Goal: Communication & Community: Answer question/provide support

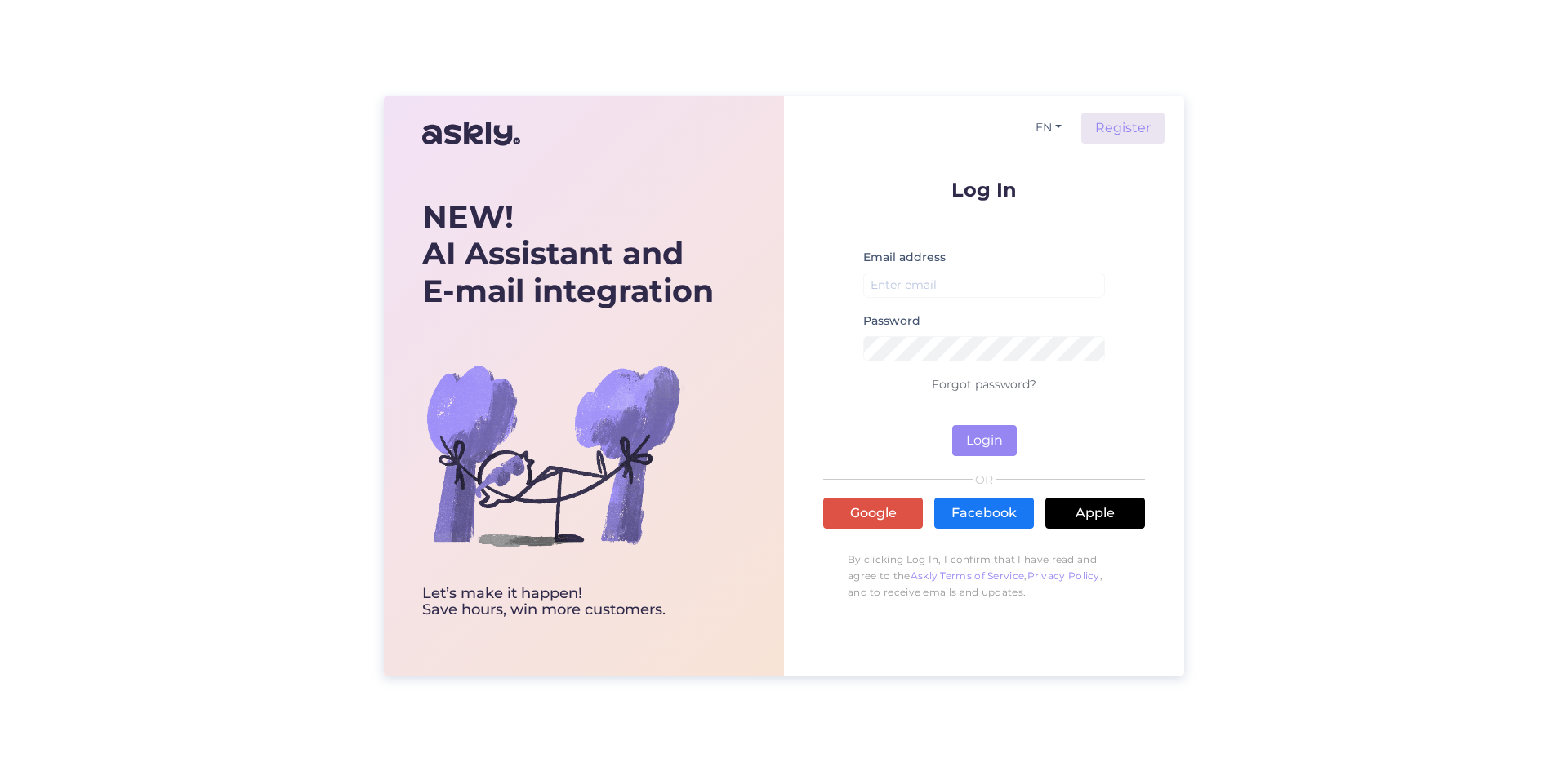
click at [1051, 301] on small at bounding box center [983, 305] width 241 height 10
click at [1049, 286] on input "email" at bounding box center [983, 285] width 241 height 25
click at [926, 292] on input "email" at bounding box center [983, 285] width 241 height 25
type input "[EMAIL_ADDRESS][DOMAIN_NAME]"
click at [952, 426] on button "Login" at bounding box center [984, 440] width 64 height 31
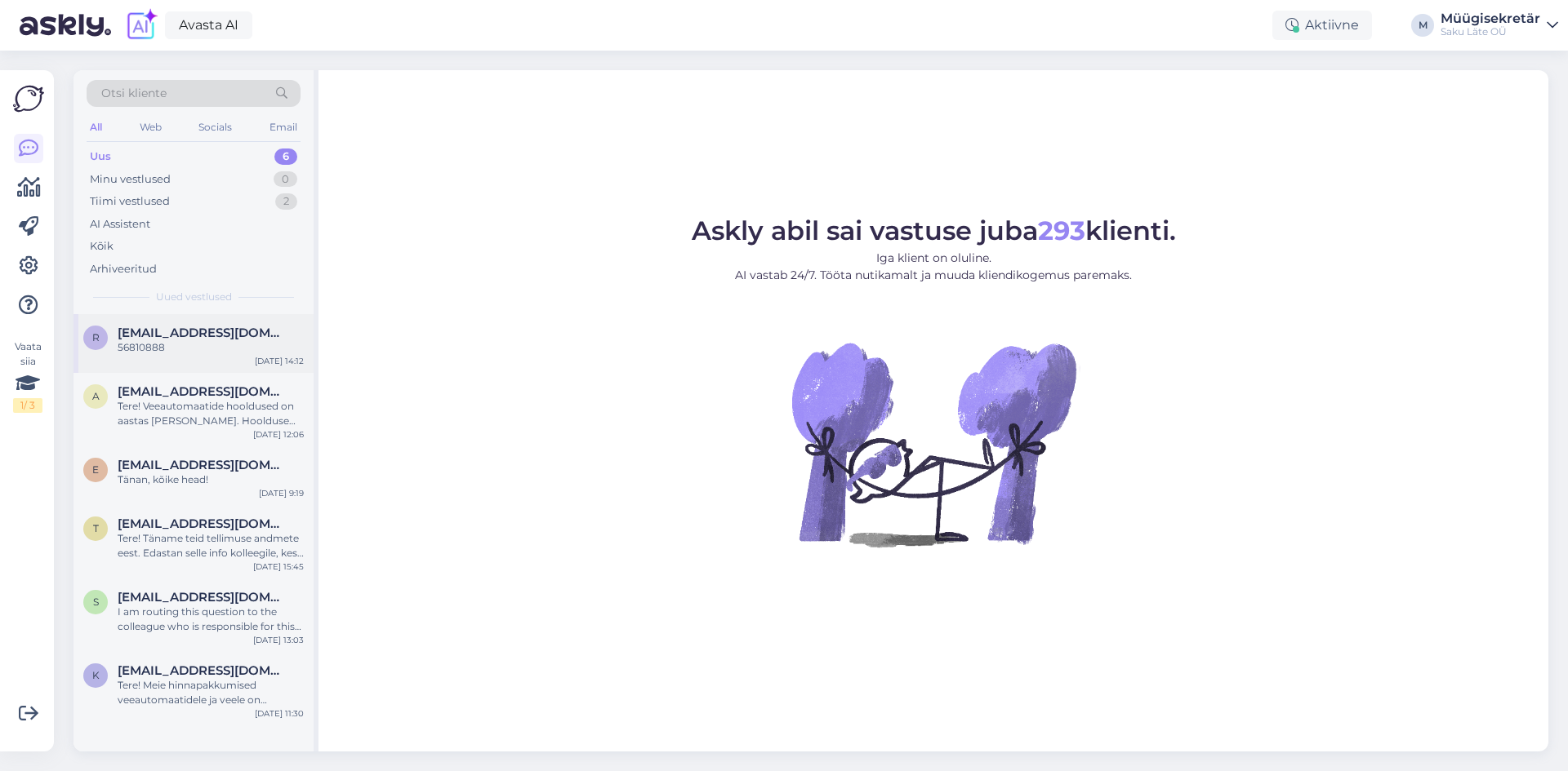
click at [186, 344] on div "56810888" at bounding box center [211, 347] width 186 height 15
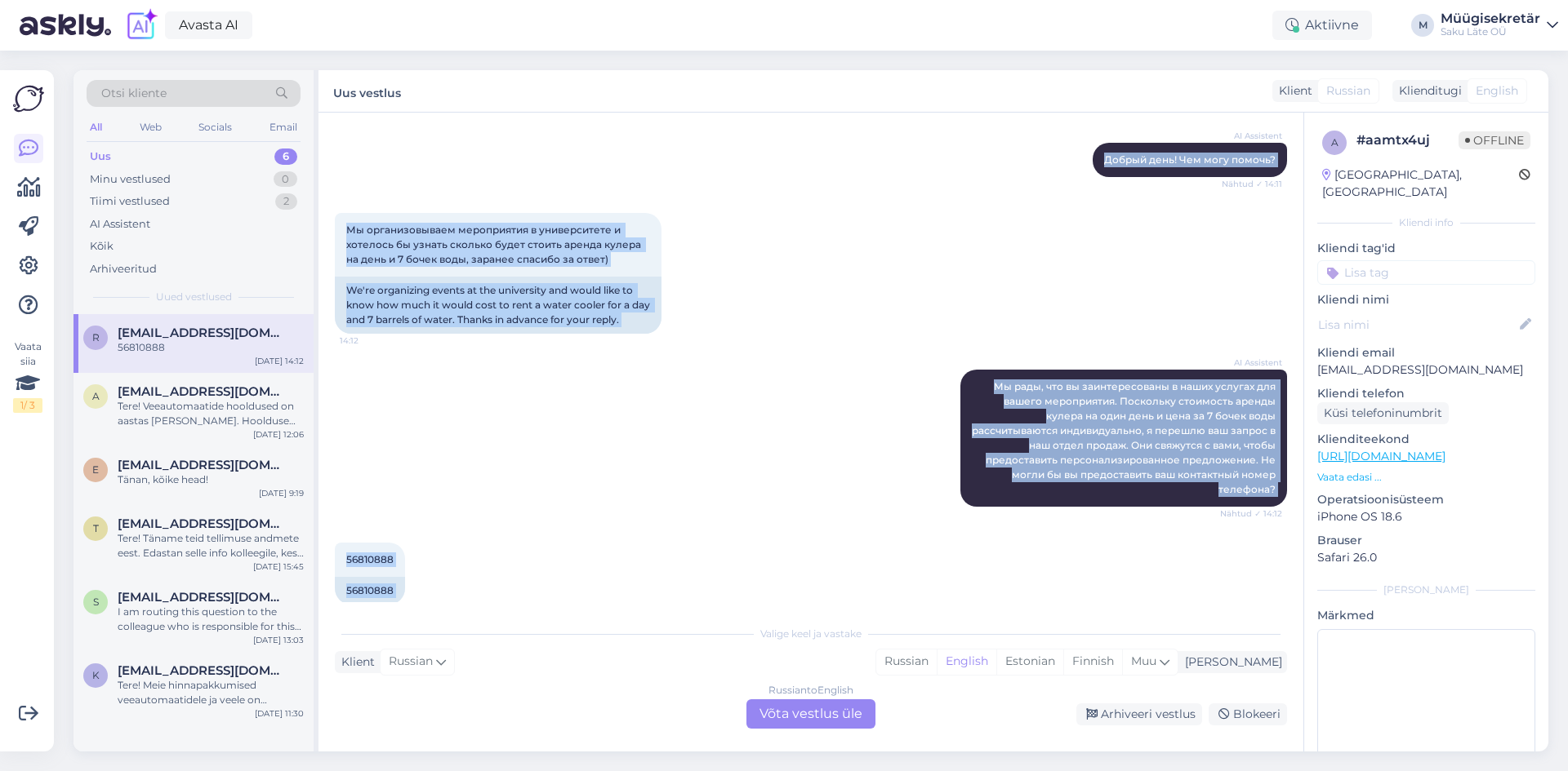
scroll to position [191, 0]
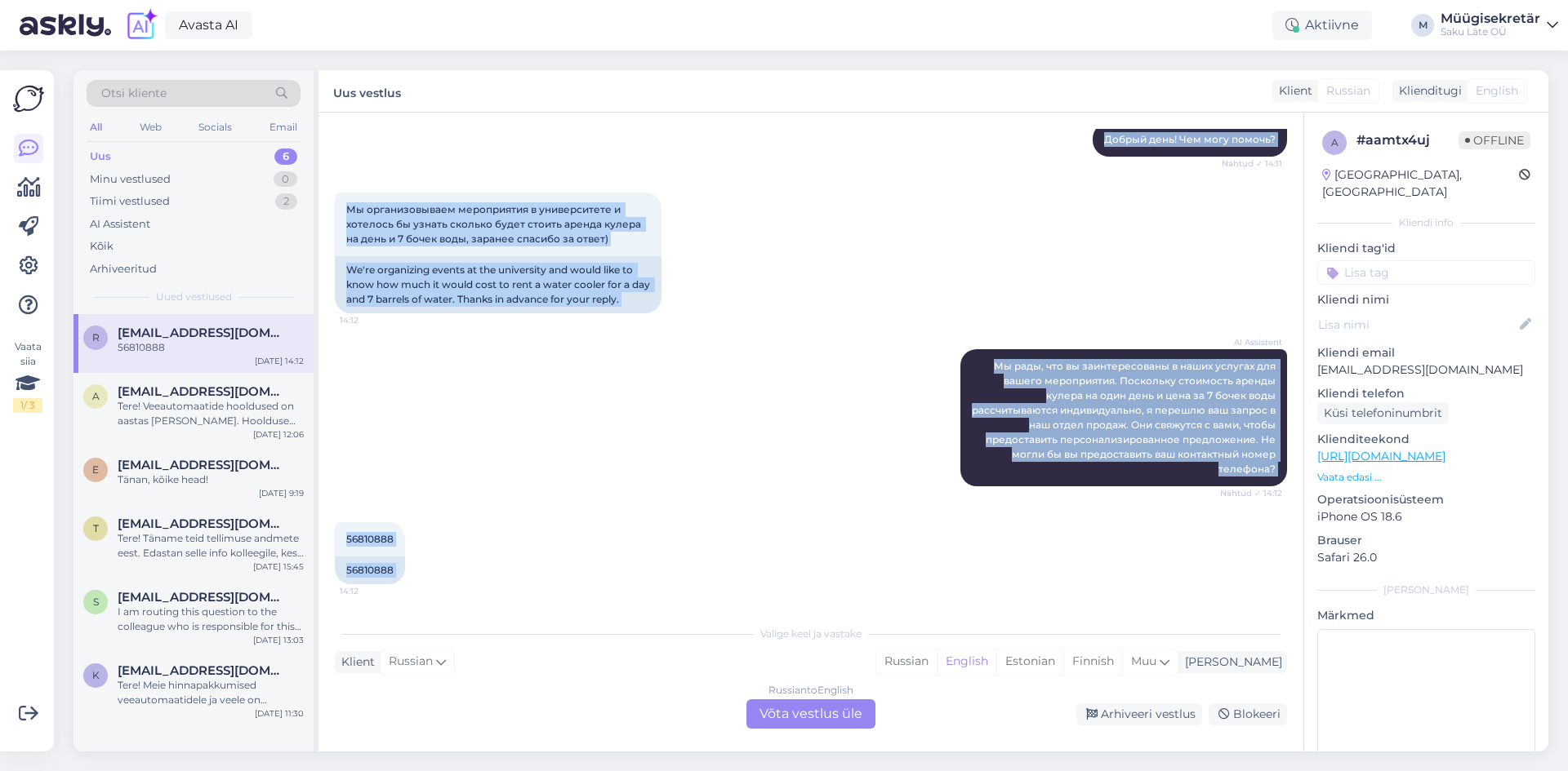
drag, startPoint x: 347, startPoint y: 199, endPoint x: 839, endPoint y: 621, distance: 648.2
click at [839, 621] on div "Vestlus algas Oct 15 2025 Добрый день, 14:11 Good afternoon, AI Assistent Добры…" at bounding box center [811, 432] width 985 height 639
copy div "Добрый день, 14:11 Good afternoon, AI Assistent Добрый день! Чем могу помочь? N…"
click at [1231, 521] on div "56810888 14:12 56810888" at bounding box center [811, 553] width 952 height 98
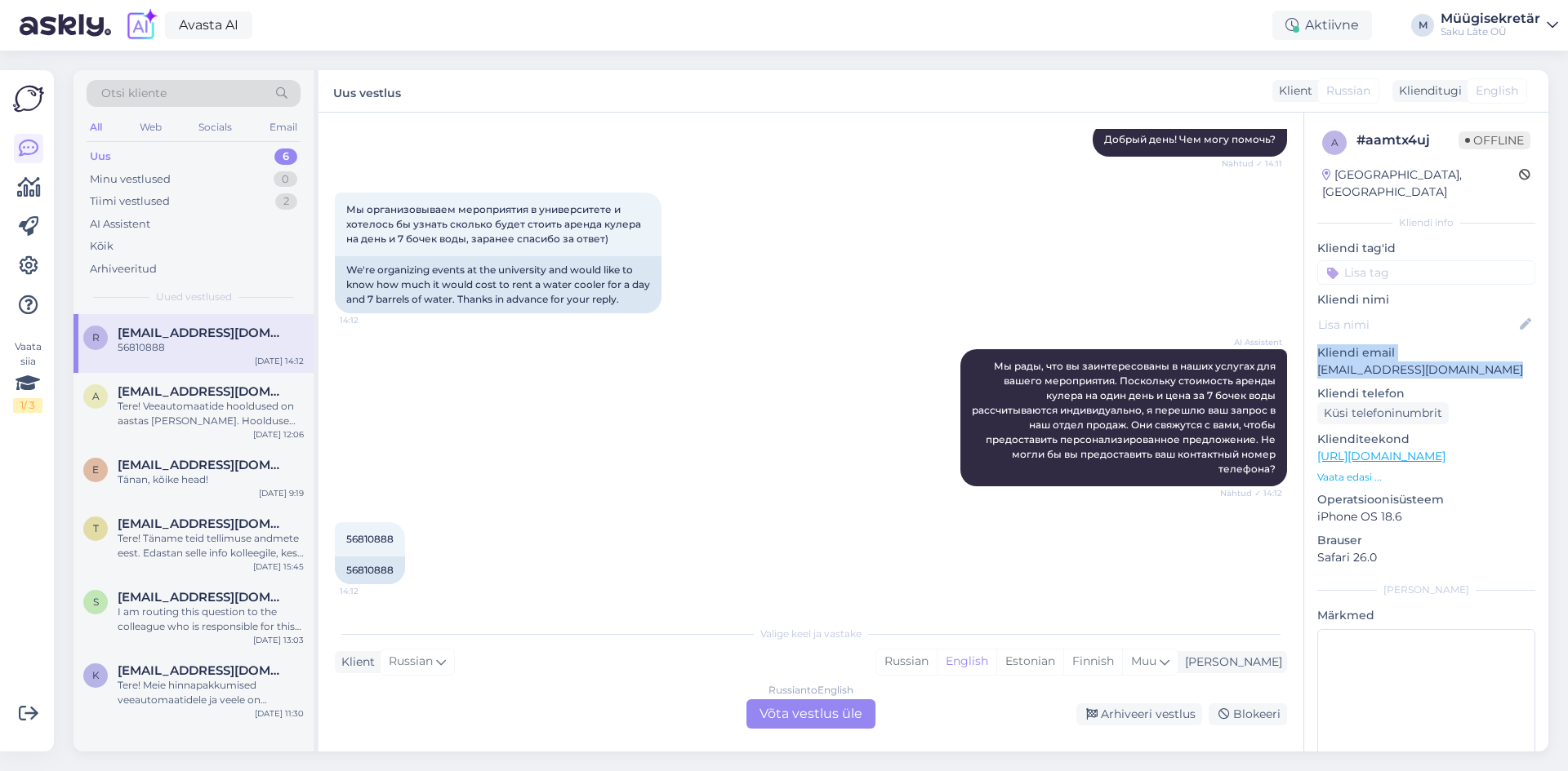
drag, startPoint x: 1498, startPoint y: 359, endPoint x: 1313, endPoint y: 343, distance: 185.7
click at [1313, 343] on div "a # aamtx4uj Offline Estonia, Tallinn Kliendi info Kliendi tag'id Kliendi nimi …" at bounding box center [1425, 456] width 244 height 688
copy div "Kliendi email rosenfeldviktoriaa@gmail.com"
click at [1503, 22] on div "Müügisekretär" at bounding box center [1490, 19] width 100 height 13
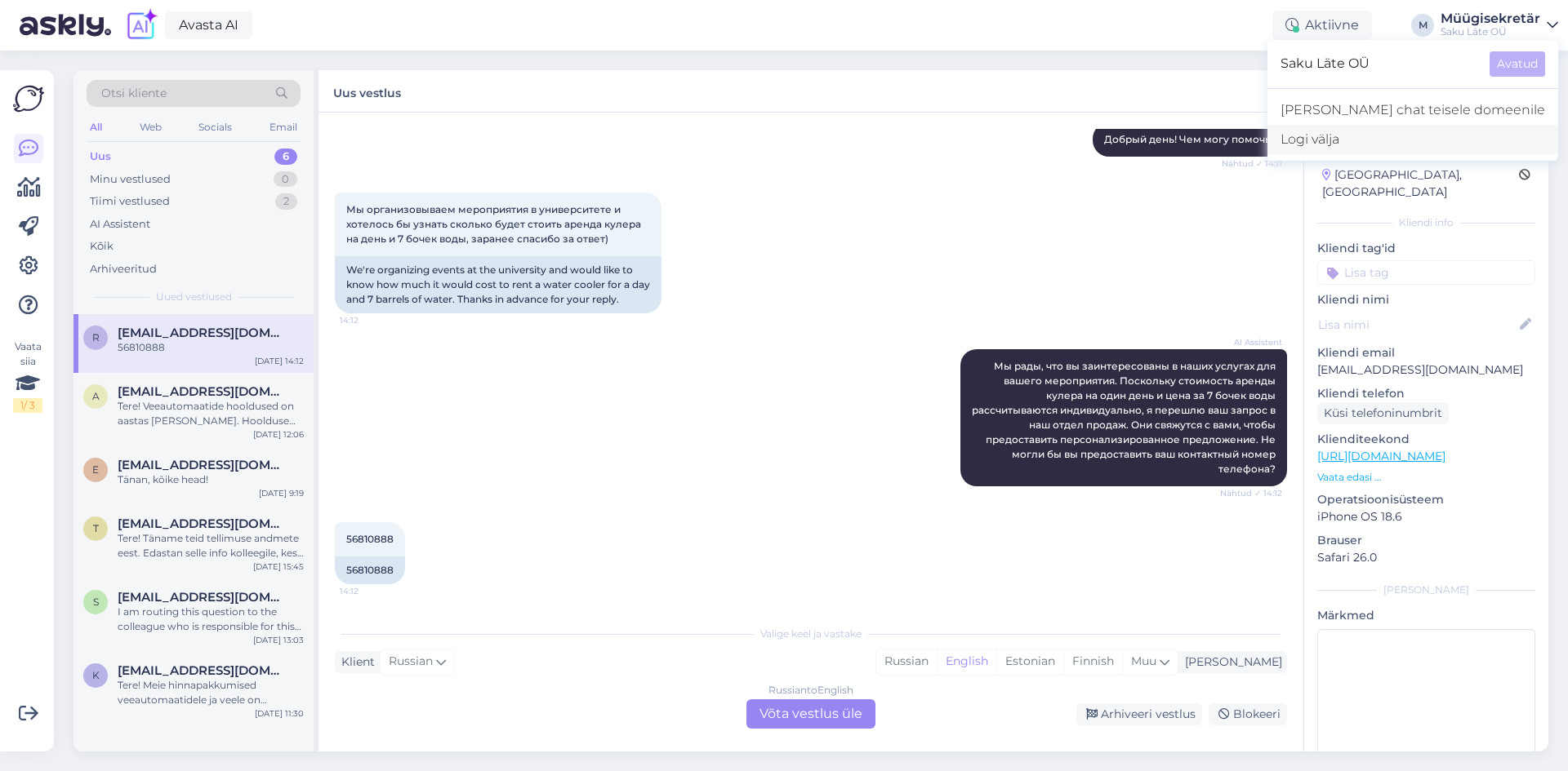
click at [1429, 137] on div "Logi välja" at bounding box center [1412, 140] width 291 height 30
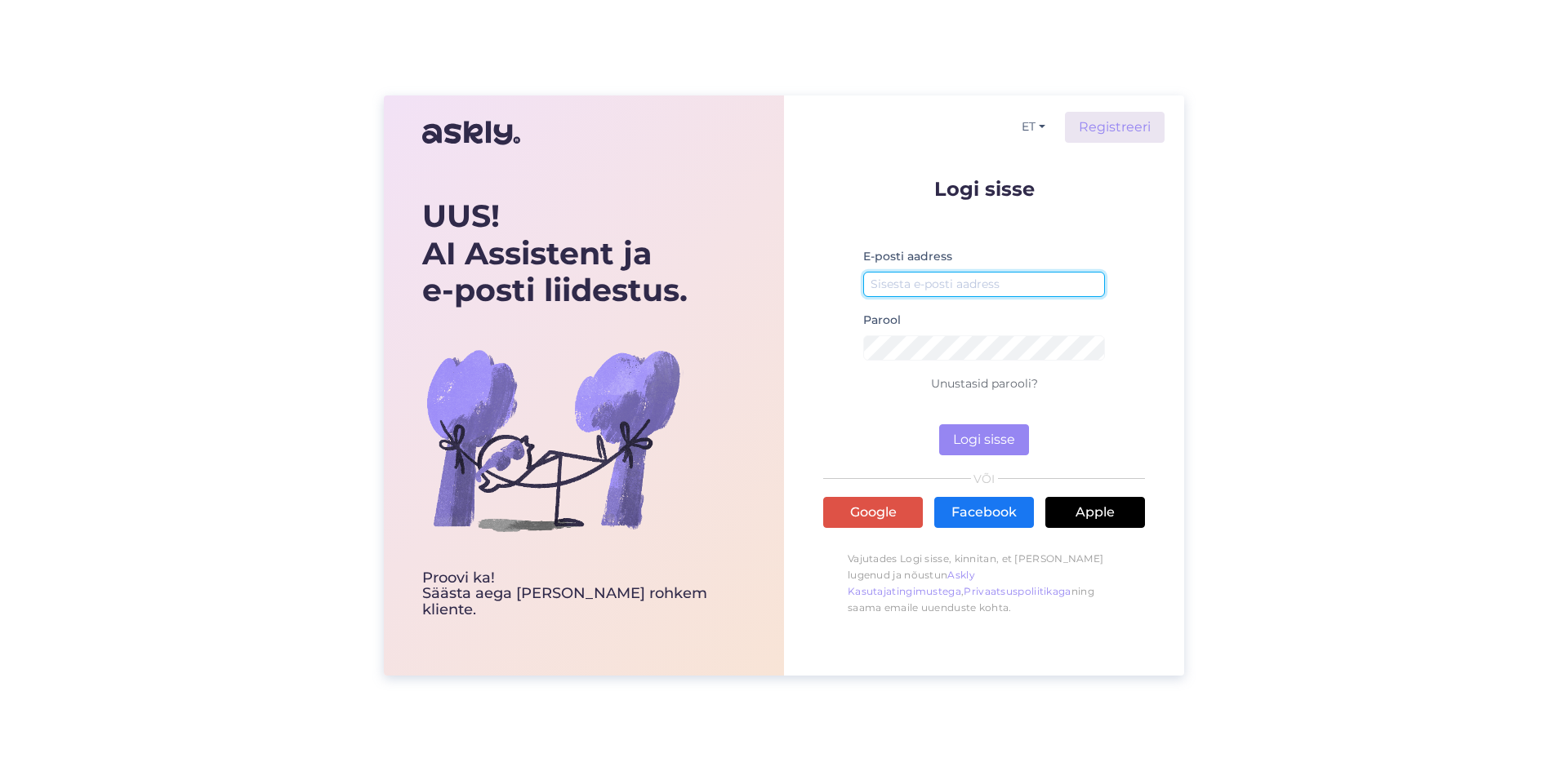
click at [959, 283] on input "email" at bounding box center [983, 284] width 241 height 25
type input "[EMAIL_ADDRESS][DOMAIN_NAME]"
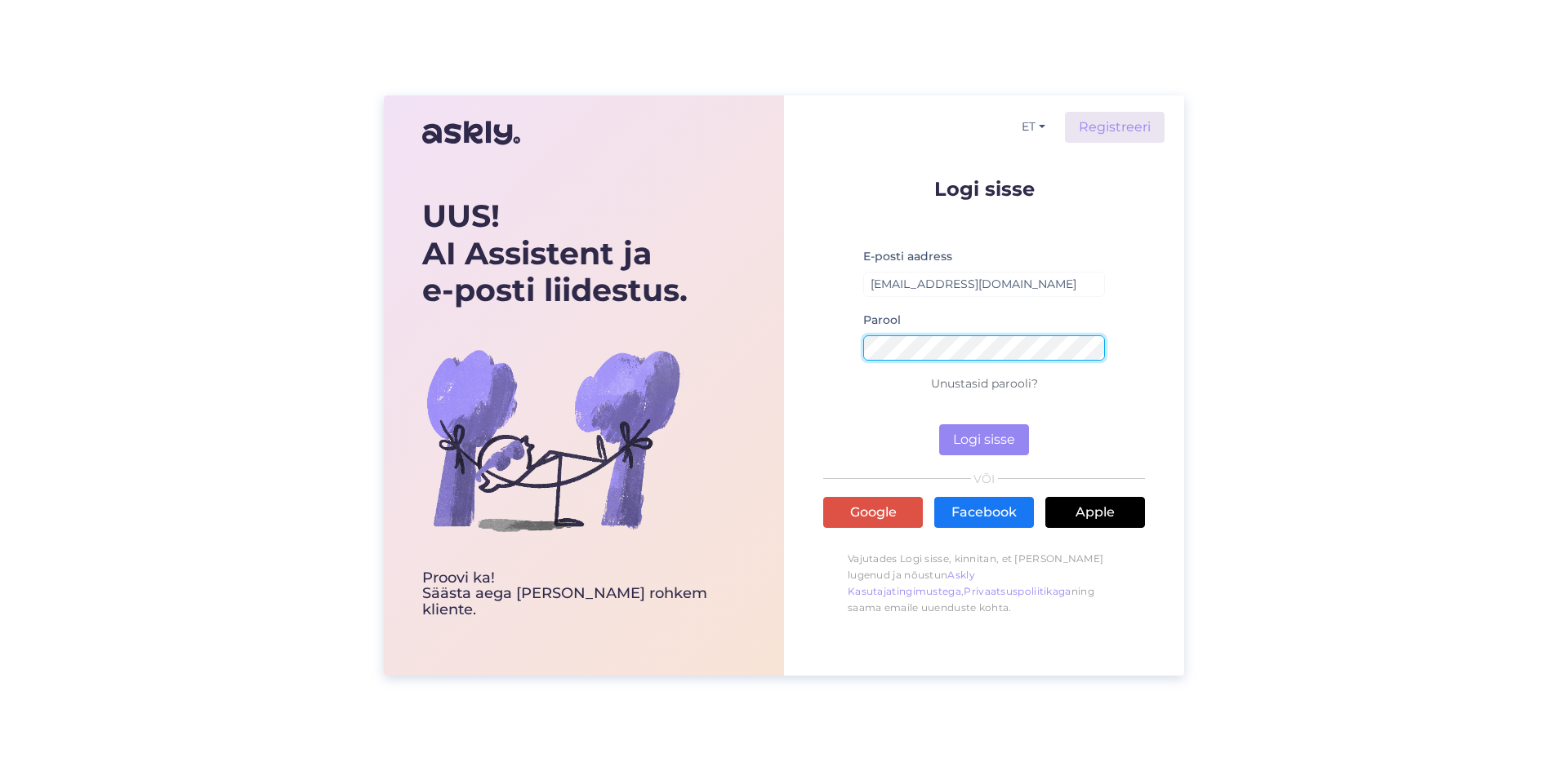
click at [939, 425] on button "Logi sisse" at bounding box center [984, 440] width 89 height 31
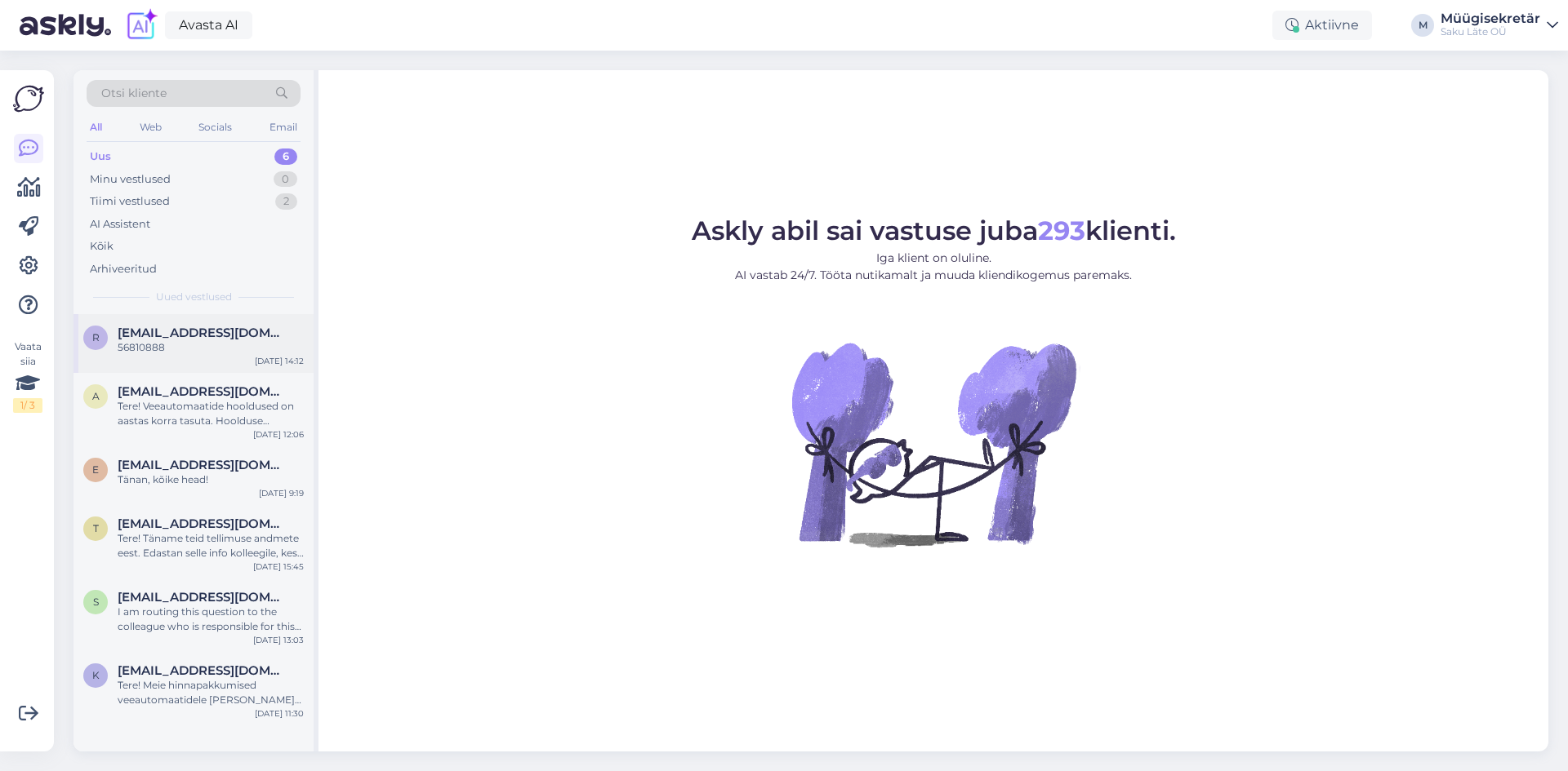
click at [152, 321] on div "r rosenfeldviktoriaa@gmail.com 56810888 Oct 15 14:12" at bounding box center [194, 343] width 240 height 59
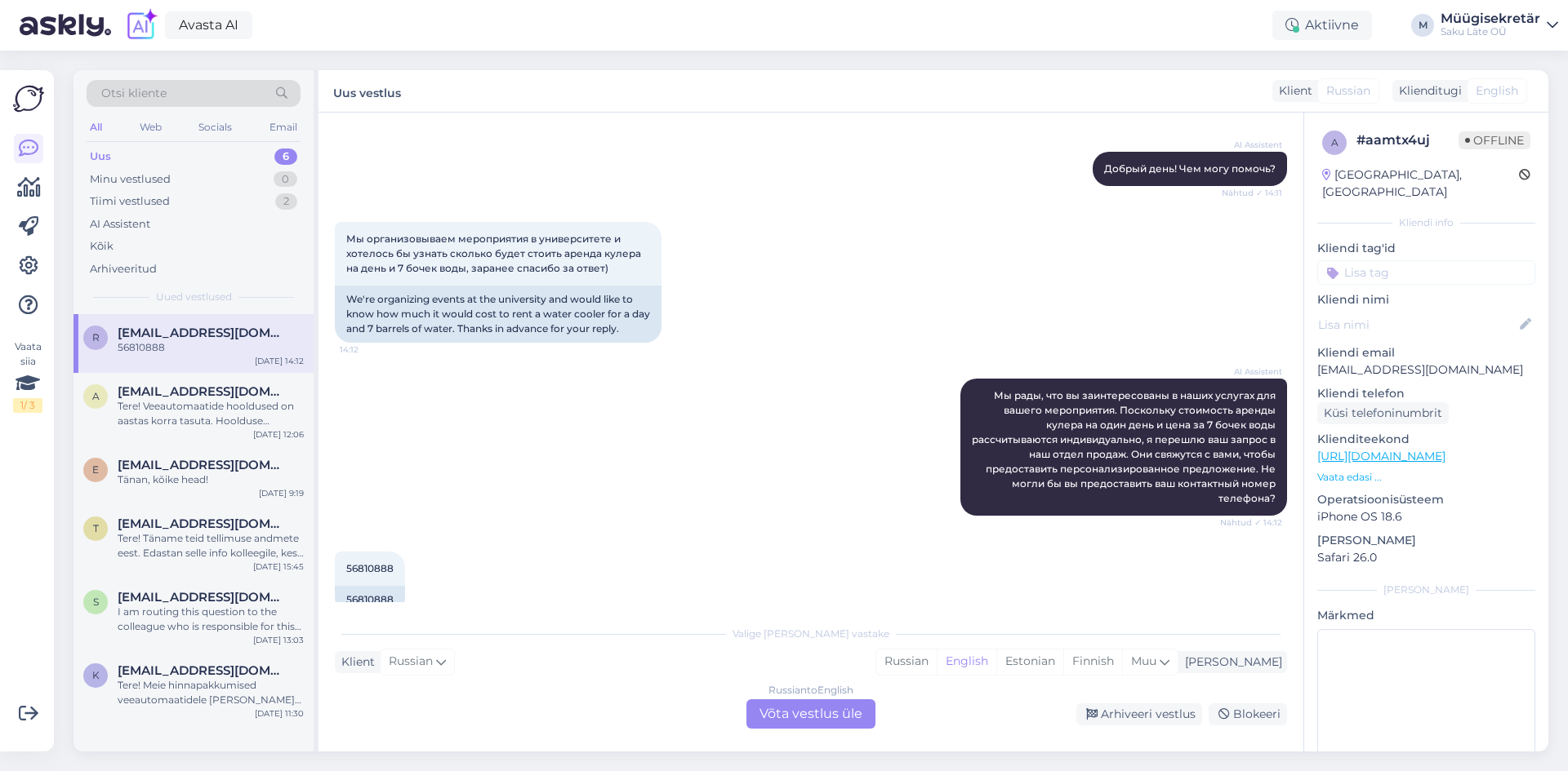
scroll to position [191, 0]
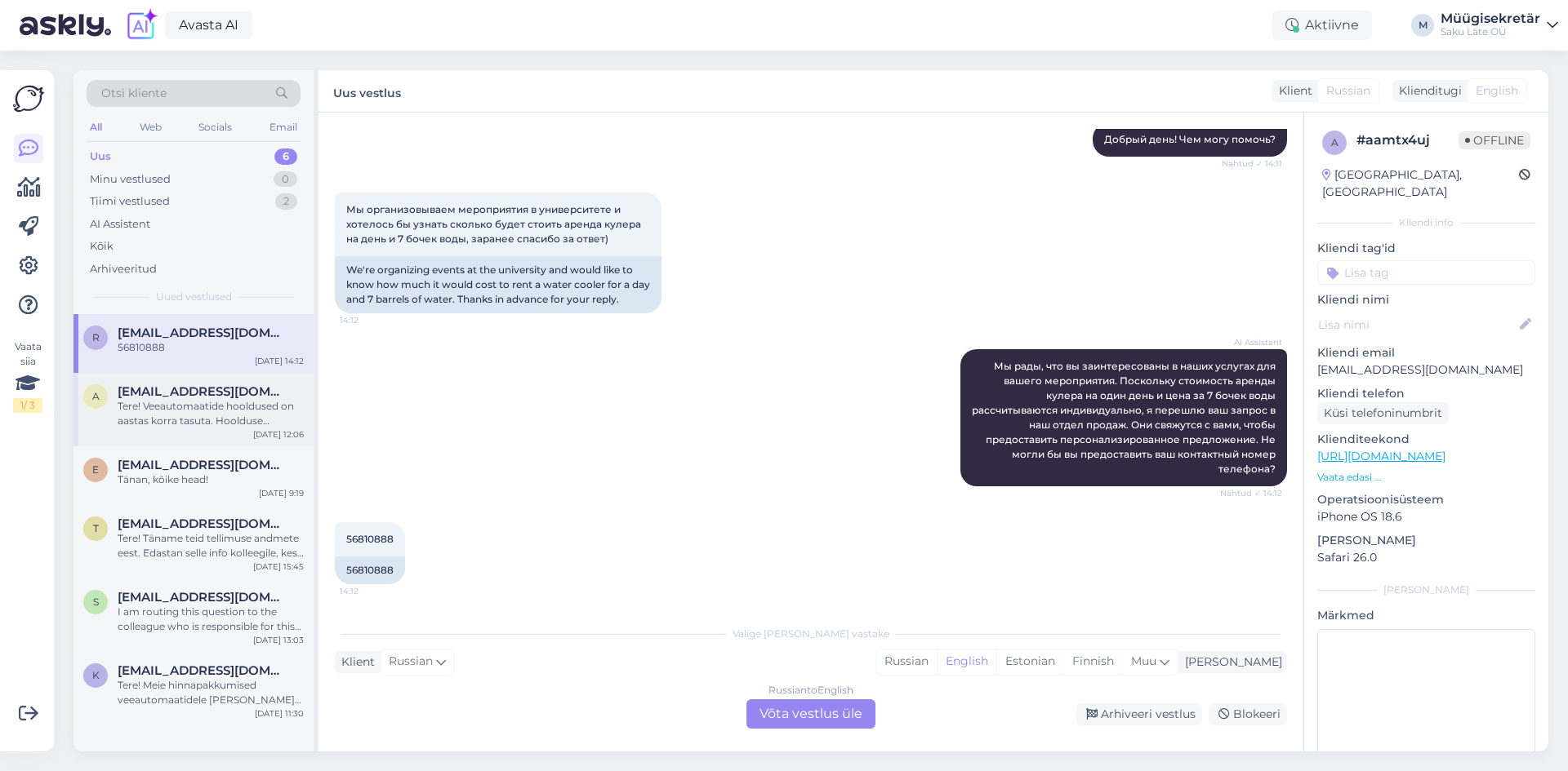
click at [204, 394] on span "[EMAIL_ADDRESS][DOMAIN_NAME]" at bounding box center [202, 392] width 170 height 15
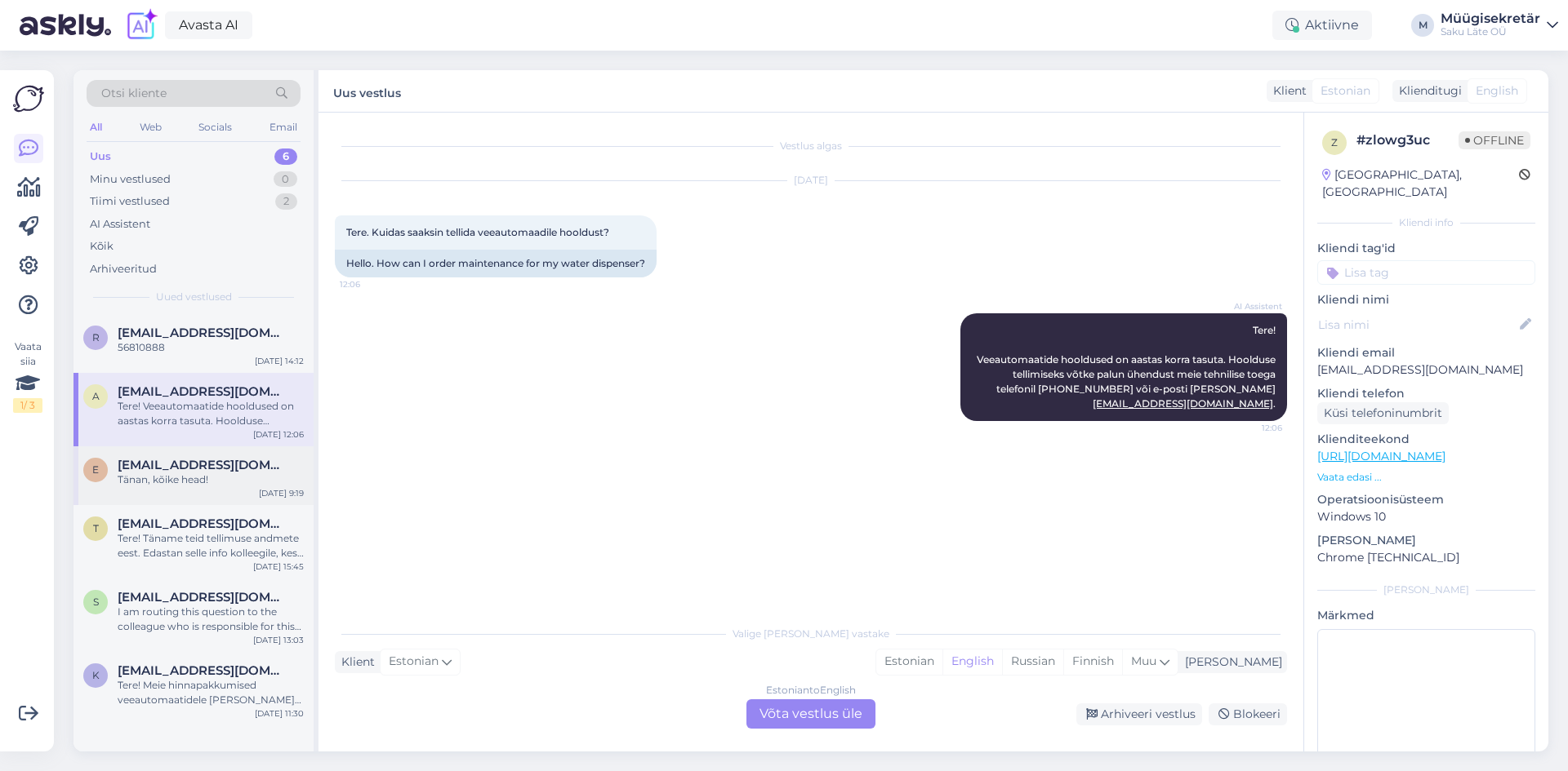
click at [197, 483] on div "Tänan, kõike head!" at bounding box center [211, 480] width 186 height 15
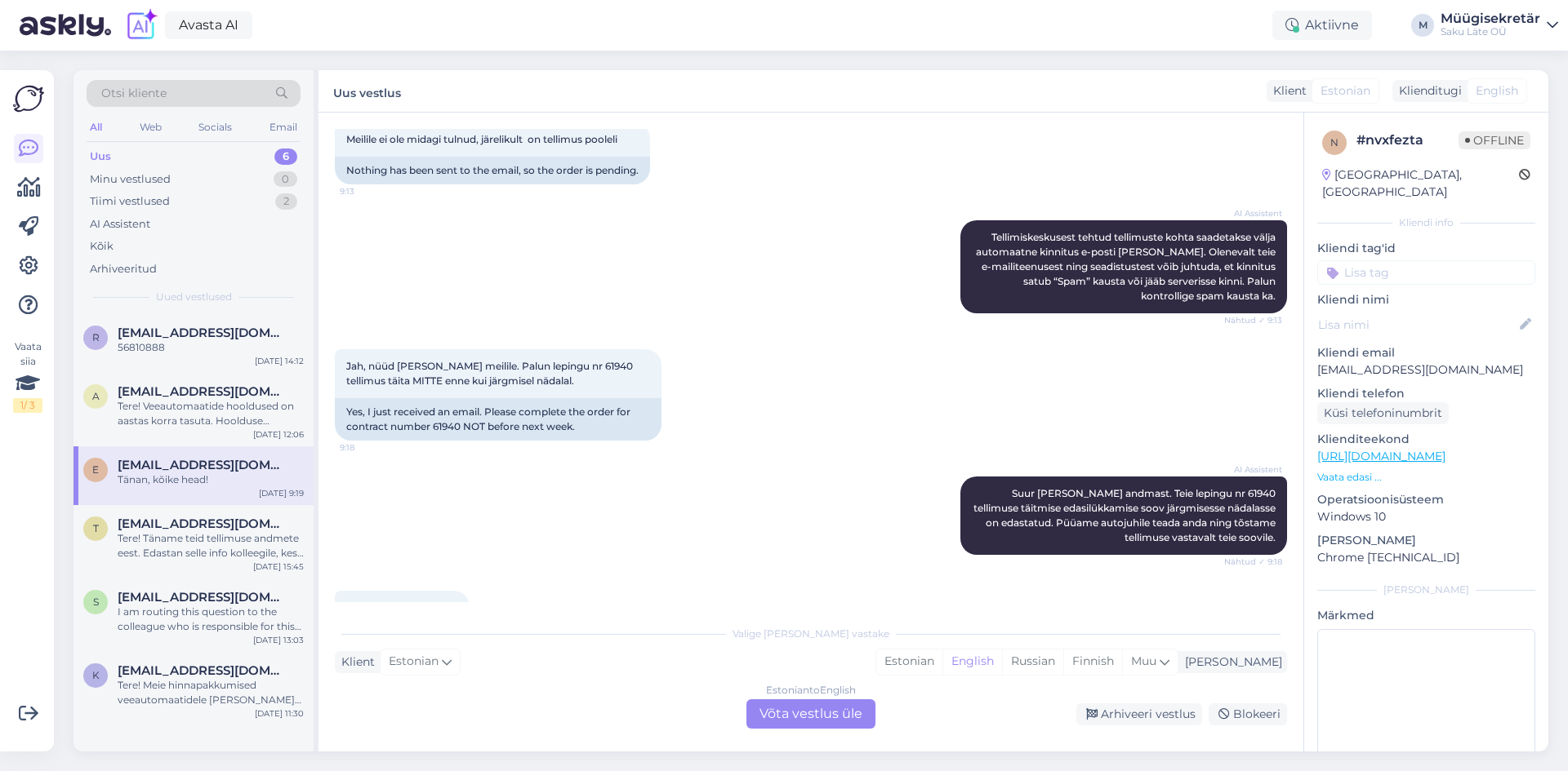
scroll to position [477, 0]
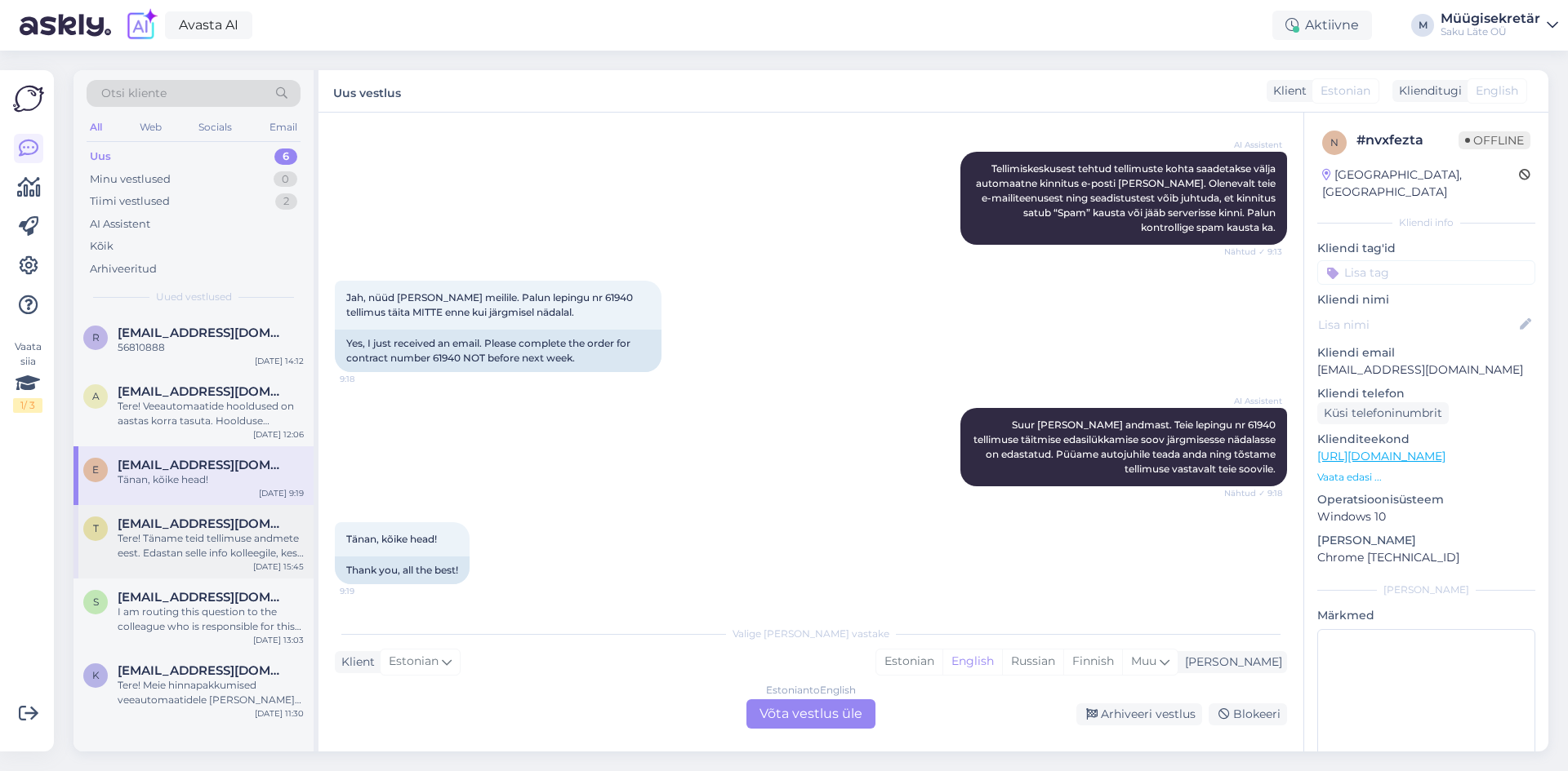
click at [239, 528] on span "[EMAIL_ADDRESS][DOMAIN_NAME]" at bounding box center [202, 524] width 170 height 15
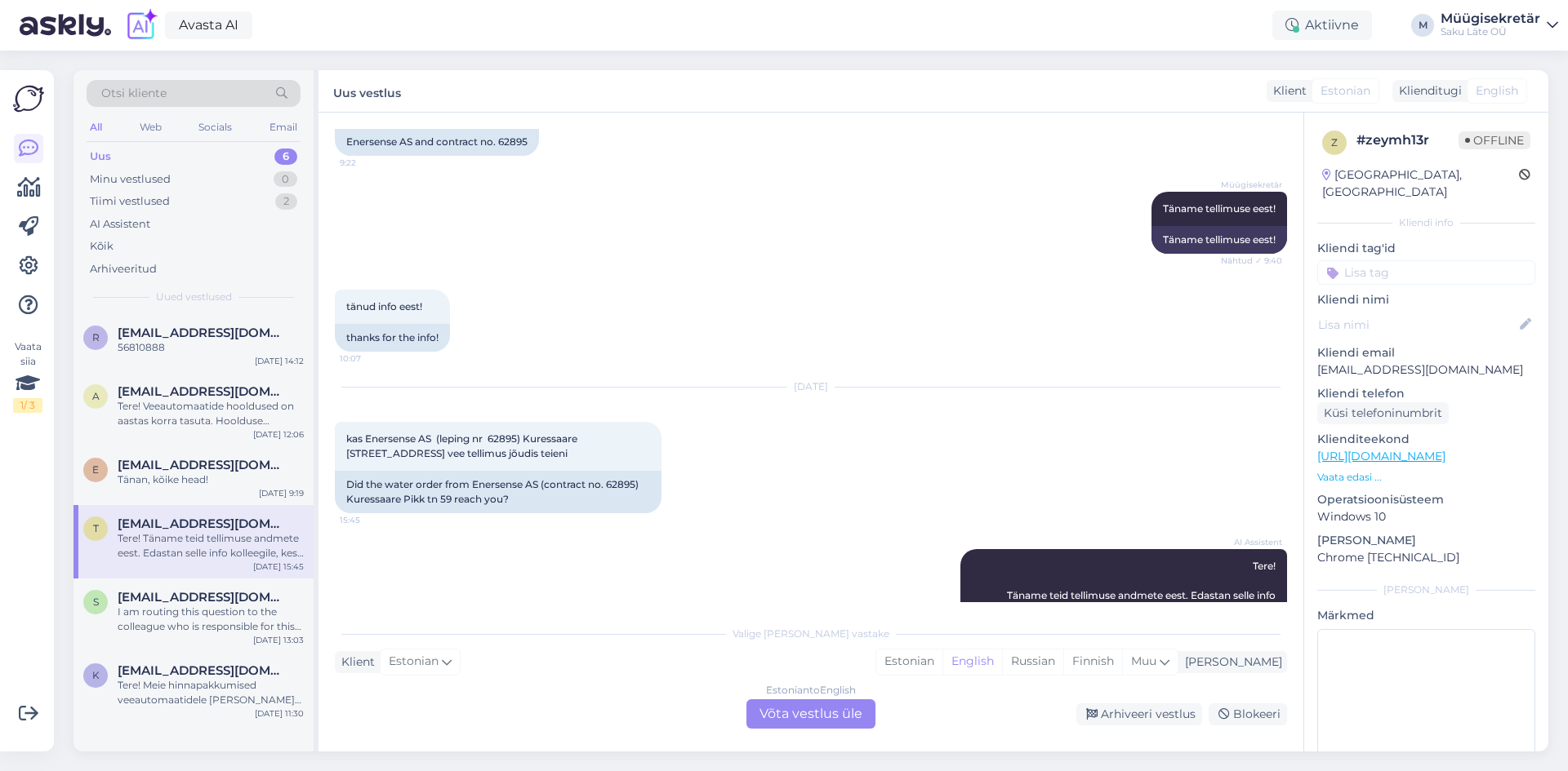
scroll to position [406, 0]
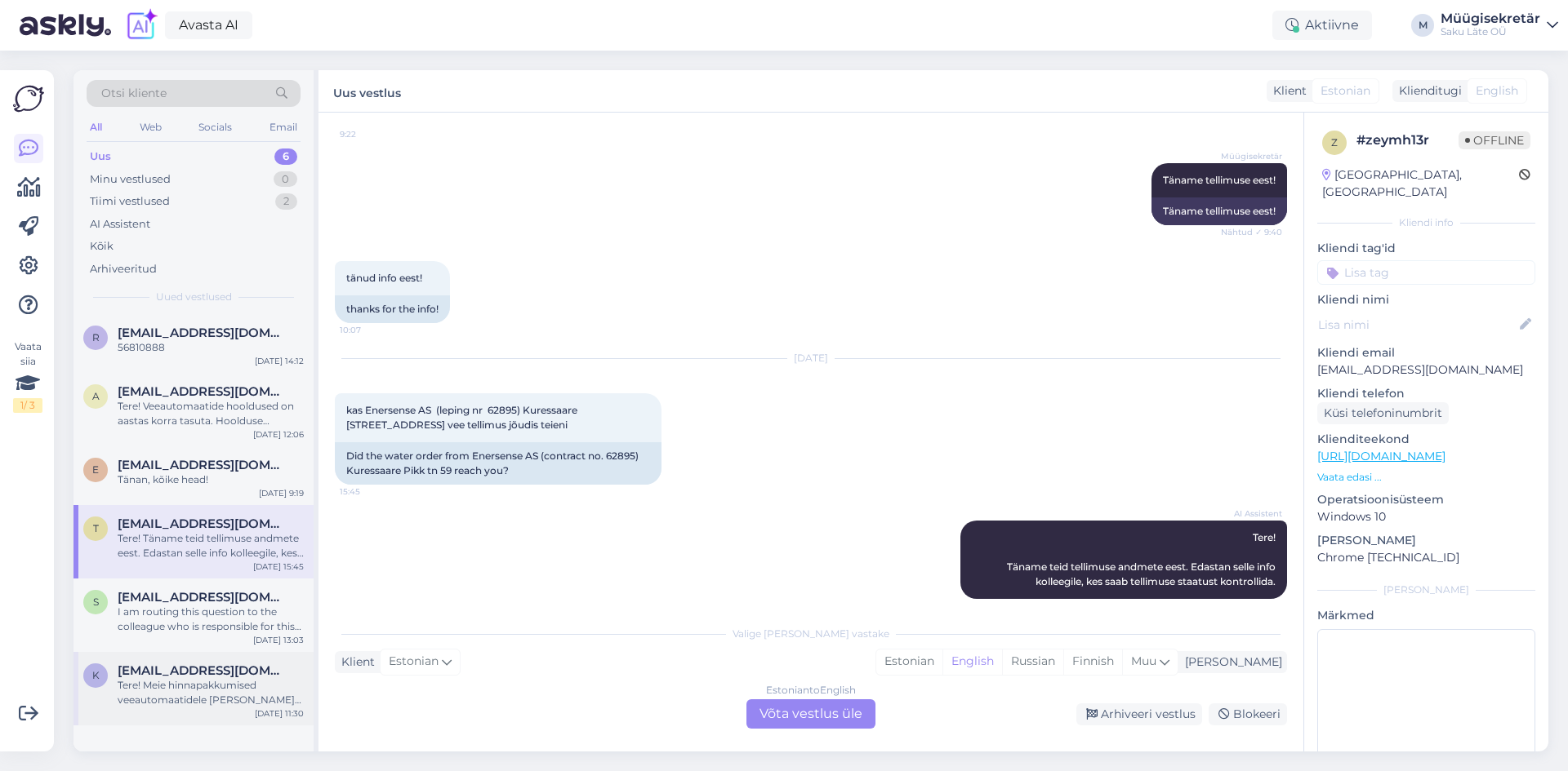
click at [153, 671] on span "[EMAIL_ADDRESS][DOMAIN_NAME]" at bounding box center [202, 670] width 170 height 15
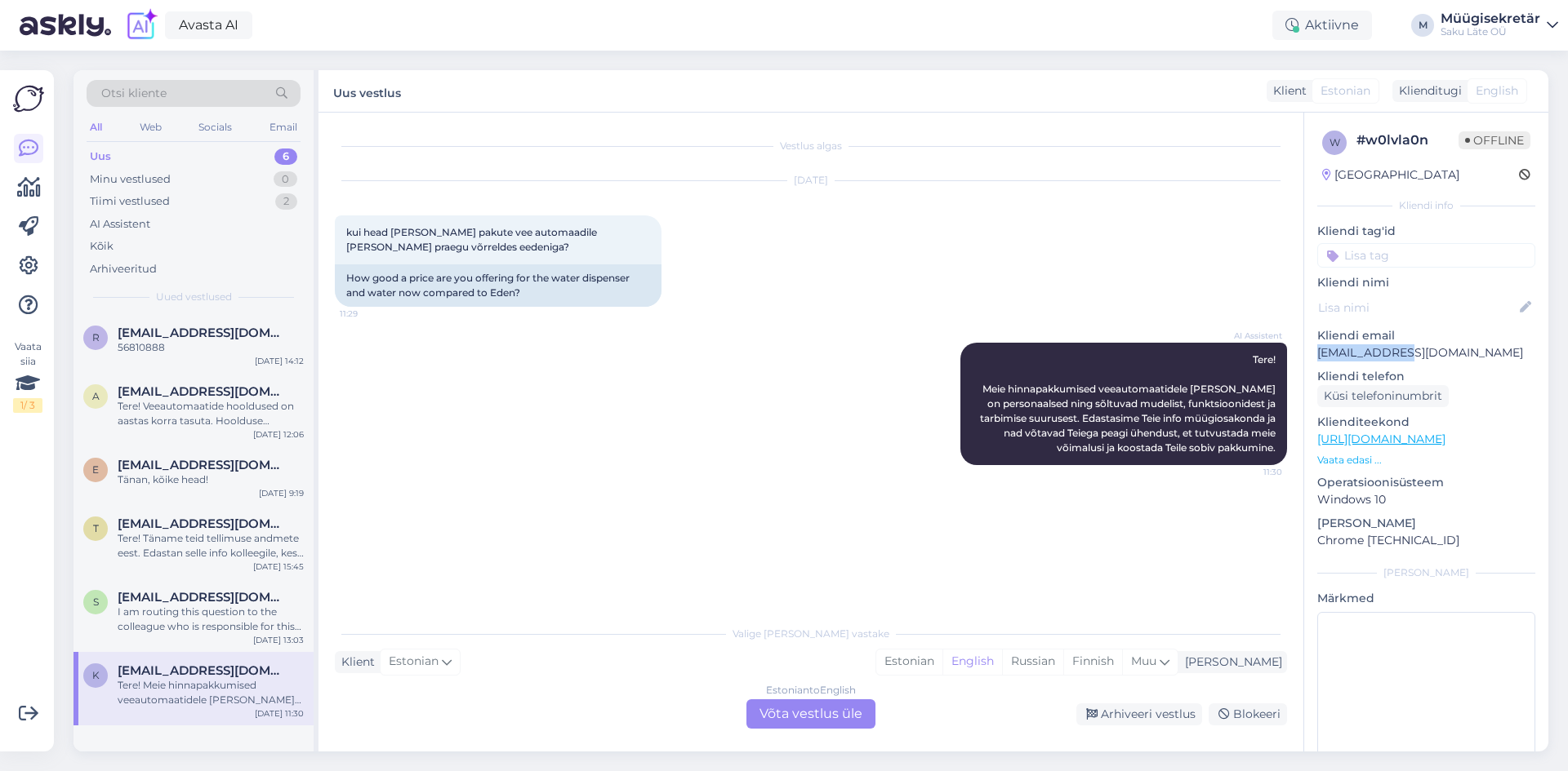
drag, startPoint x: 1412, startPoint y: 353, endPoint x: 1317, endPoint y: 349, distance: 95.1
click at [1317, 349] on p "[EMAIL_ADDRESS][DOMAIN_NAME]" at bounding box center [1426, 353] width 218 height 17
copy p "[EMAIL_ADDRESS][DOMAIN_NAME]"
click at [837, 464] on div "AI Assistent Tere! Meie hinnapakkumised veeautomaatidele ja veele on personaals…" at bounding box center [811, 404] width 952 height 158
click at [608, 366] on div "AI Assistent Tere! Meie hinnapakkumised veeautomaatidele ja veele on personaals…" at bounding box center [811, 404] width 952 height 158
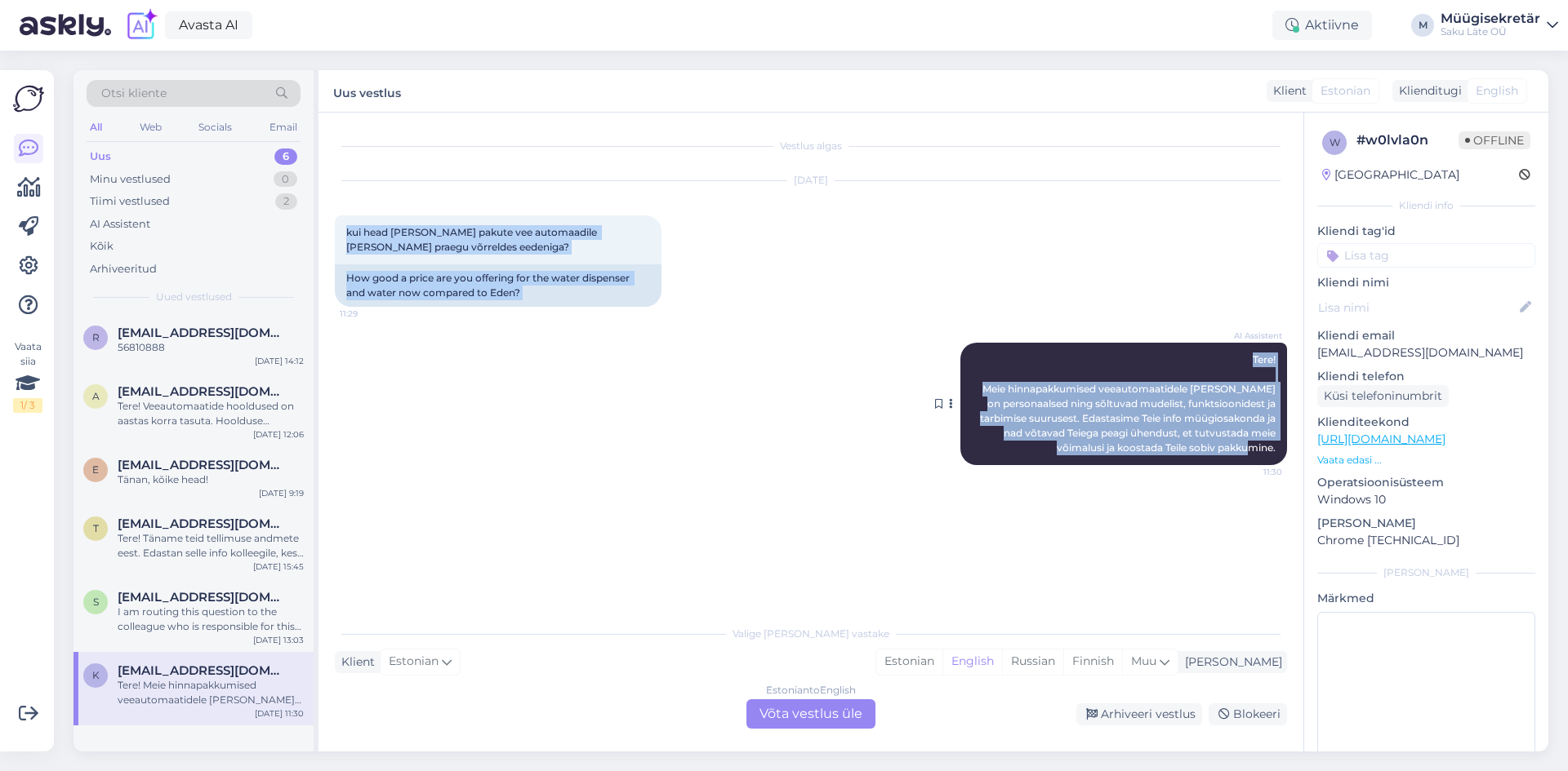
drag, startPoint x: 340, startPoint y: 226, endPoint x: 1283, endPoint y: 453, distance: 969.9
click at [1283, 453] on div "Vestlus algas Oct 14 2025 kui head hinda pakute vee automaadile ja veele praegu…" at bounding box center [818, 365] width 967 height 473
copy div "kui head hinda pakute vee automaadile ja veele praegu võrreldes eedeniga? 11:29…"
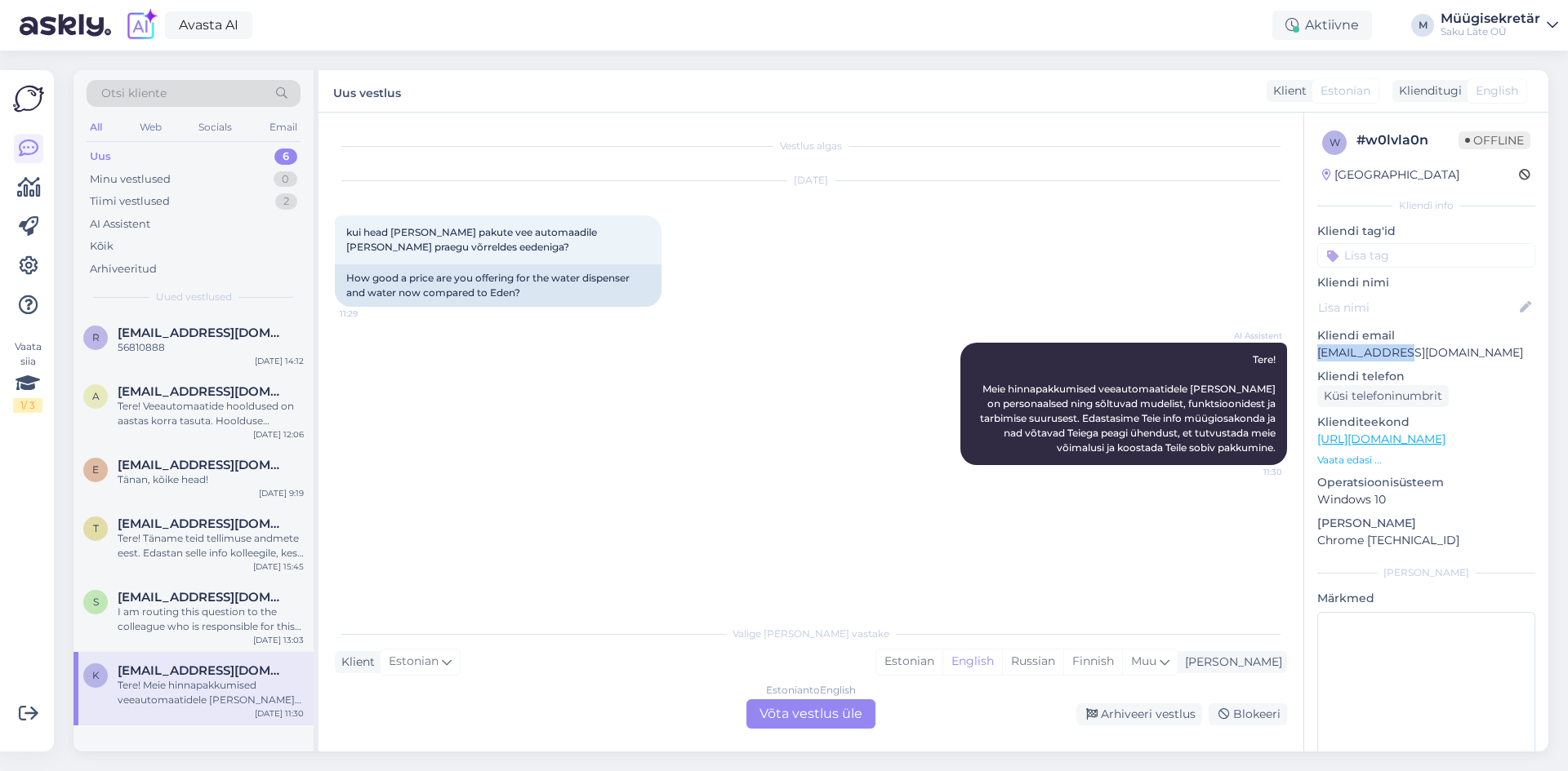
drag, startPoint x: 1425, startPoint y: 351, endPoint x: 1318, endPoint y: 358, distance: 107.2
click at [1318, 358] on p "[EMAIL_ADDRESS][DOMAIN_NAME]" at bounding box center [1426, 353] width 218 height 17
copy p "[EMAIL_ADDRESS][DOMAIN_NAME]"
click at [182, 346] on div "56810888" at bounding box center [211, 347] width 186 height 15
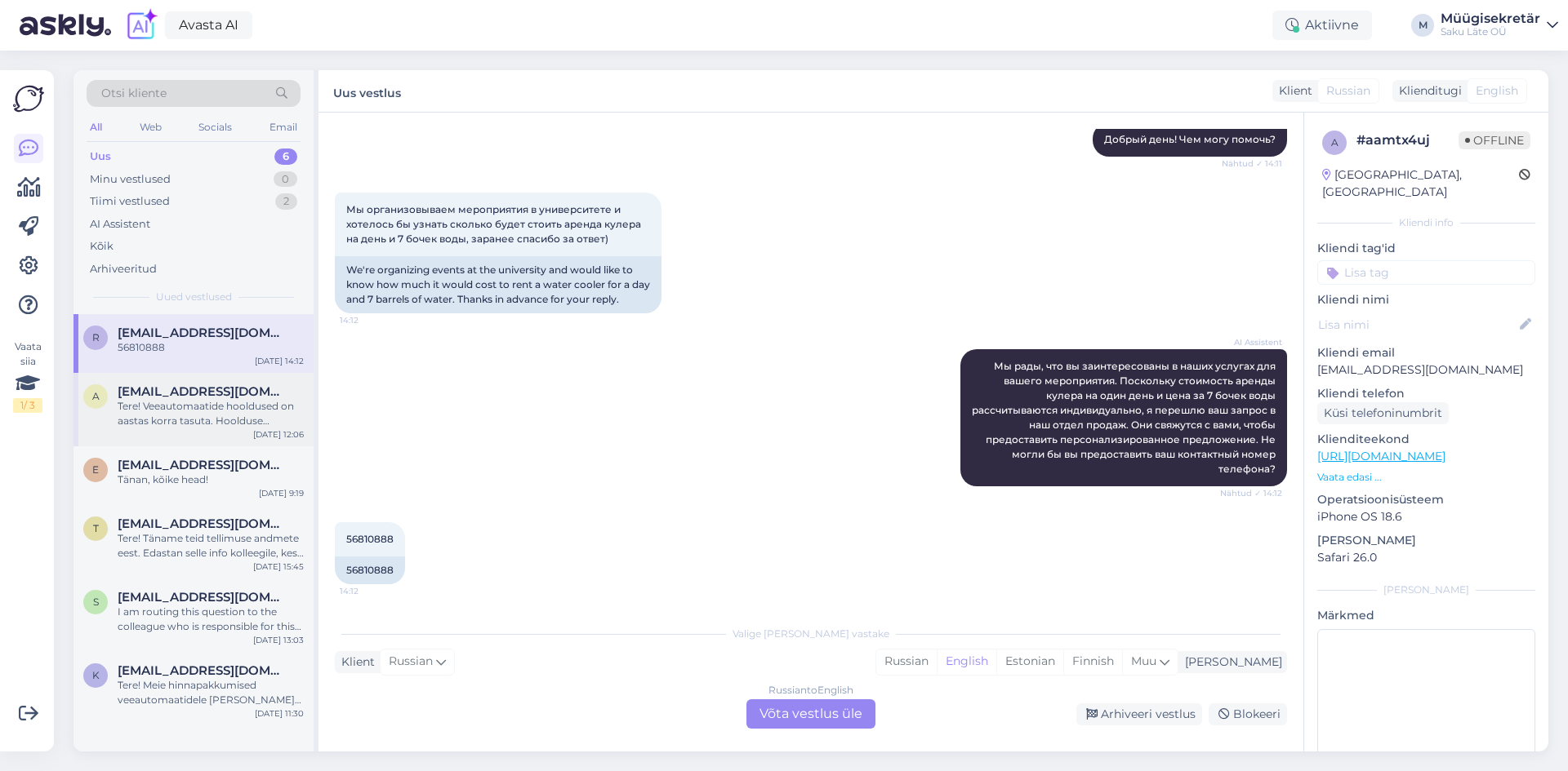
click at [179, 404] on div "Tere! Veeautomaatide hooldused on aastas korra tasuta. Hoolduse tellimiseks võt…" at bounding box center [211, 414] width 186 height 30
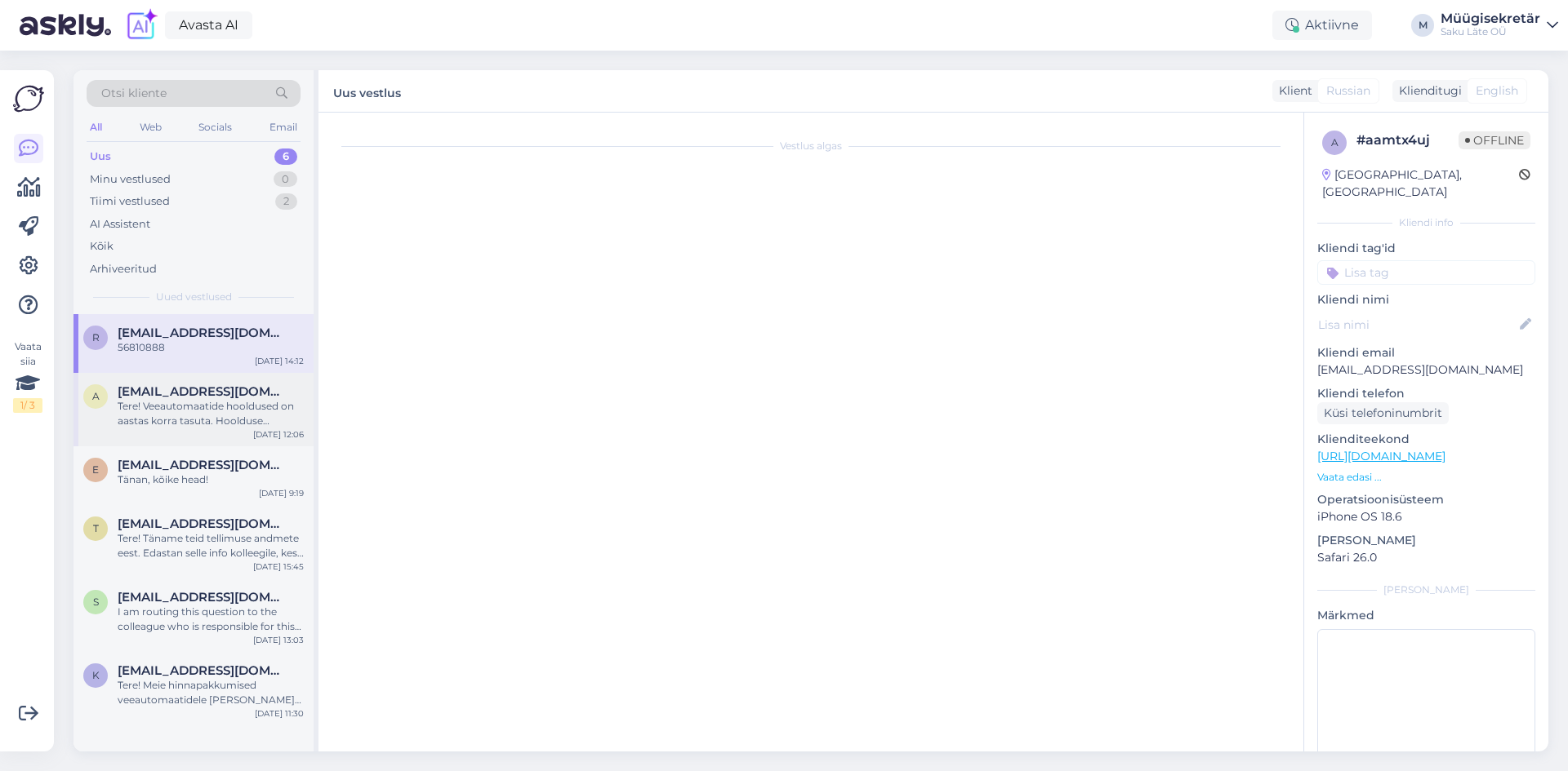
scroll to position [0, 0]
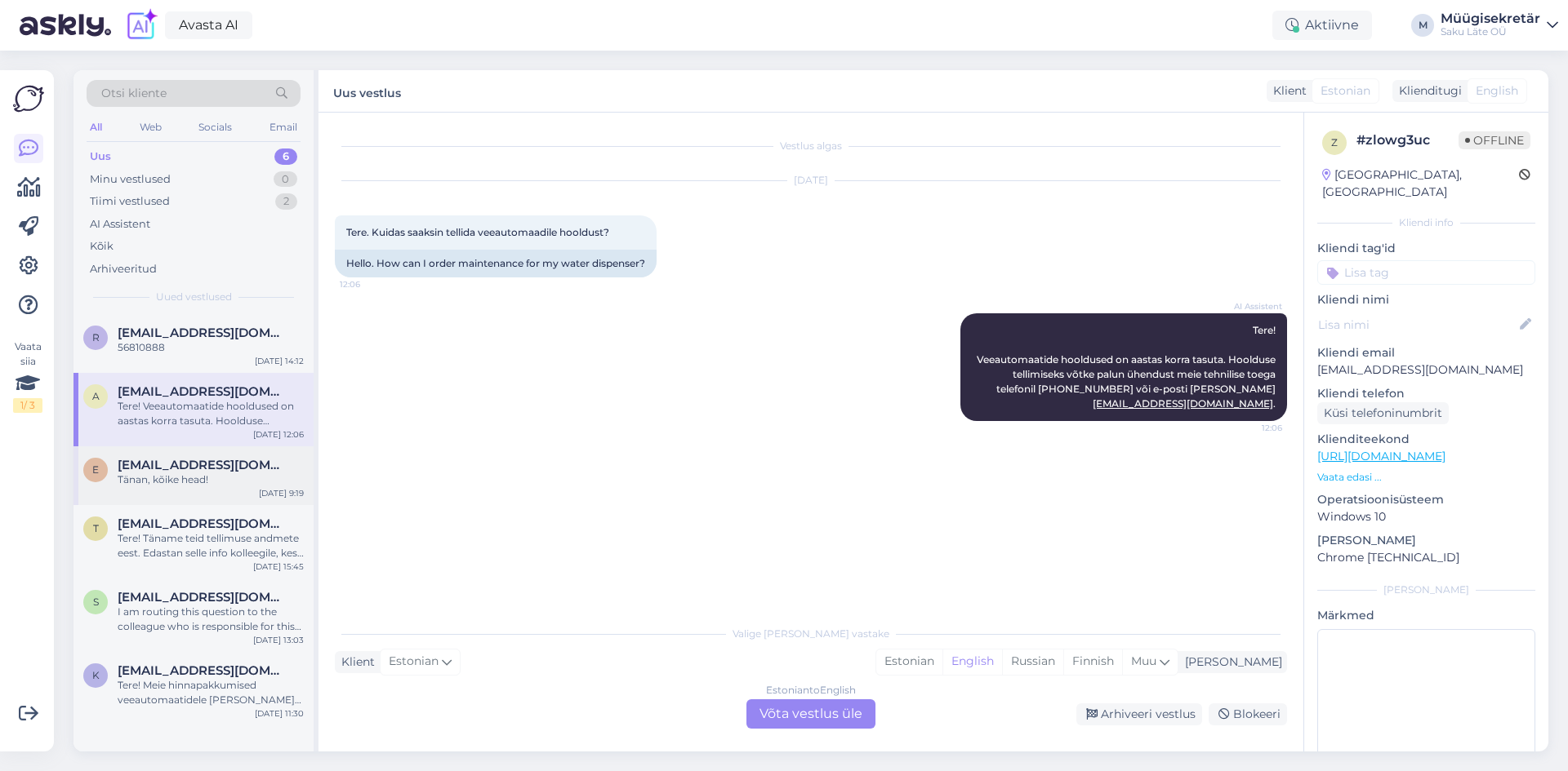
click at [254, 492] on div "e esta.viidakas@maardu.ee Tänan, kõike head! Oct 15 9:19" at bounding box center [194, 475] width 240 height 59
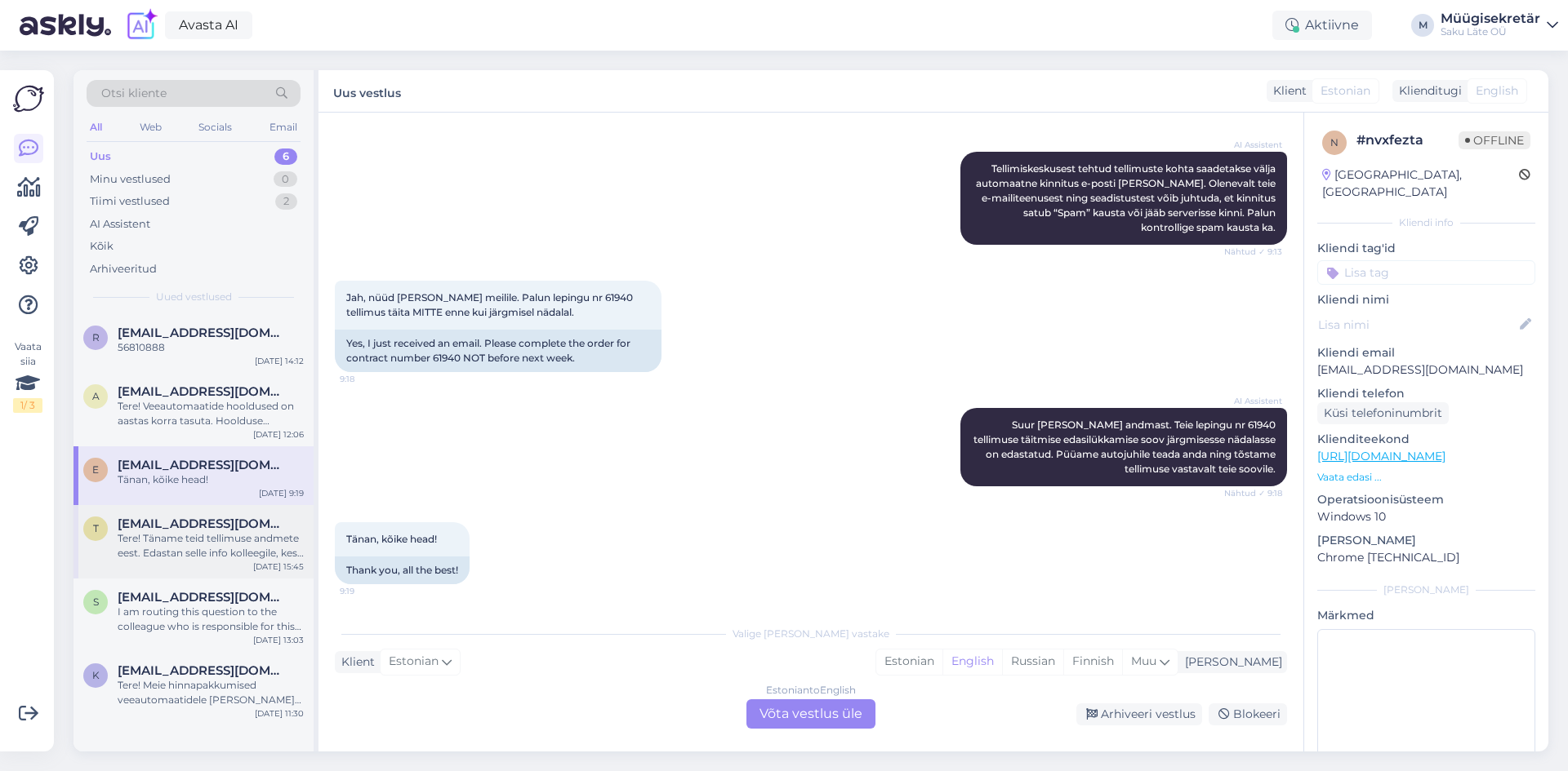
click at [217, 527] on span "[EMAIL_ADDRESS][DOMAIN_NAME]" at bounding box center [202, 524] width 170 height 15
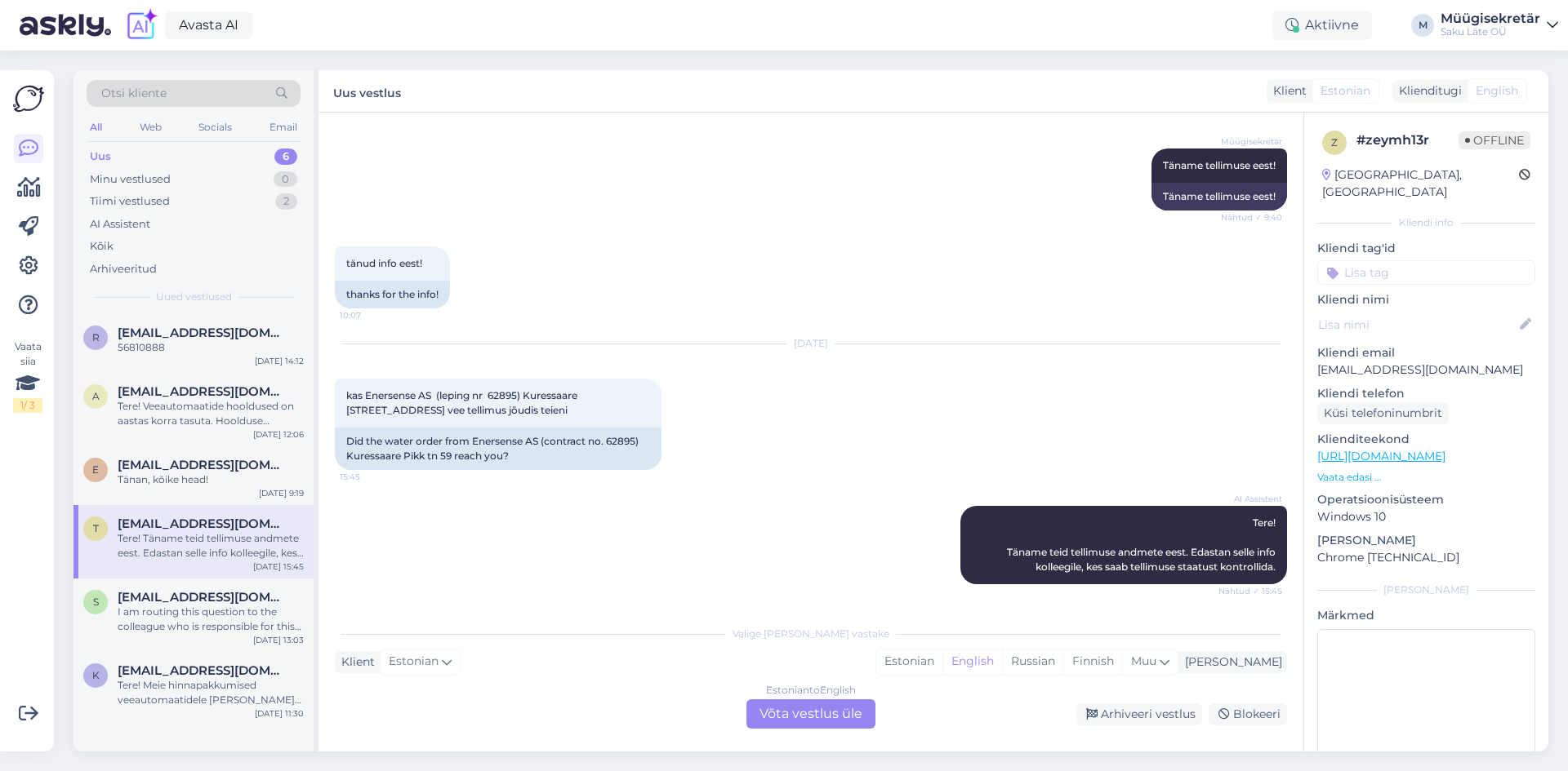
scroll to position [406, 0]
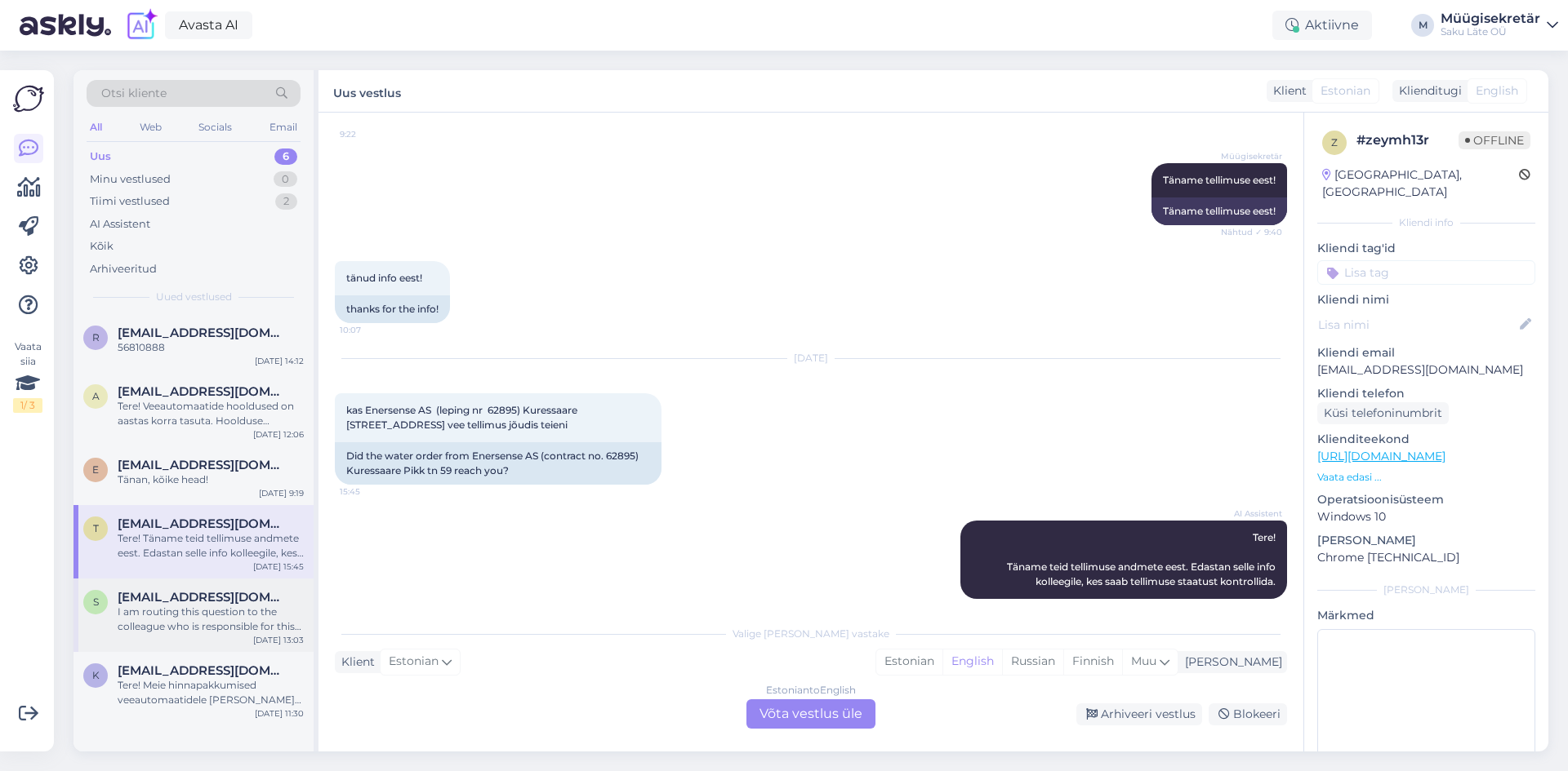
click at [207, 601] on span "[EMAIL_ADDRESS][DOMAIN_NAME]" at bounding box center [202, 598] width 170 height 15
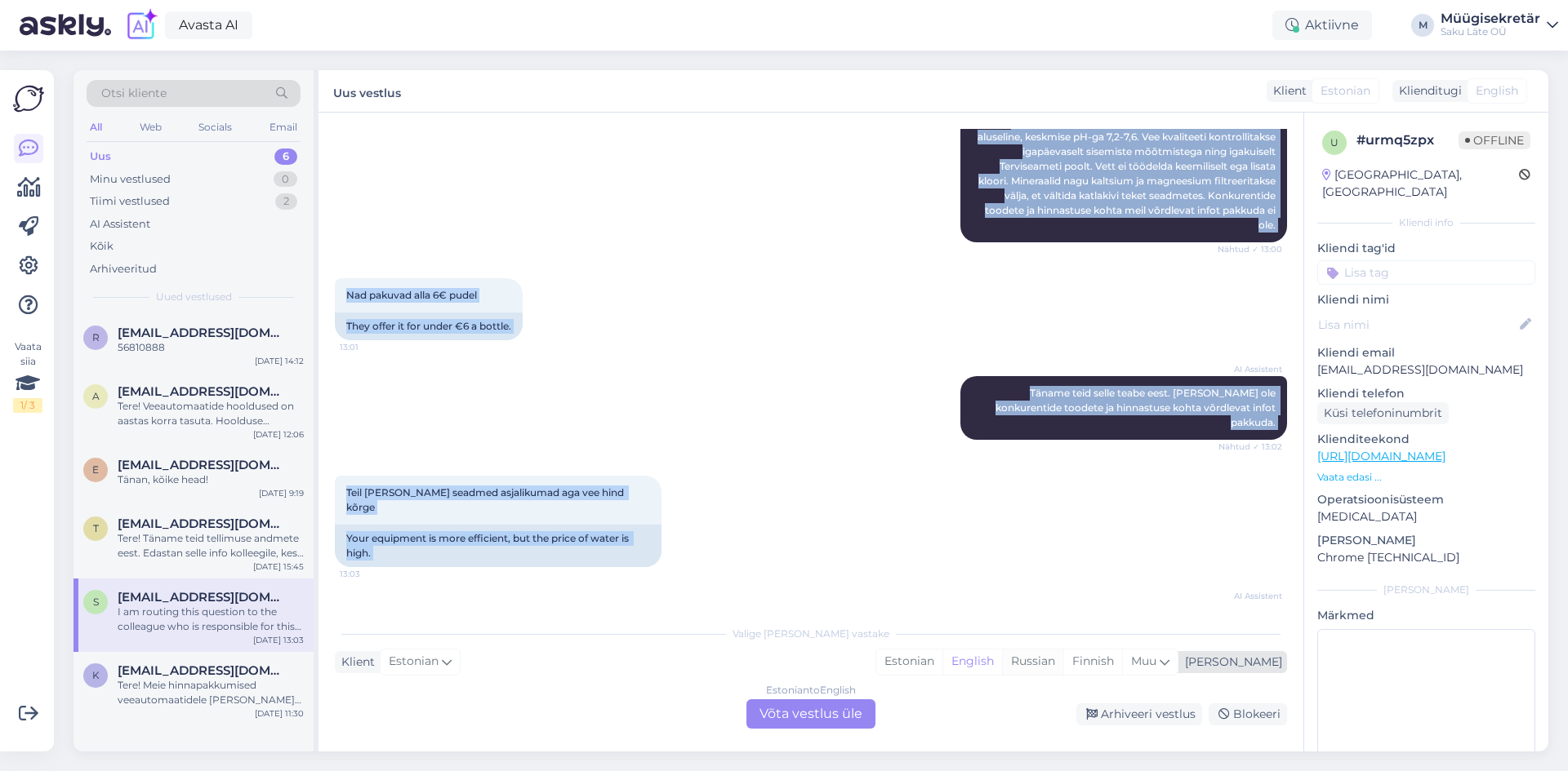
scroll to position [421, 0]
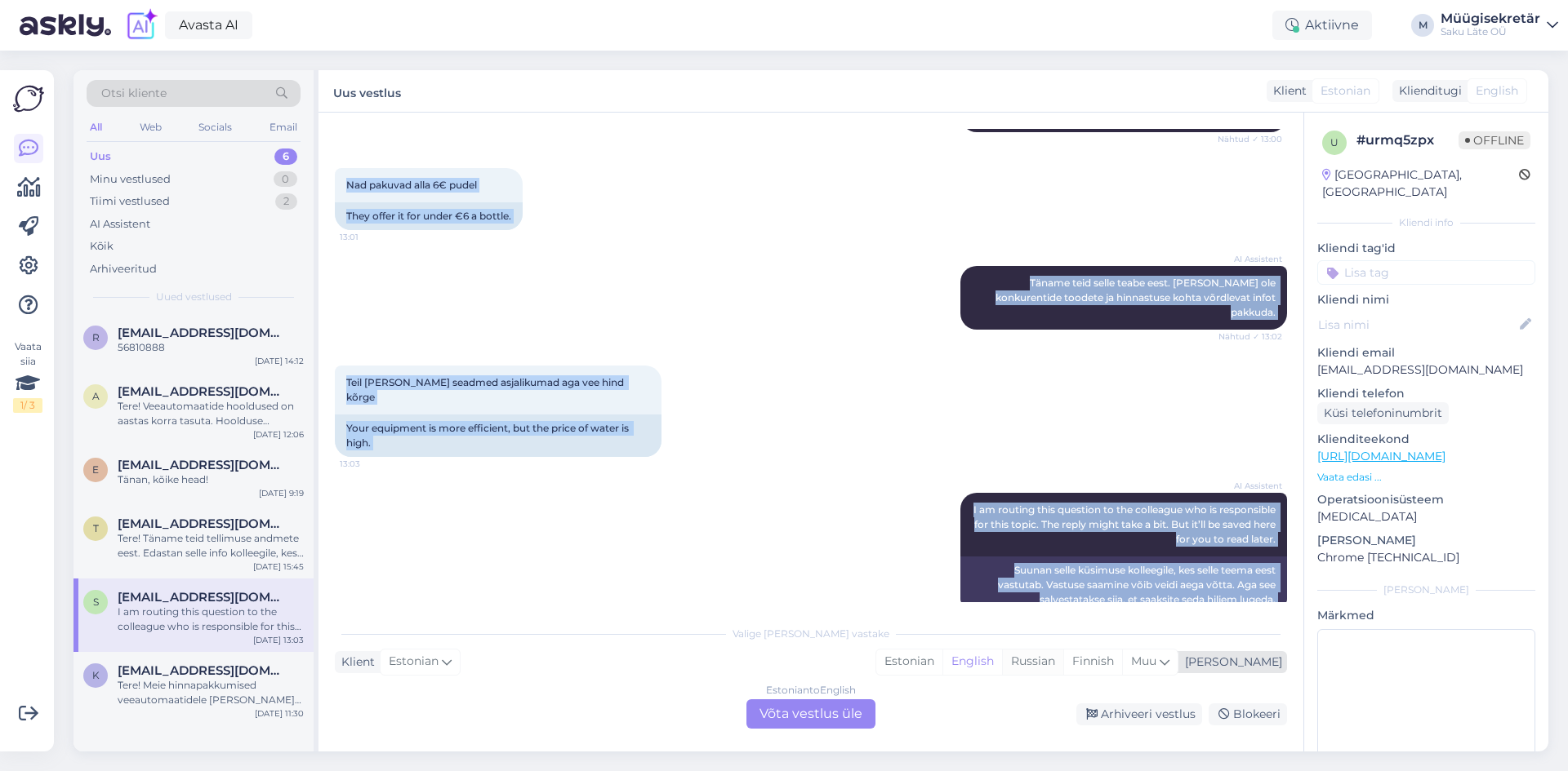
drag, startPoint x: 338, startPoint y: 232, endPoint x: 1088, endPoint y: 653, distance: 860.1
click at [1088, 653] on div "Vestlus algas Oct 14 2025 Mille poolest on teie vesi parem kui näiteks eden spr…" at bounding box center [811, 432] width 985 height 639
copy div "Mille poolest on teie vesi parem kui näiteks eden spring ja mingi c tähega pakk…"
click at [570, 634] on div "Valige keel ja vastake" at bounding box center [811, 634] width 952 height 15
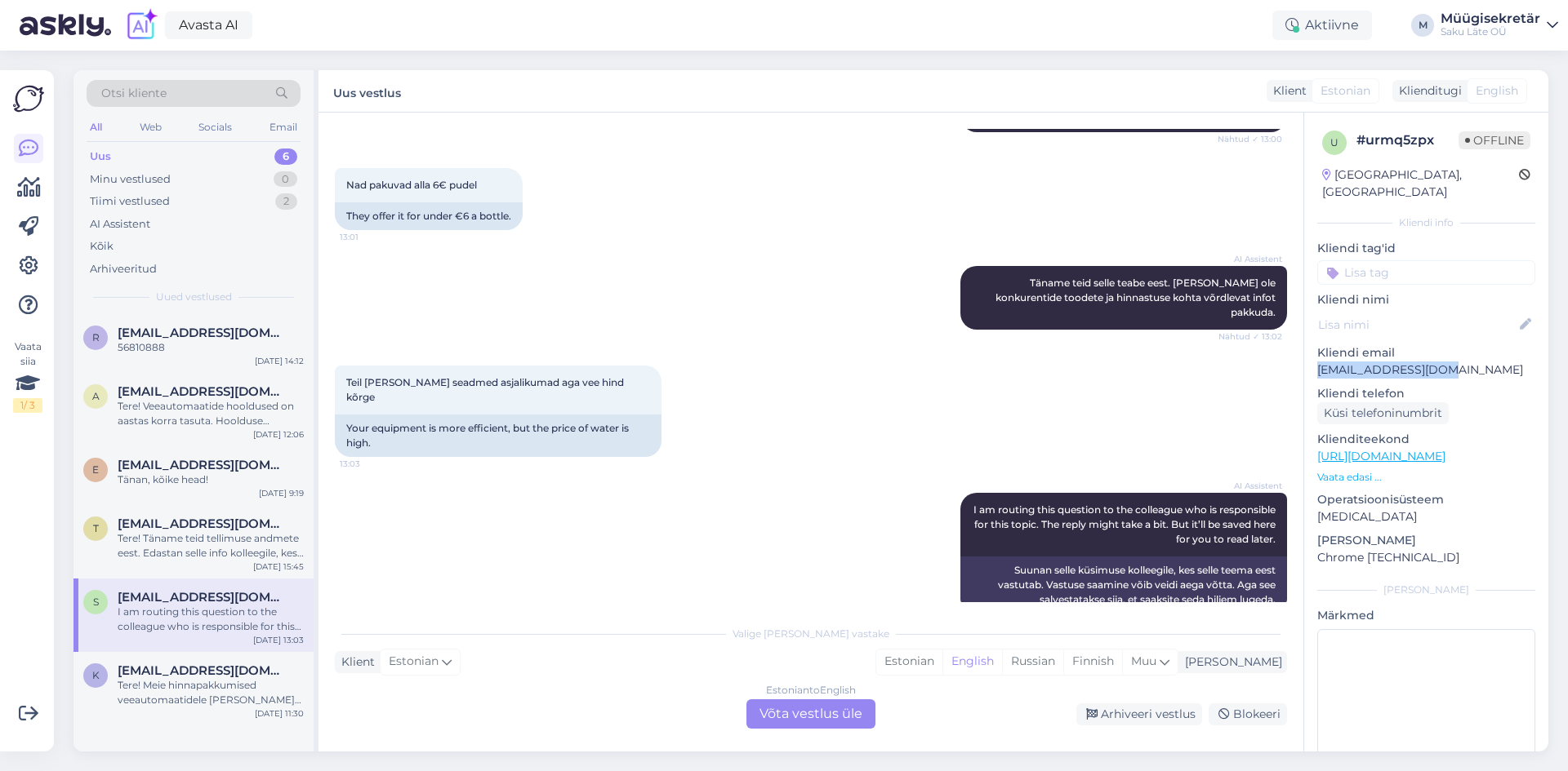
drag, startPoint x: 1455, startPoint y: 355, endPoint x: 1317, endPoint y: 362, distance: 138.2
click at [1317, 362] on div "u # urmq5zpx Offline Estonia, Tallinn Kliendi info Kliendi tag'id Kliendi nimi …" at bounding box center [1425, 456] width 244 height 688
copy p "[EMAIL_ADDRESS][DOMAIN_NAME]"
click at [202, 678] on div "Tere! Meie hinnapakkumised veeautomaatidele ja veele on personaalsed ning sõltu…" at bounding box center [211, 693] width 186 height 30
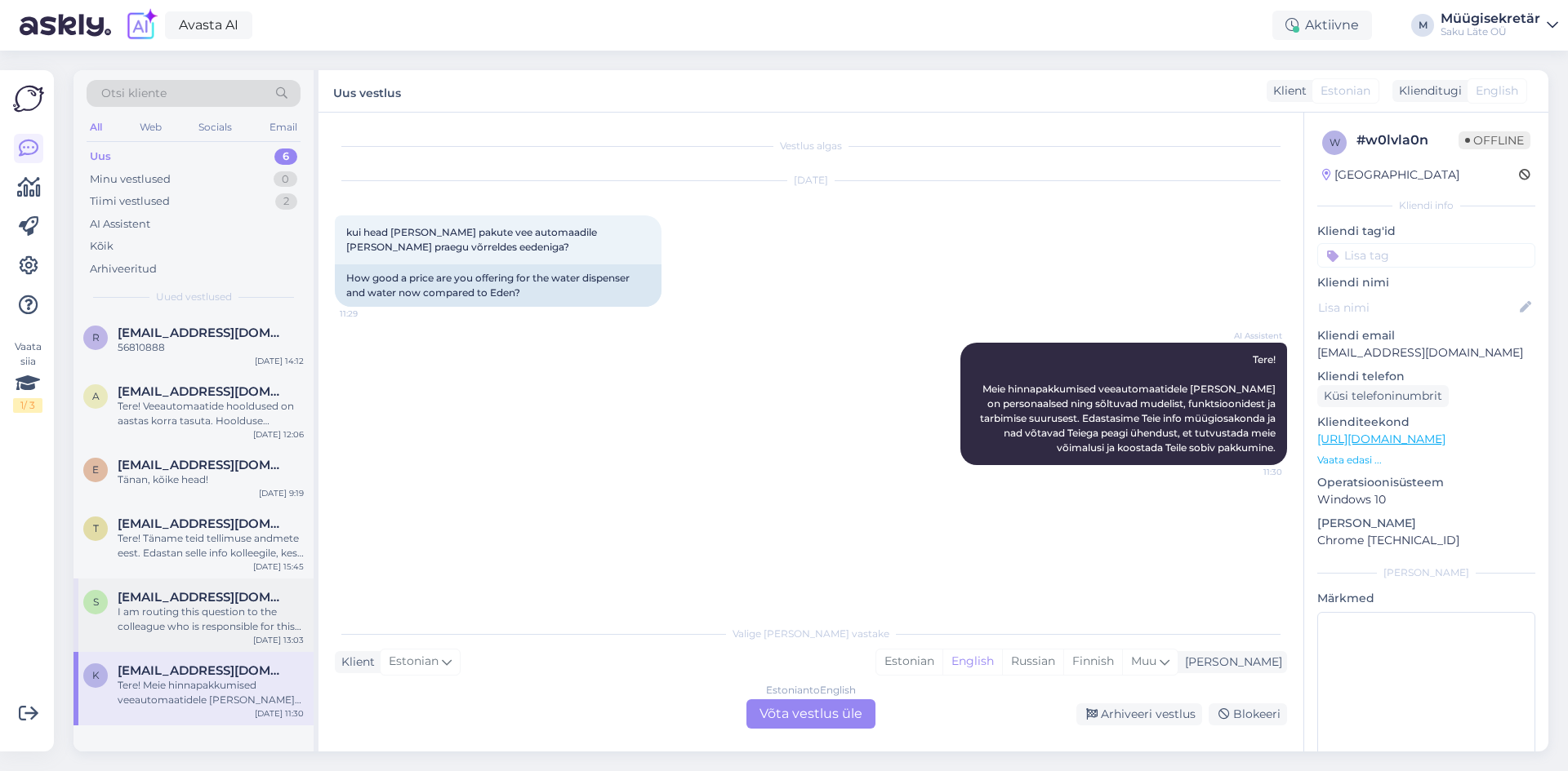
click at [166, 605] on div "I am routing this question to the colleague who is responsible for this topic. …" at bounding box center [211, 619] width 186 height 30
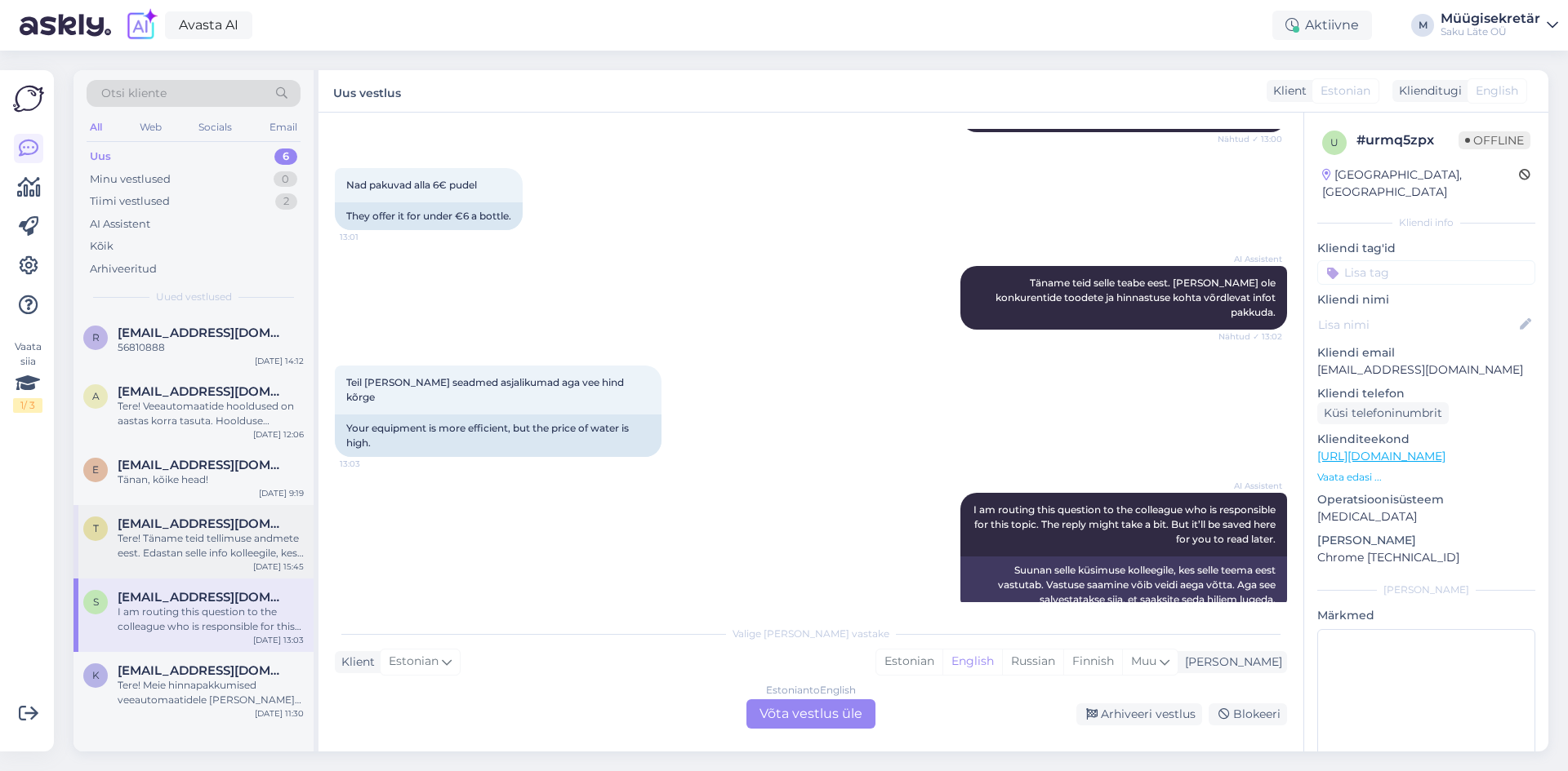
click at [162, 535] on div "Tere! Täname teid tellimuse andmete eest. Edastan selle info kolleegile, kes sa…" at bounding box center [211, 546] width 186 height 30
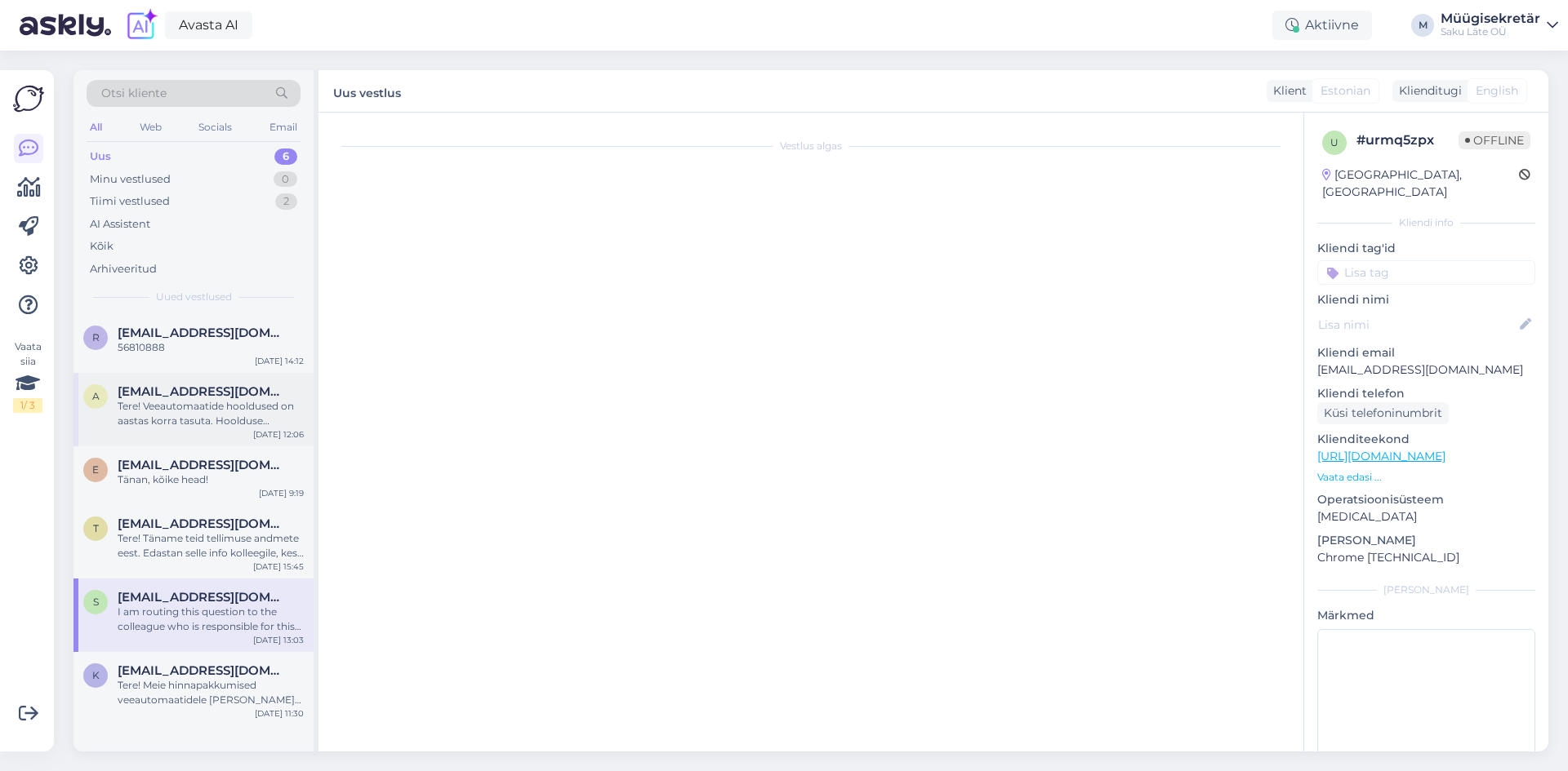
scroll to position [406, 0]
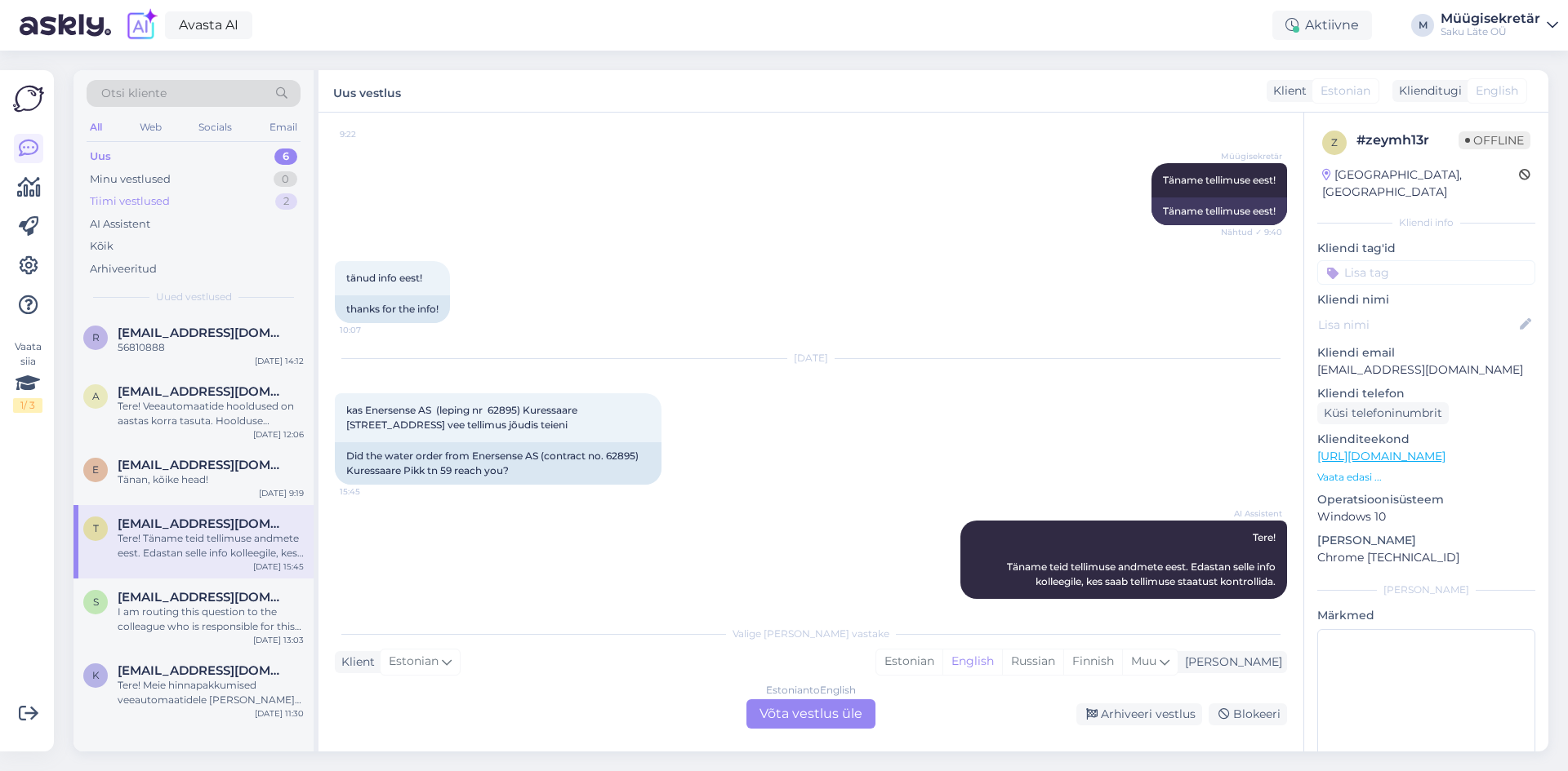
click at [147, 194] on div "Tiimi vestlused" at bounding box center [130, 202] width 80 height 17
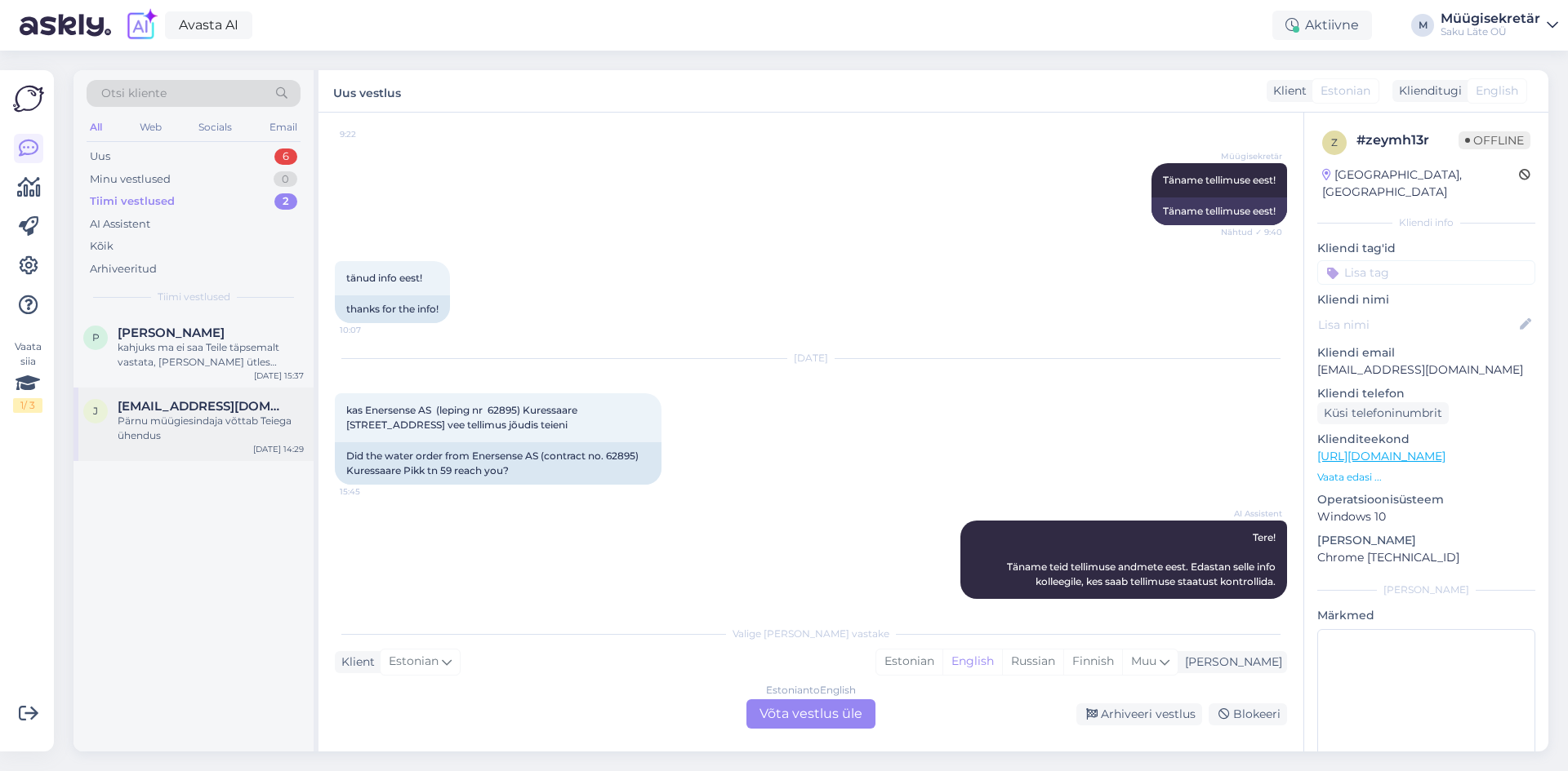
click at [169, 419] on div "Pärnu müügiesindaja võttab Teiega ühendus" at bounding box center [211, 428] width 186 height 30
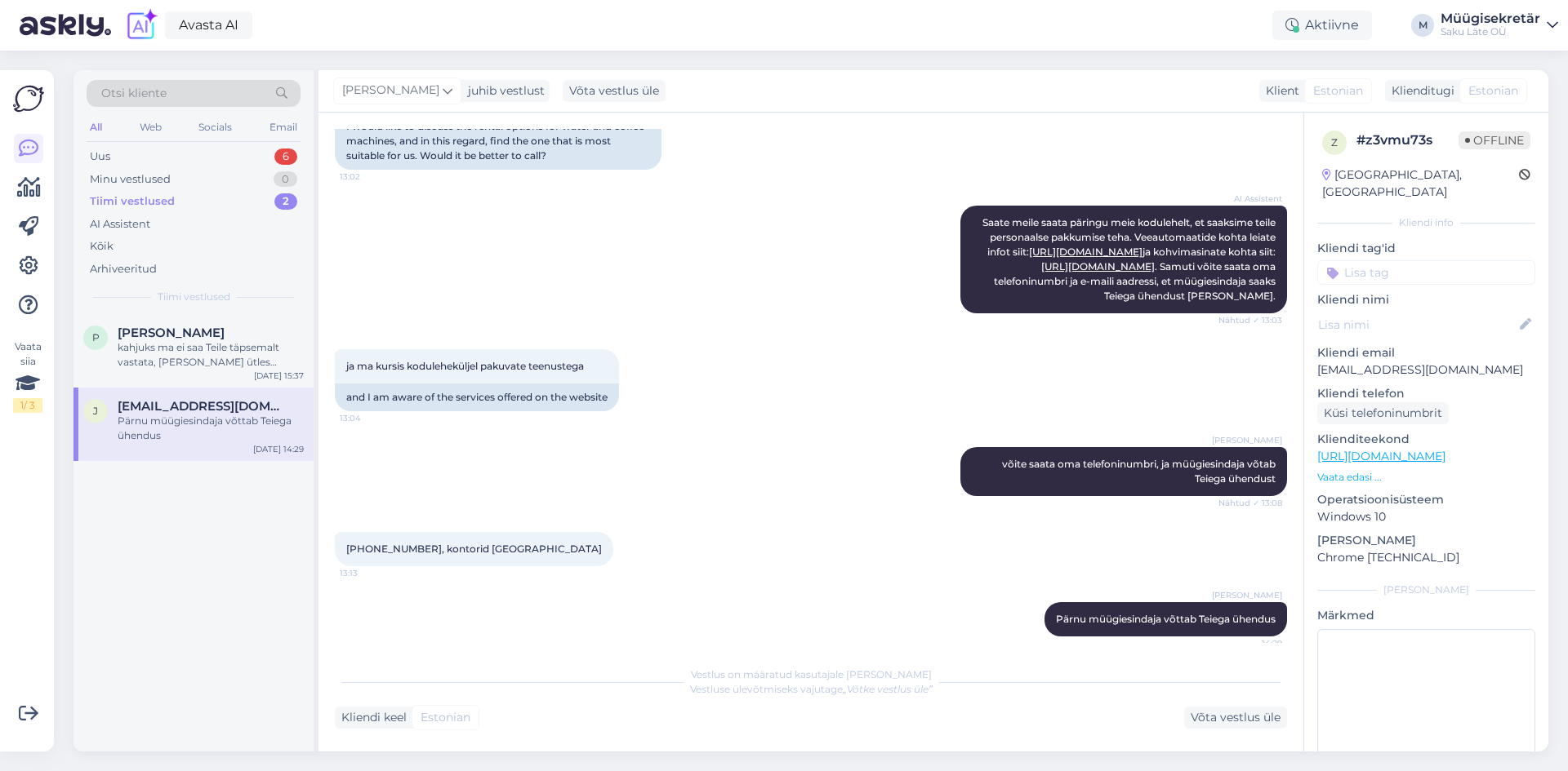
scroll to position [360, 0]
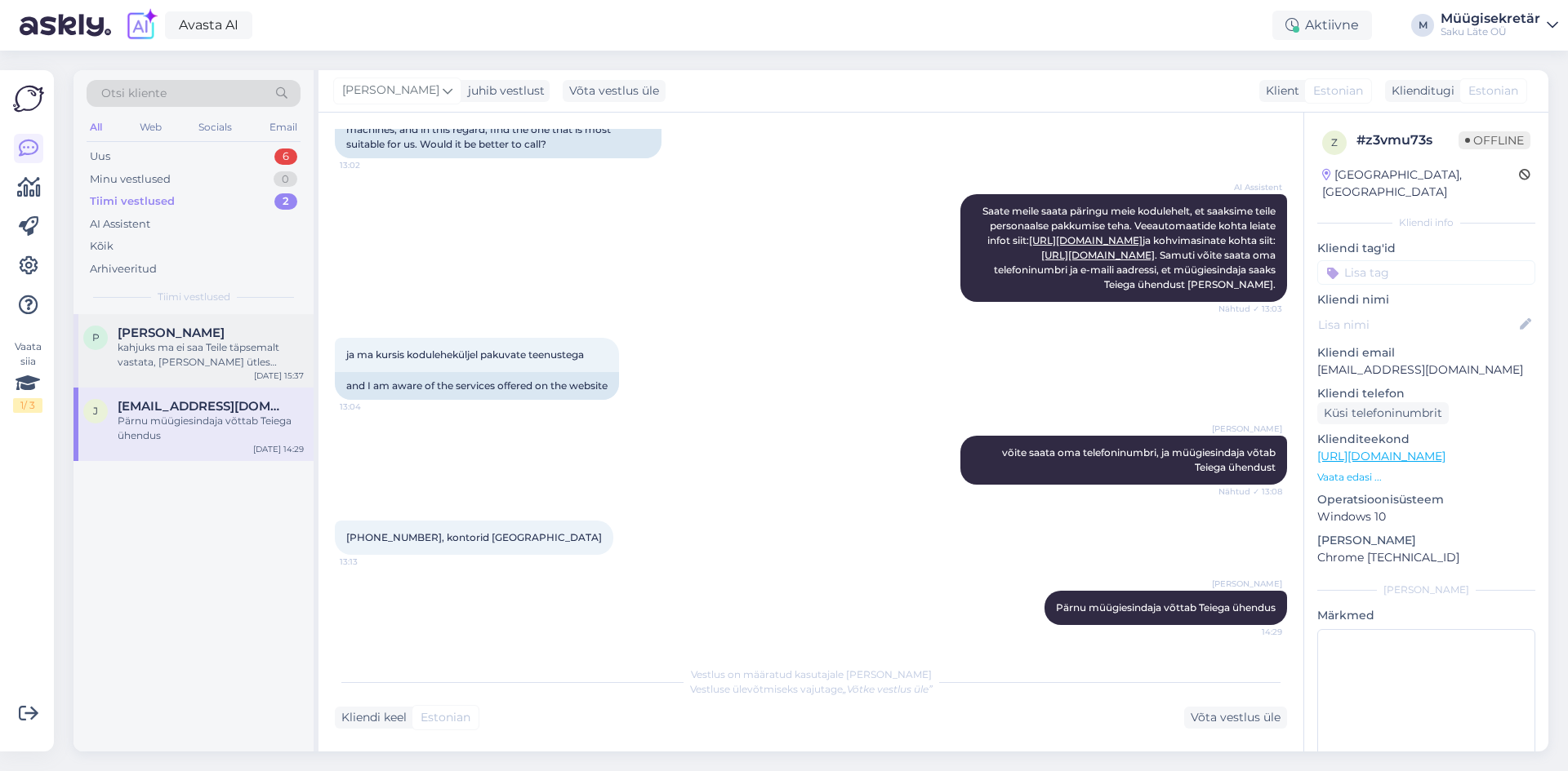
click at [193, 357] on div "kahjuks ma ei saa Teile täpsemalt vastata, [PERSON_NAME] ütles autojuht." at bounding box center [211, 355] width 186 height 30
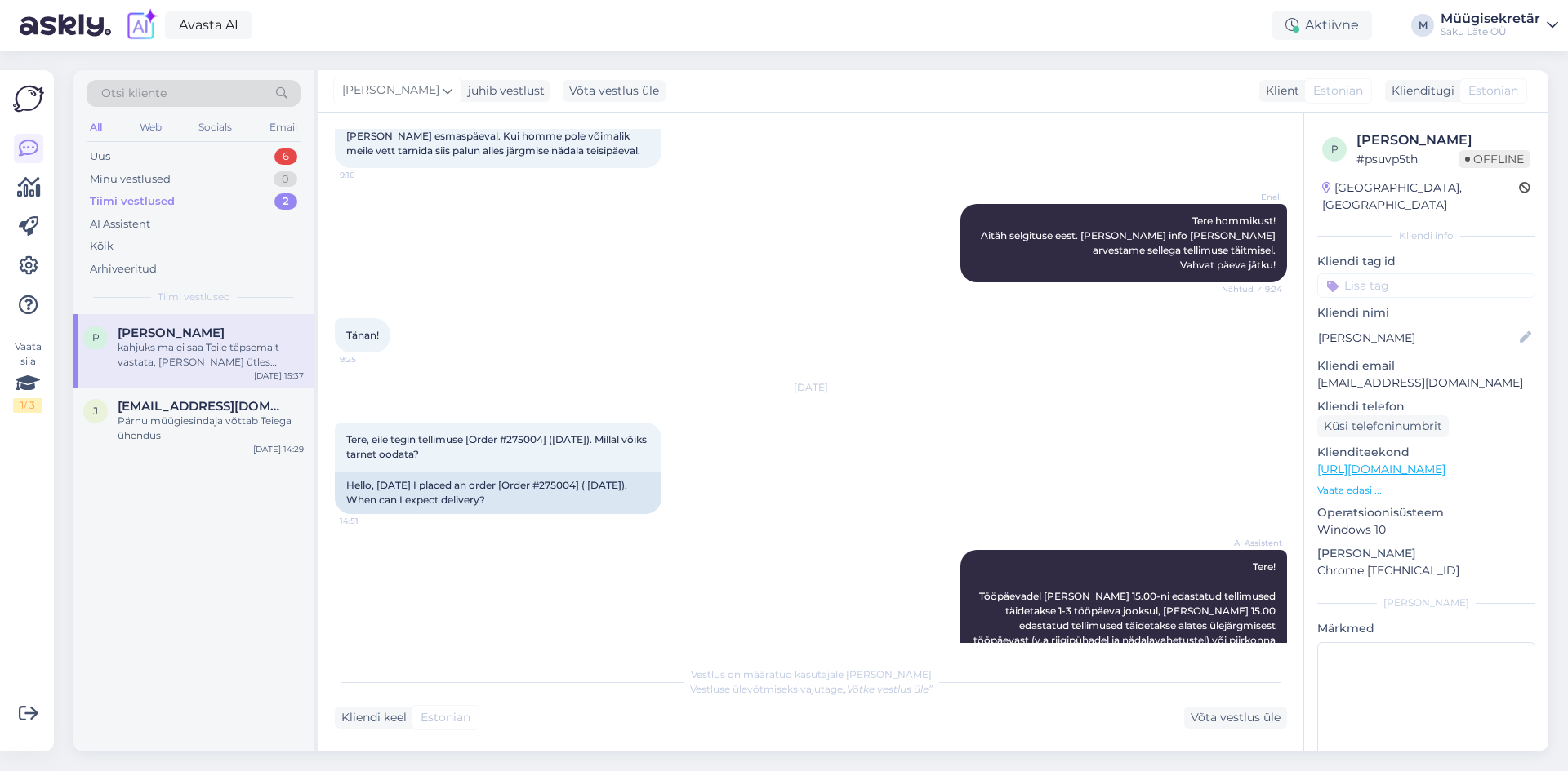
scroll to position [0, 0]
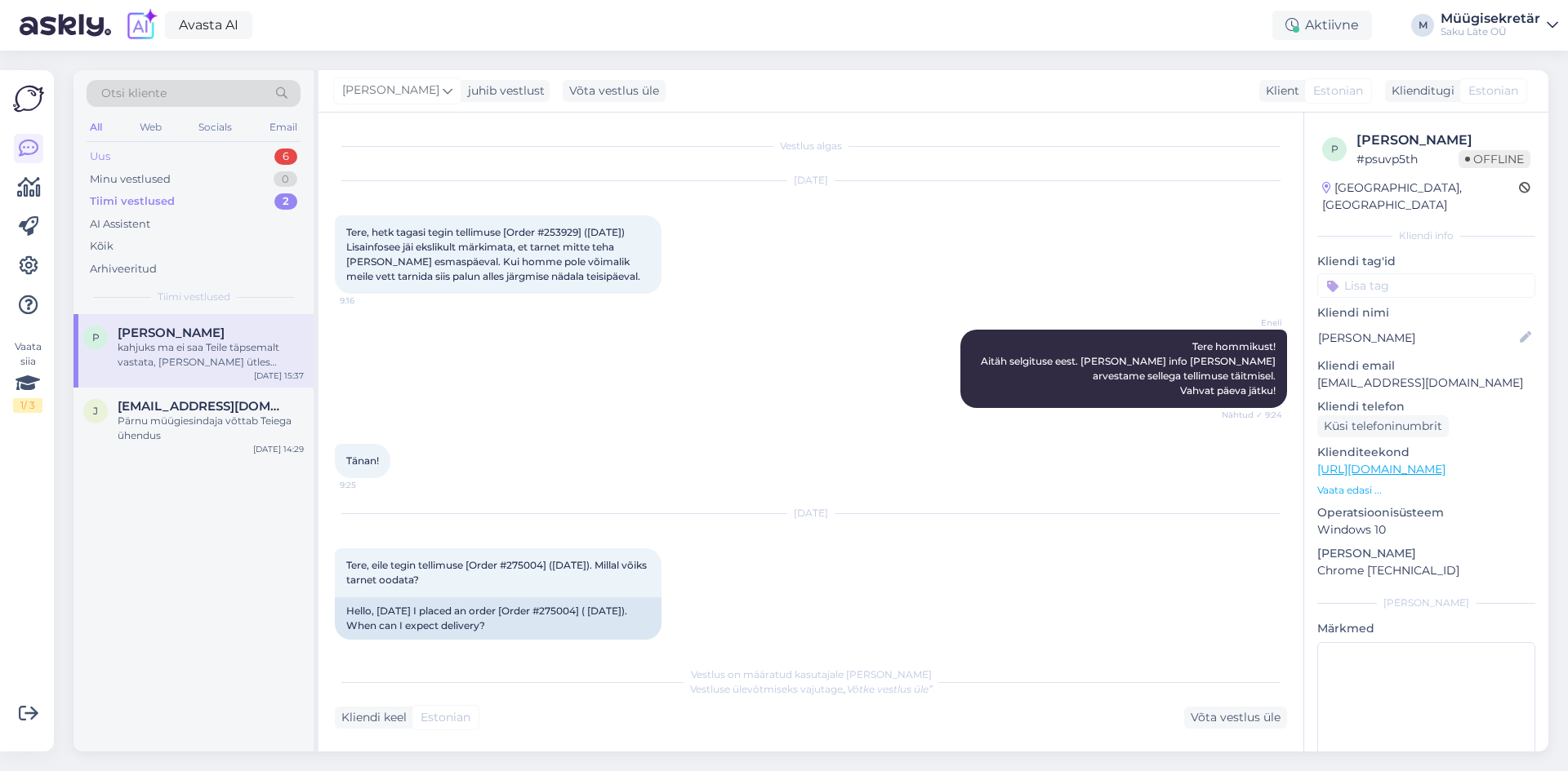
click at [130, 153] on div "Uus 6" at bounding box center [194, 156] width 214 height 23
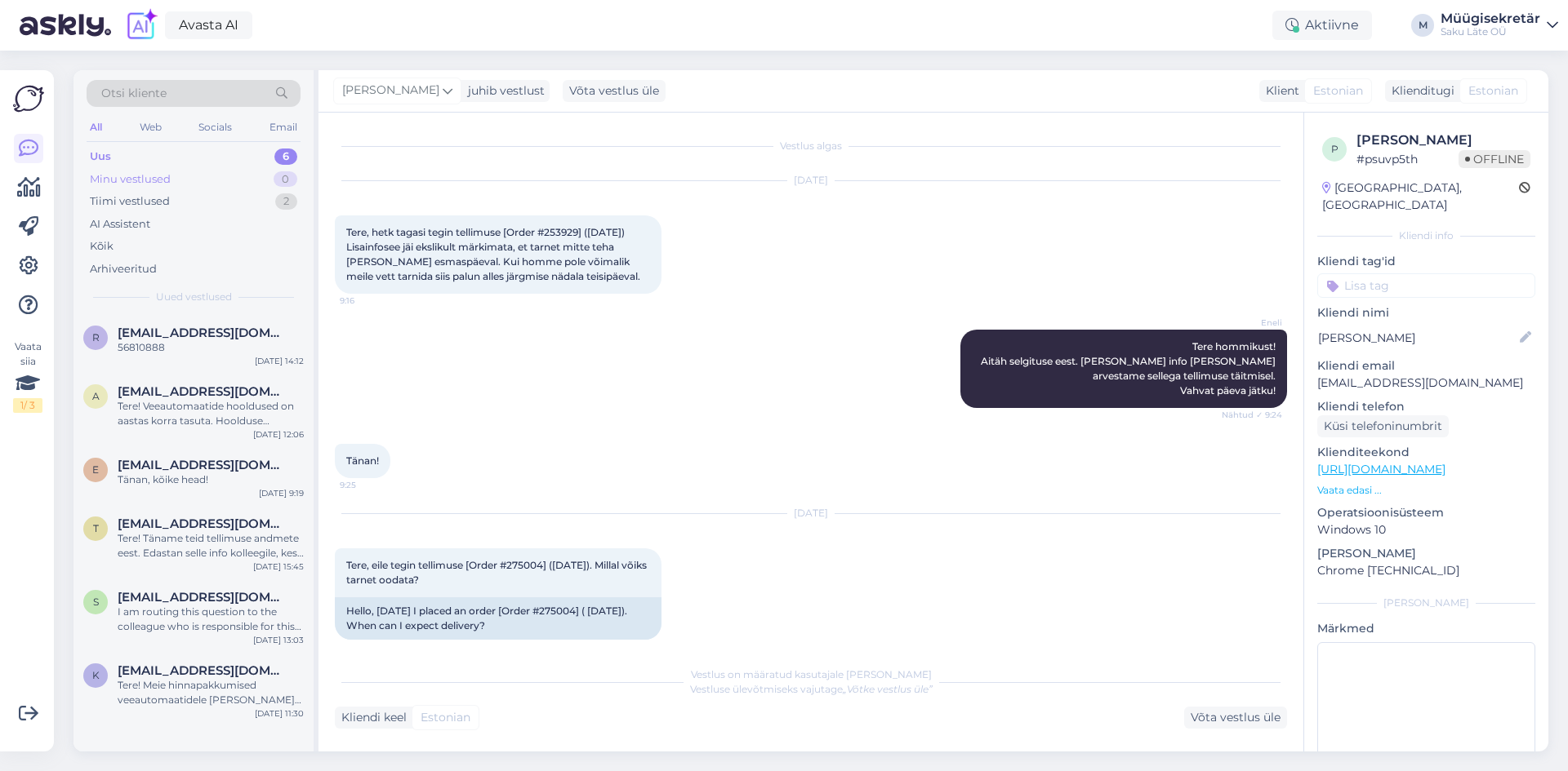
click at [167, 172] on div "Minu vestlused" at bounding box center [130, 180] width 81 height 17
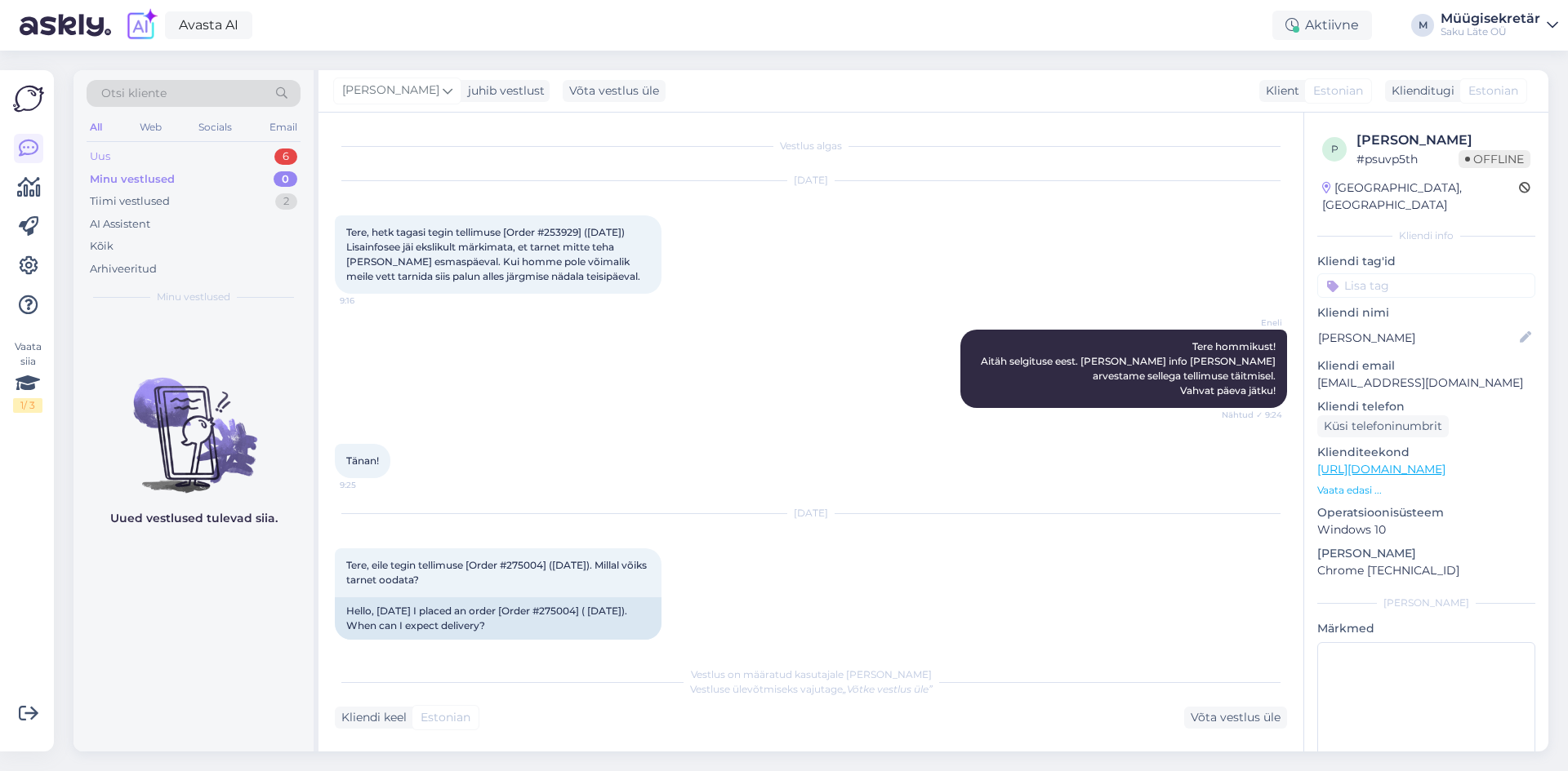
click at [167, 151] on div "Uus 6" at bounding box center [194, 156] width 214 height 23
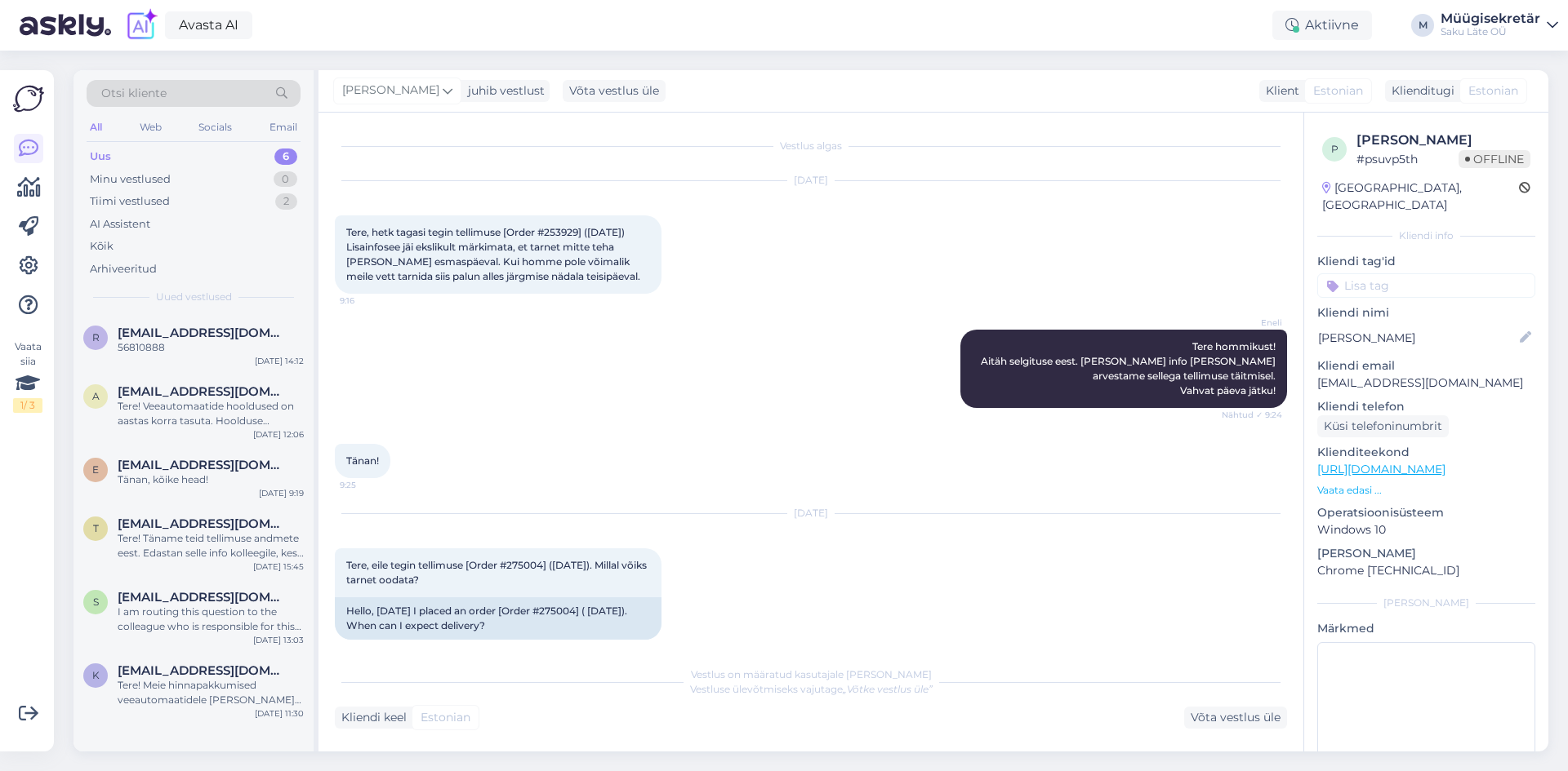
click at [634, 394] on div "Eneli Tere hommikust! Aitäh selgituse eest. Annan info edasi ja arvestame selle…" at bounding box center [811, 369] width 952 height 115
click at [133, 154] on div "Uus 6" at bounding box center [194, 156] width 214 height 23
click at [126, 154] on div "Uus 6" at bounding box center [194, 156] width 214 height 23
click at [142, 221] on div "AI Assistent" at bounding box center [119, 224] width 61 height 17
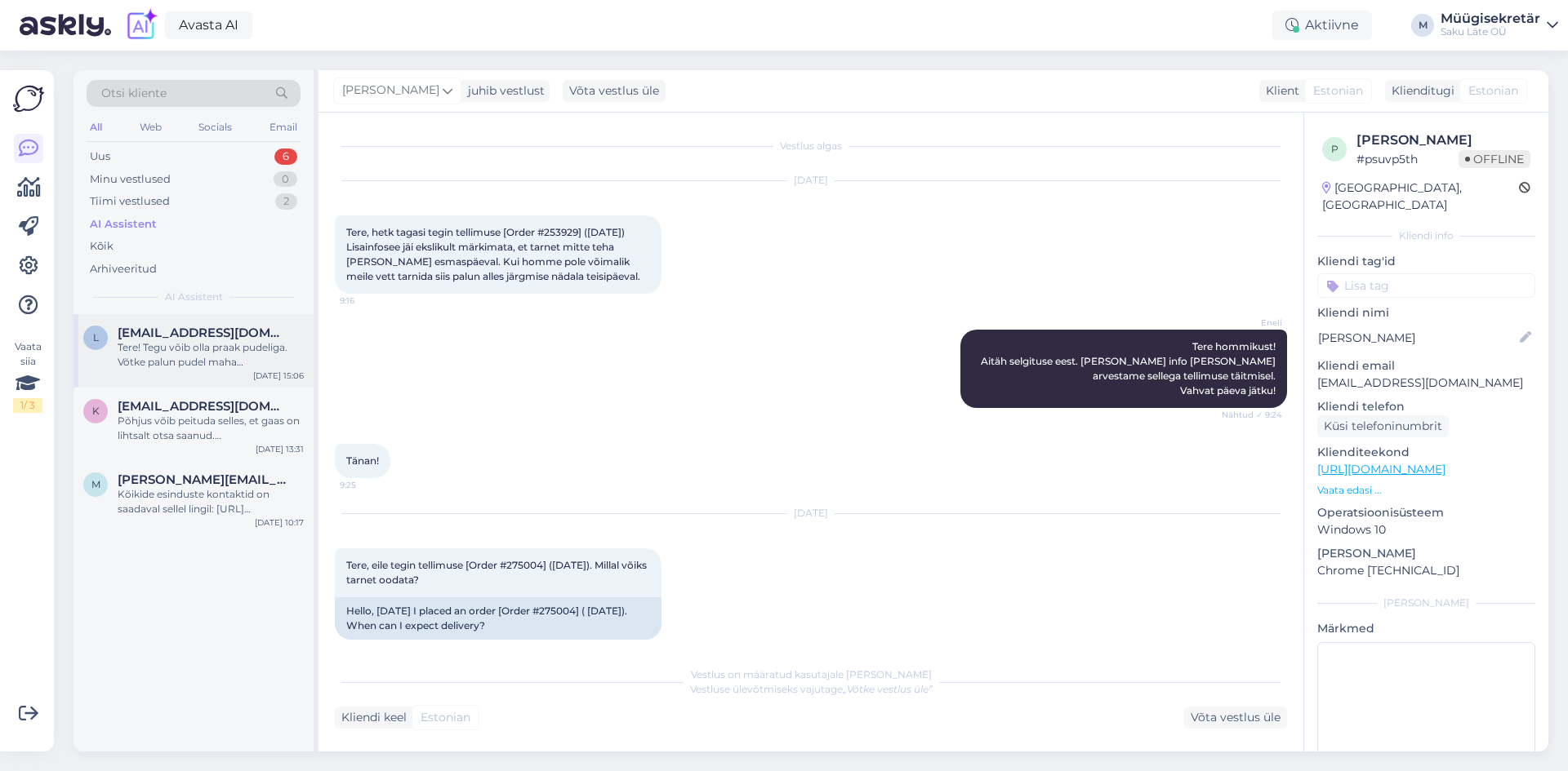
click at [194, 343] on div "Tere! Tegu võib olla praak pudeliga. Võtke palun pudel maha ja laske külmavee k…" at bounding box center [211, 355] width 186 height 30
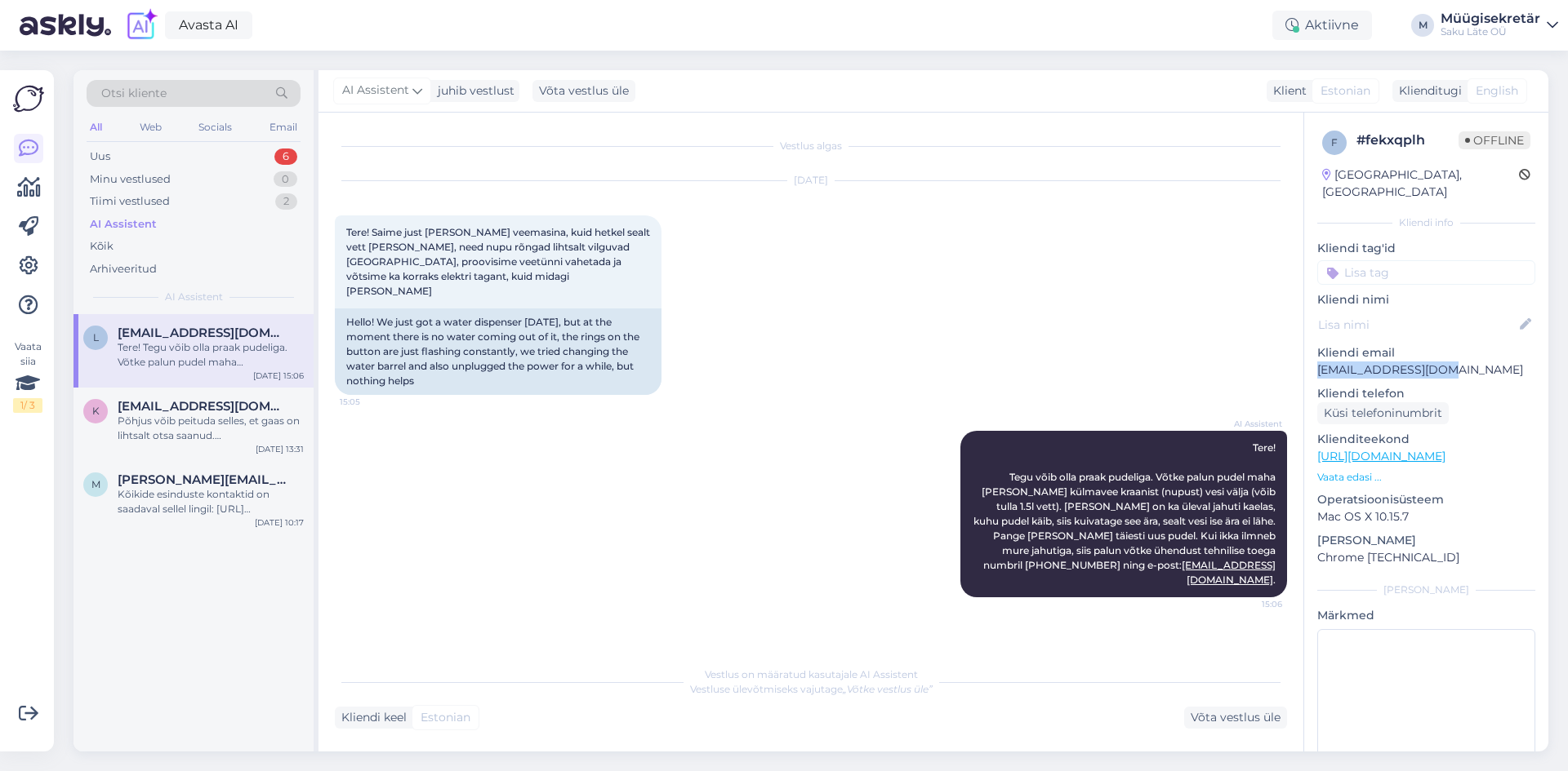
drag, startPoint x: 1425, startPoint y: 353, endPoint x: 1316, endPoint y: 350, distance: 109.0
click at [1316, 350] on div "f # fekxqplh Offline Estonia, Tallinn Kliendi info Kliendi tag'id Kliendi nimi …" at bounding box center [1425, 456] width 244 height 688
copy p "liis@leiregister.ee"
click at [219, 419] on div "Põhjus võib peituda selles, et gaas on lihtsalt otsa saanud. Juhul, kui masinal…" at bounding box center [211, 428] width 186 height 30
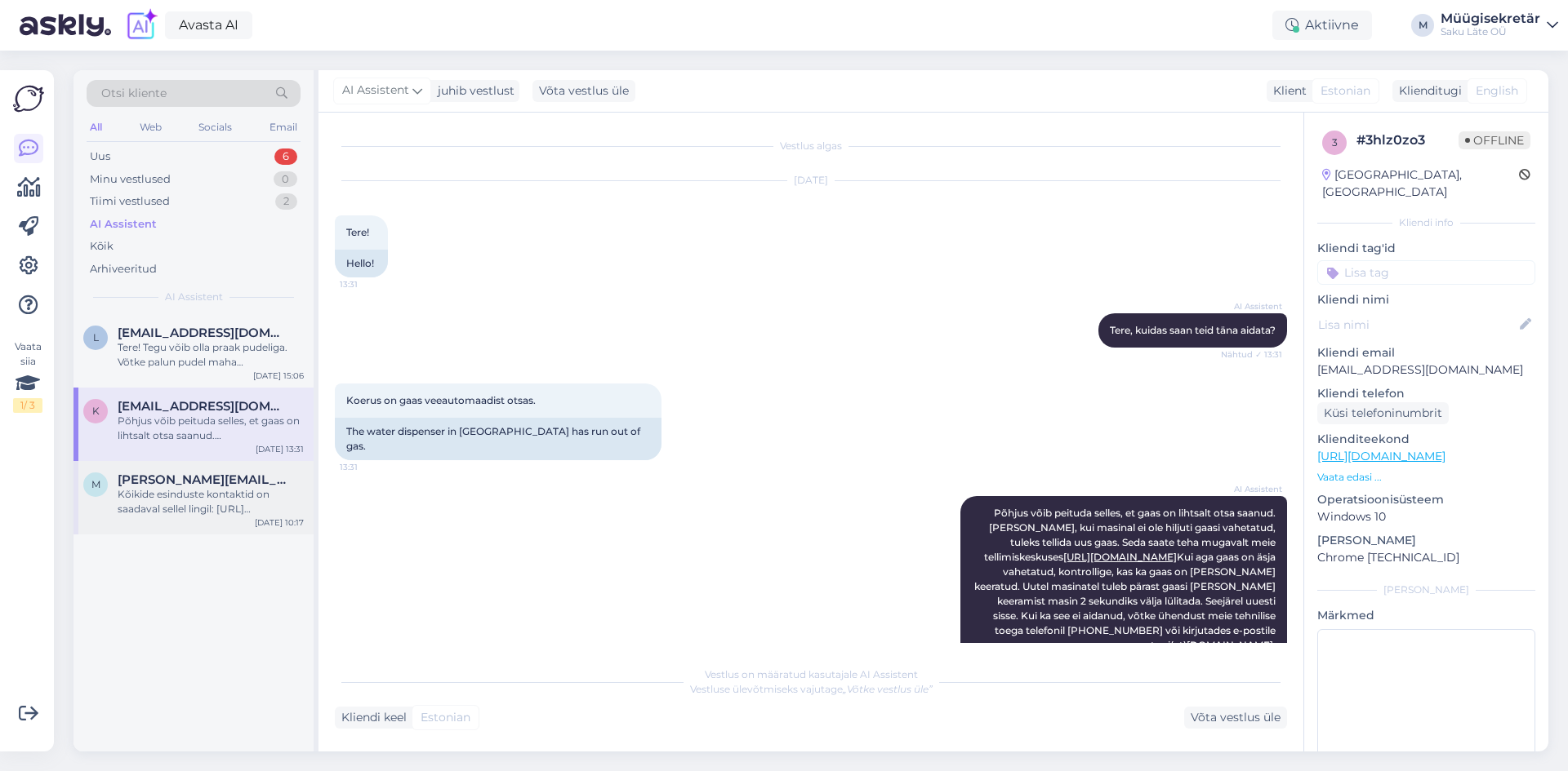
click at [199, 497] on div "Kõikide esinduste kontaktid on saadaval sellel lingil: https://sakulate.ee/ette…" at bounding box center [211, 502] width 186 height 30
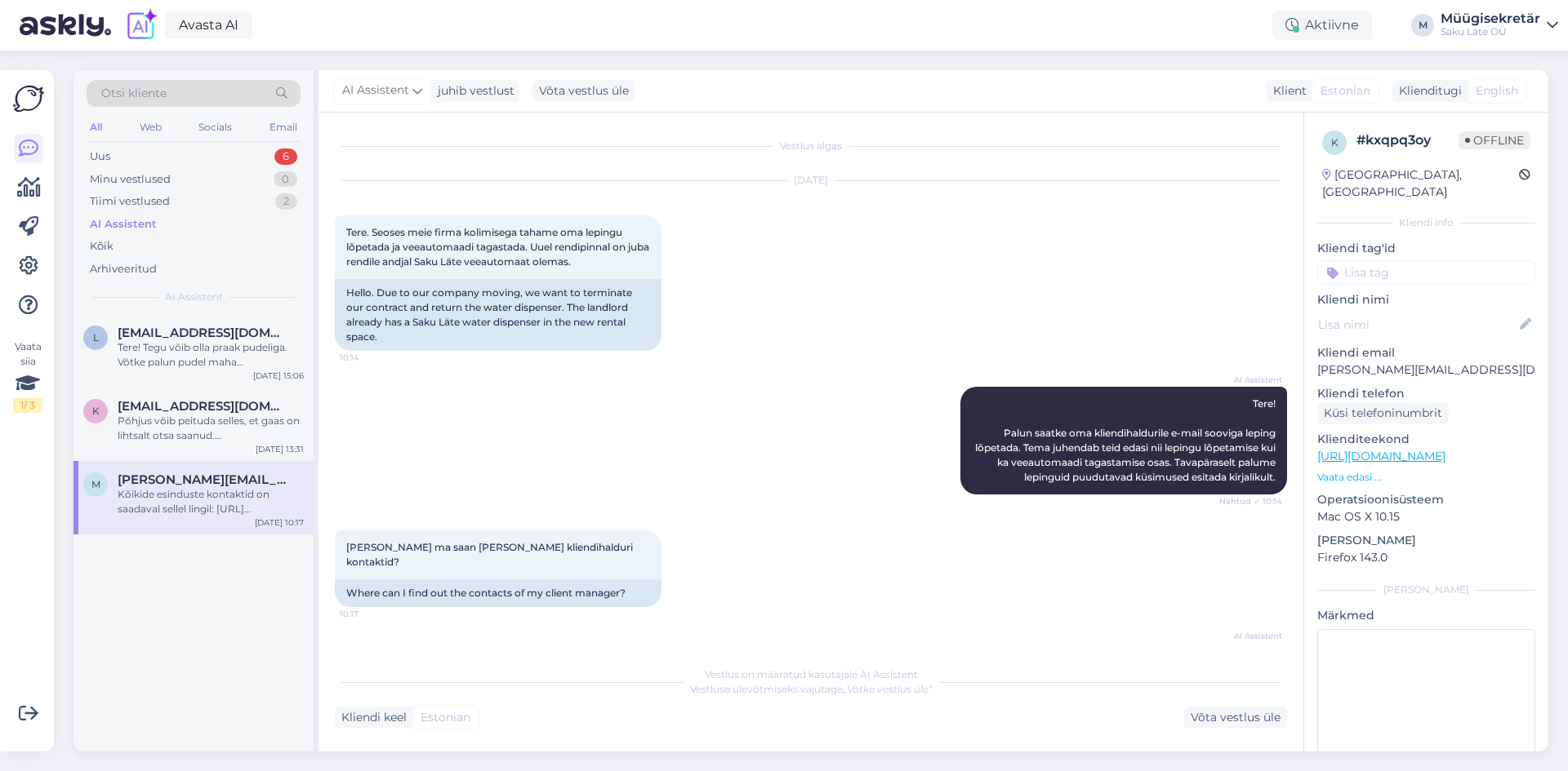
scroll to position [52, 0]
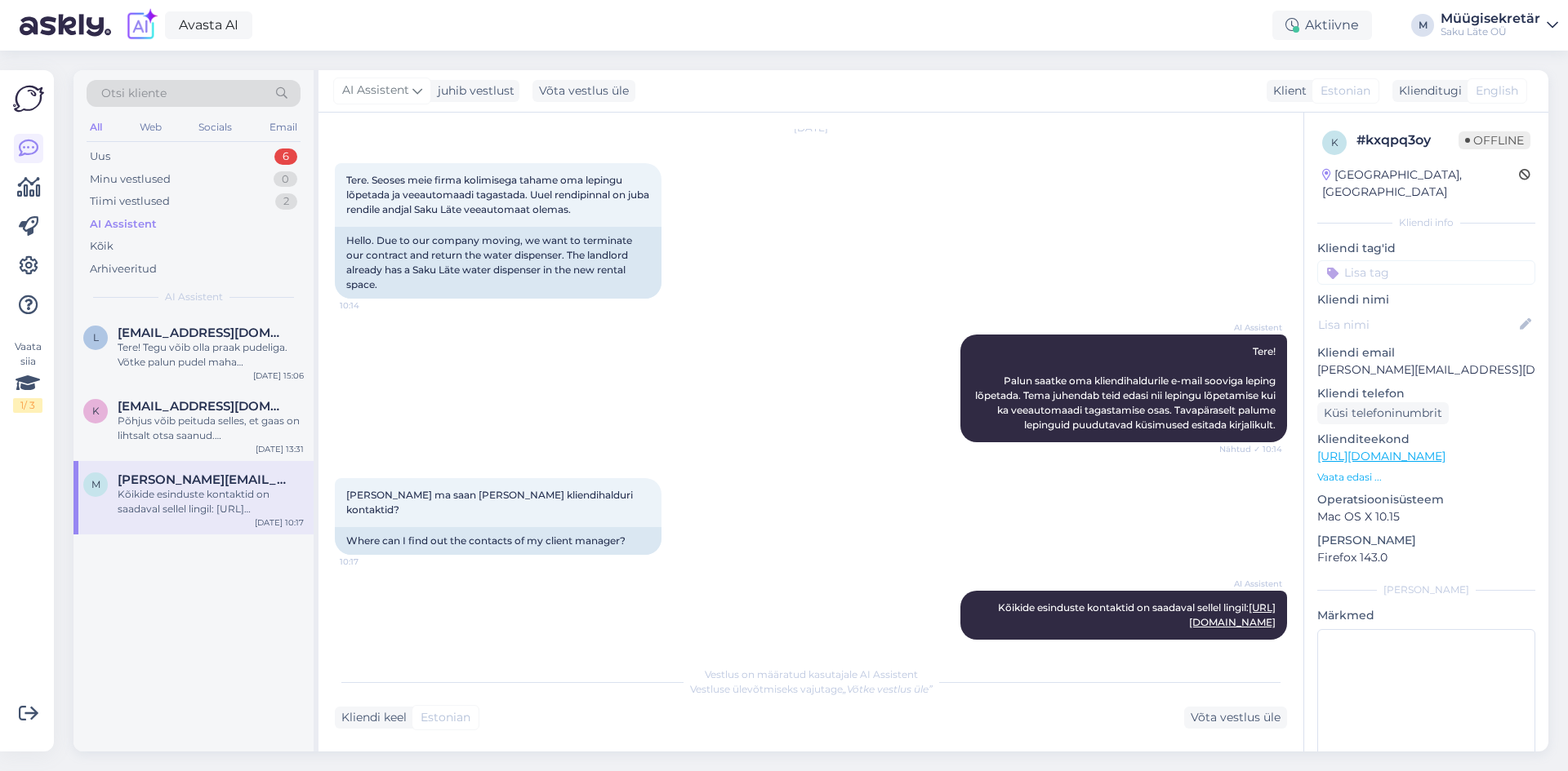
click at [1357, 470] on p "Vaata edasi ..." at bounding box center [1426, 478] width 218 height 15
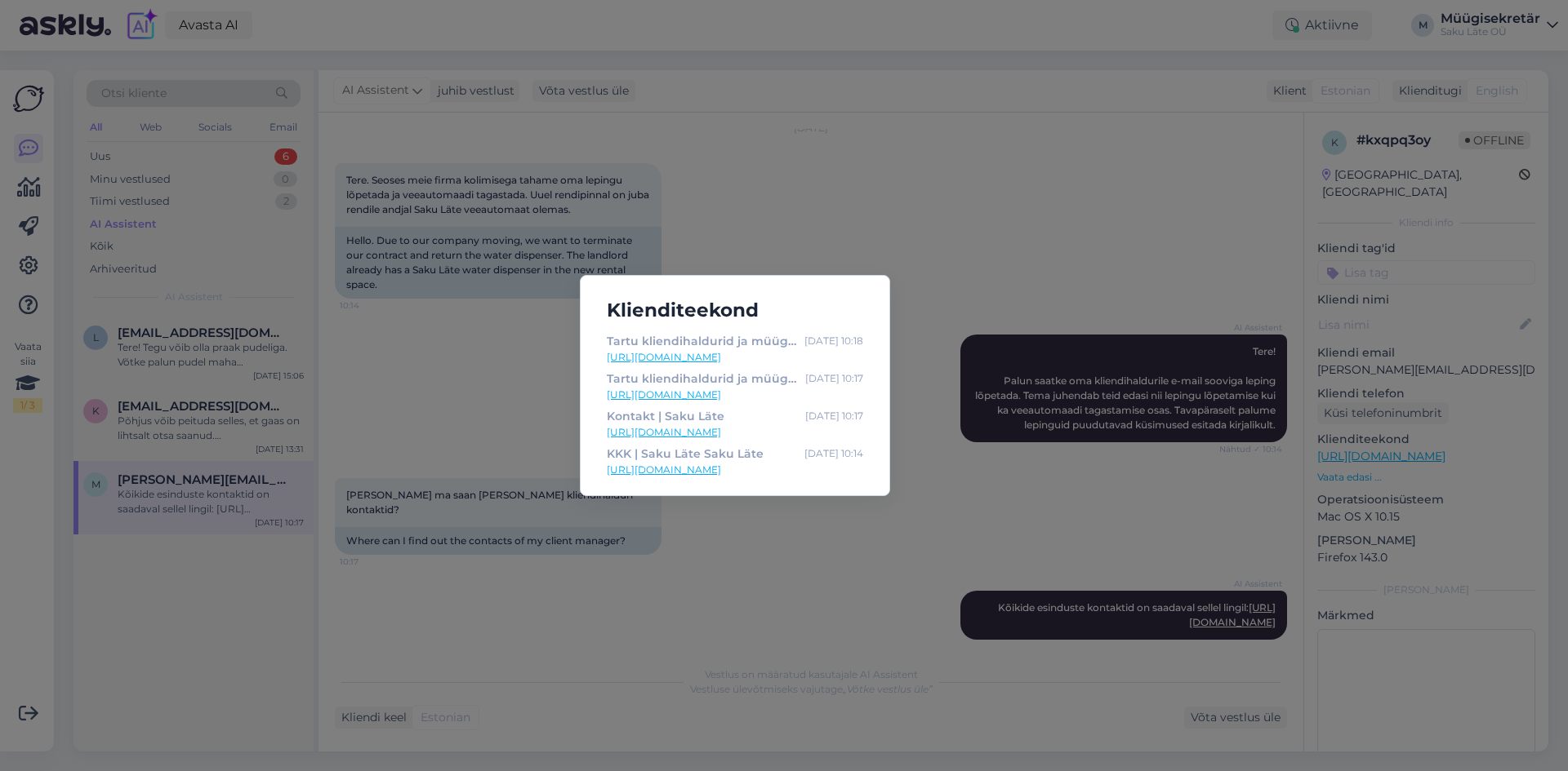
click at [889, 154] on div "Klienditeekond Tartu kliendihaldurid ja müügiesindajad | Saku Läte Saku Läte Oc…" at bounding box center [784, 386] width 1568 height 771
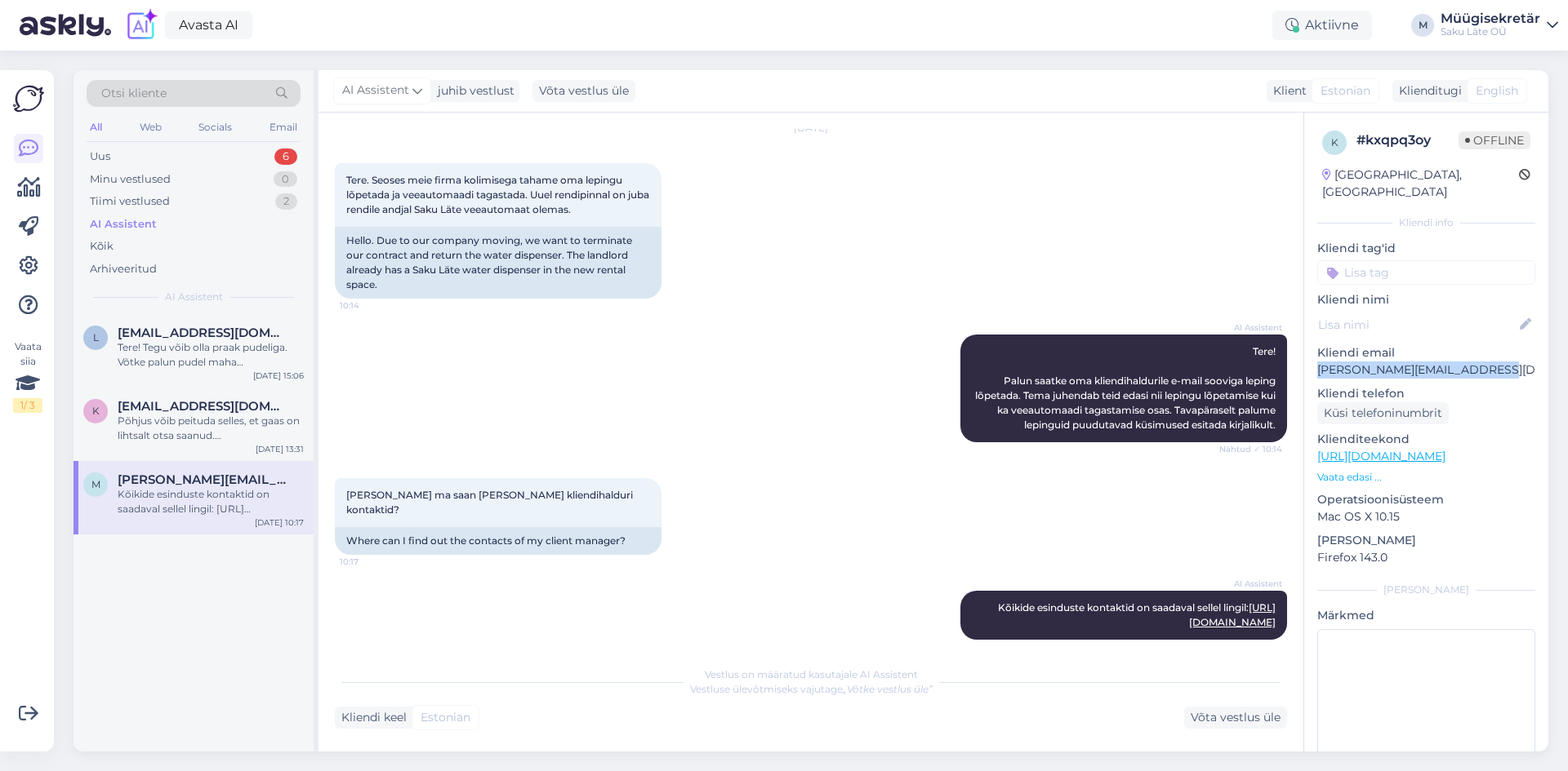
drag, startPoint x: 1498, startPoint y: 353, endPoint x: 1318, endPoint y: 359, distance: 180.1
click at [1318, 361] on p "margareta@vorumaateataja.ee" at bounding box center [1426, 370] width 218 height 17
copy p "margareta@vorumaateataja.ee"
click at [141, 178] on div "Minu vestlused" at bounding box center [130, 180] width 81 height 17
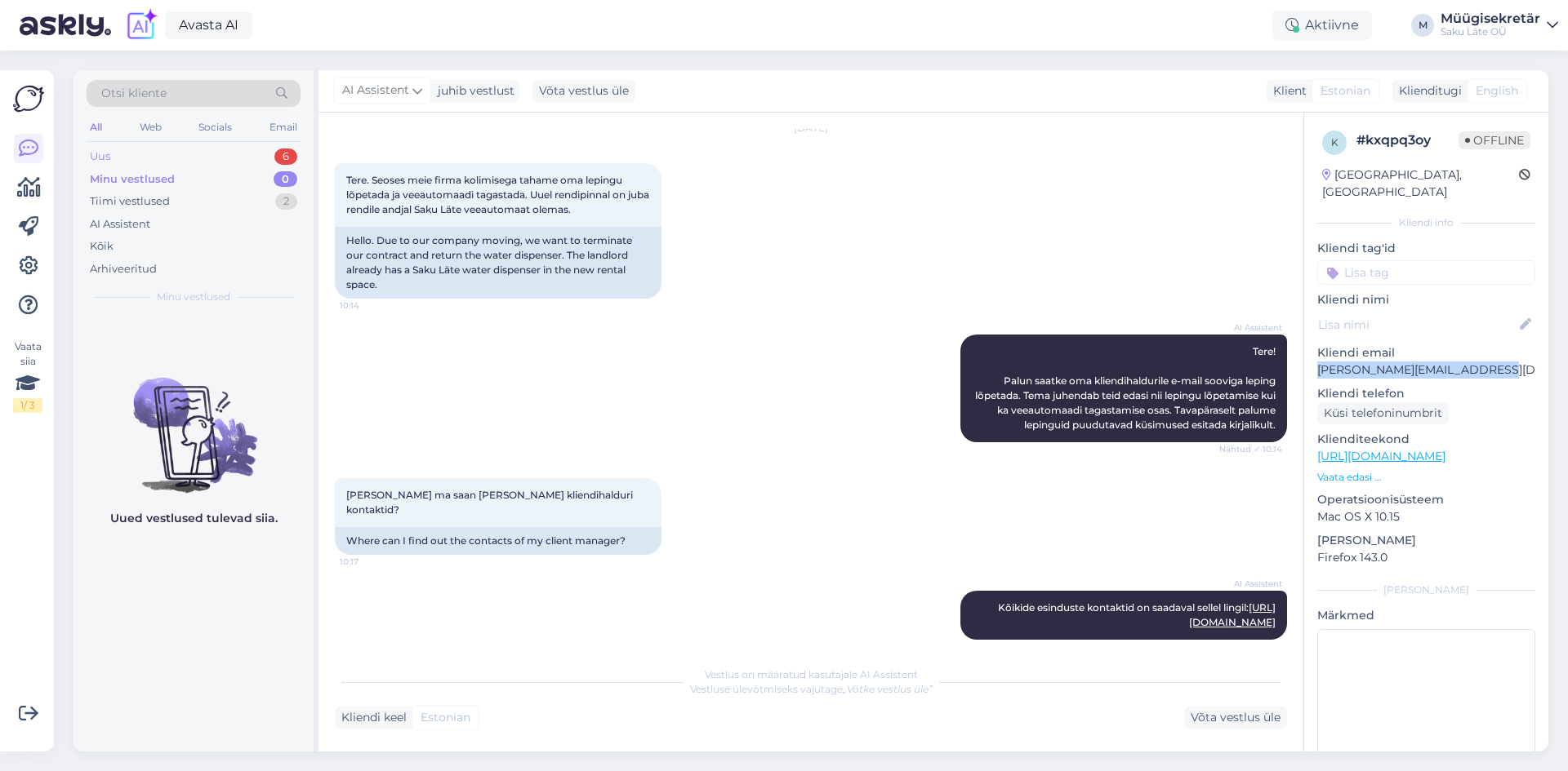
click at [139, 154] on div "Uus 6" at bounding box center [194, 156] width 214 height 23
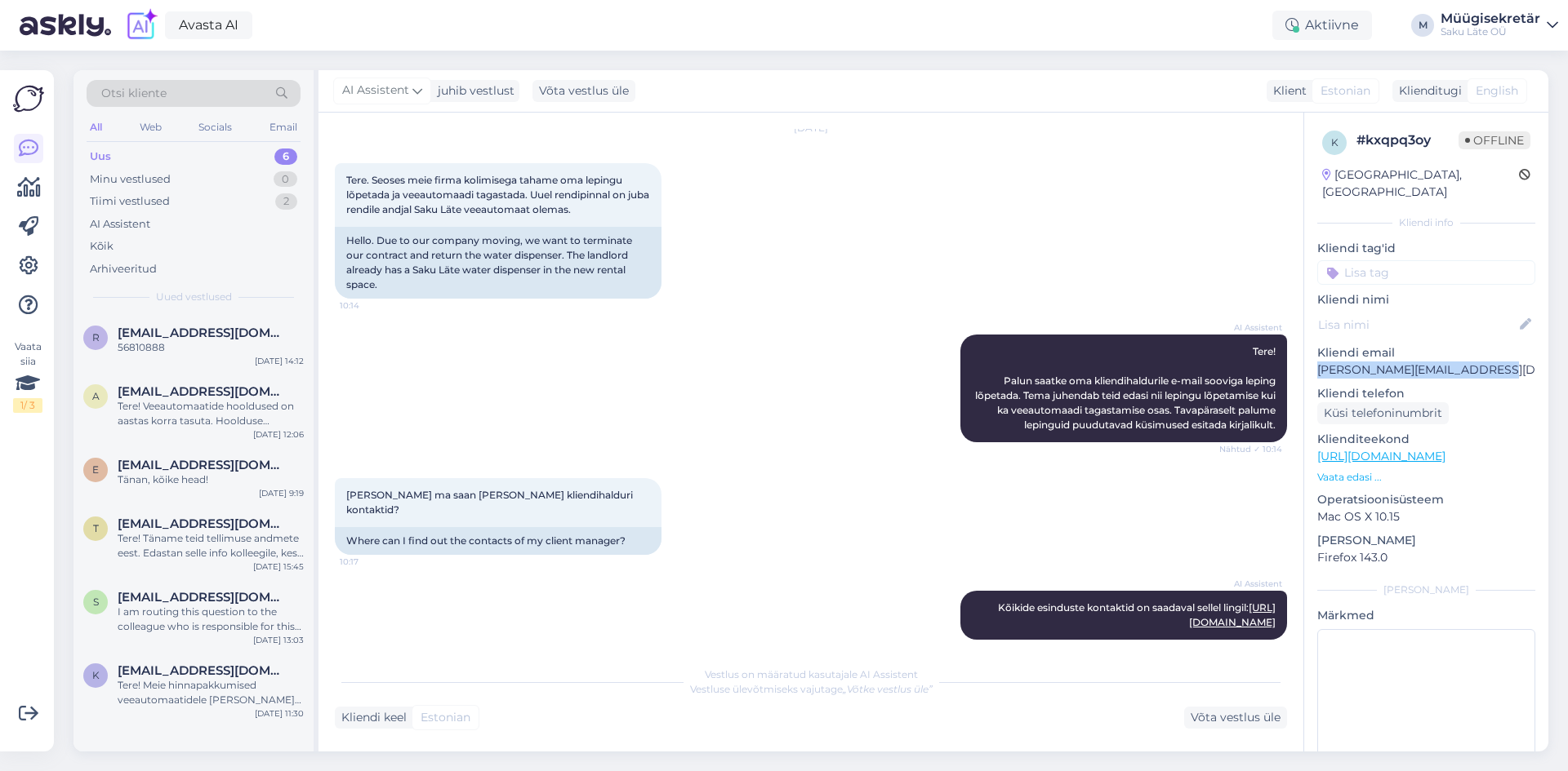
click at [1476, 17] on div "Müügisekretär" at bounding box center [1490, 19] width 100 height 13
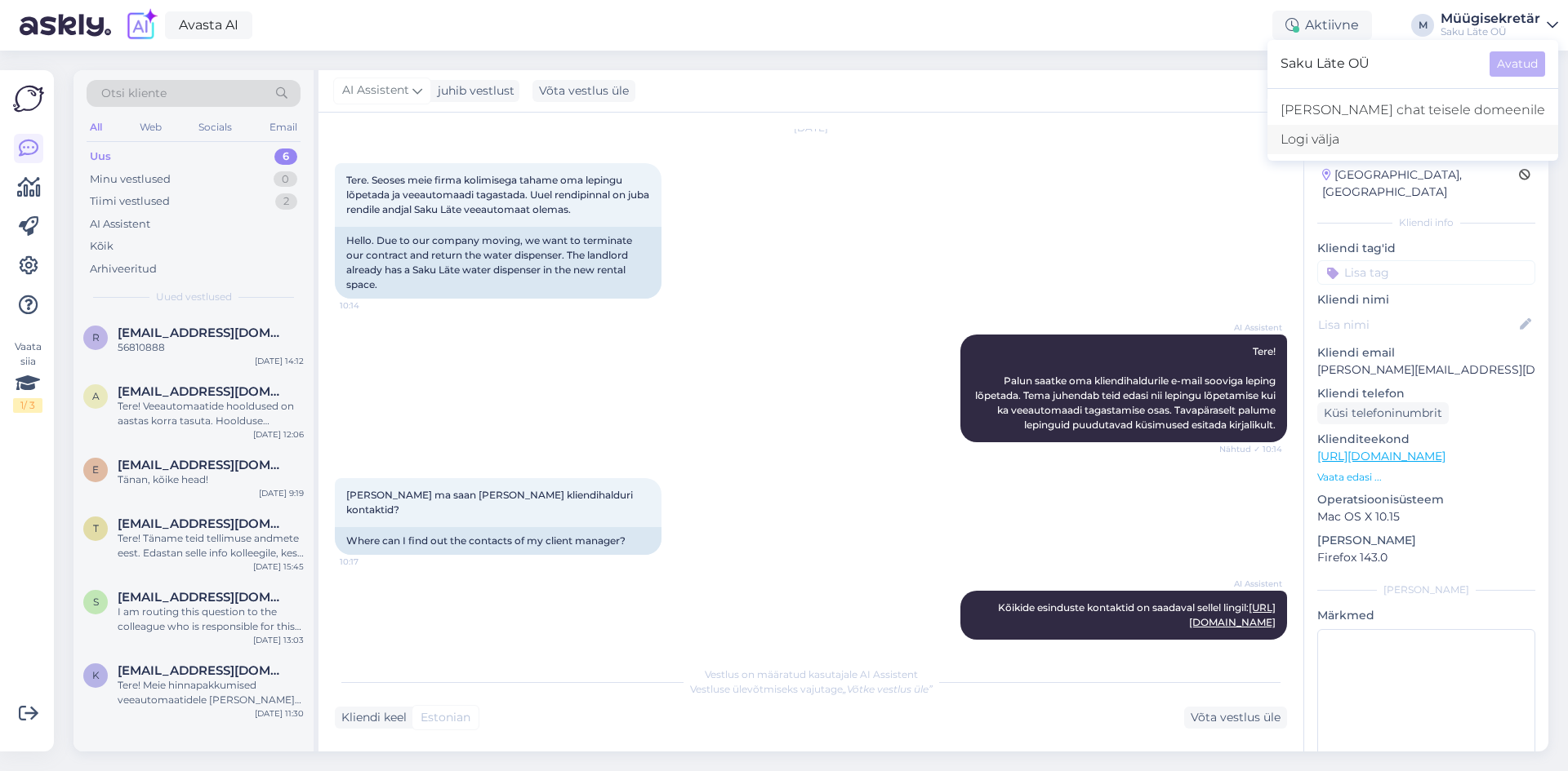
click at [1422, 144] on div "Logi välja" at bounding box center [1412, 140] width 291 height 30
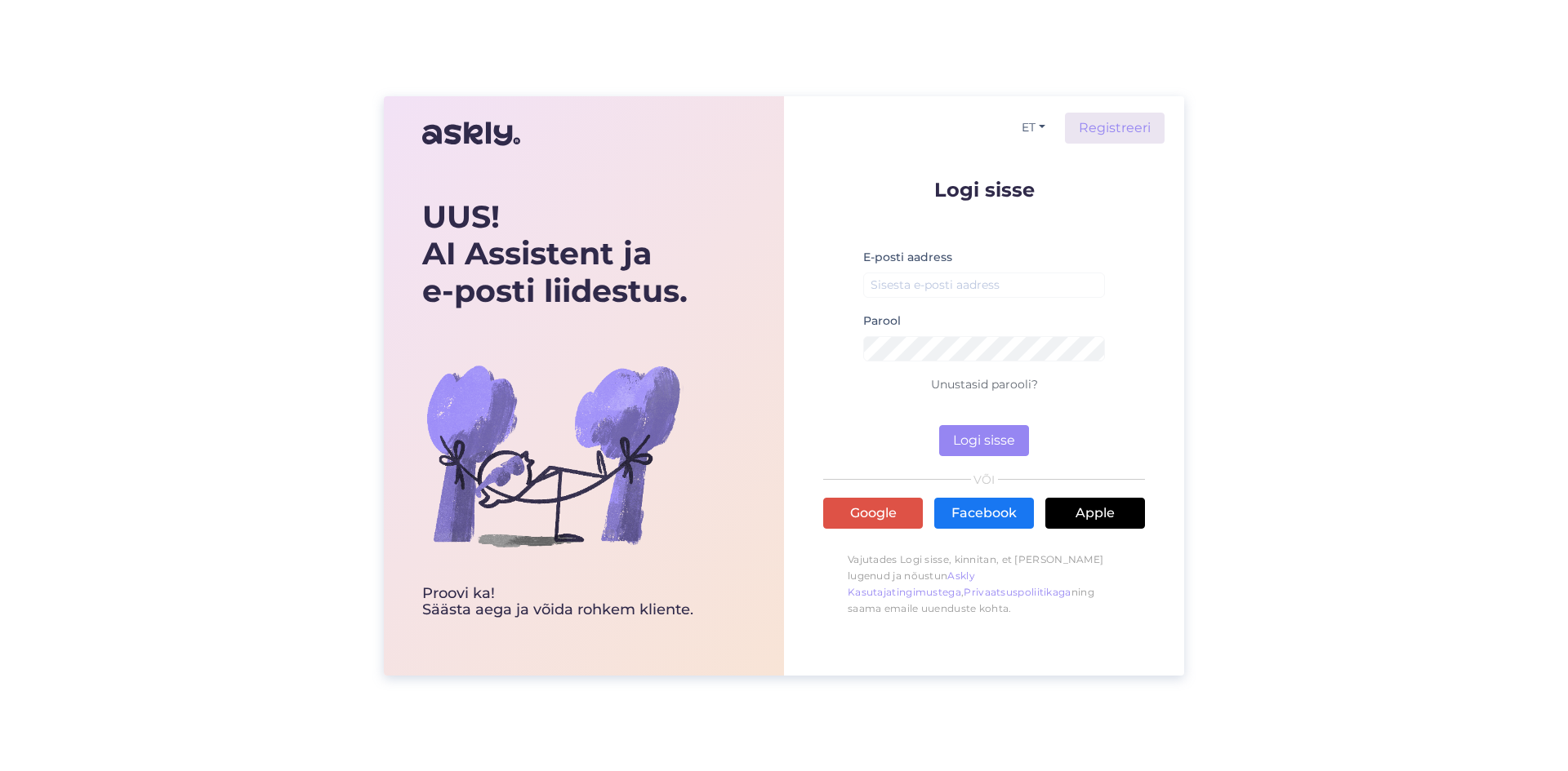
click at [938, 269] on div "E-posti aadress" at bounding box center [983, 279] width 241 height 63
click at [956, 287] on input "email" at bounding box center [983, 285] width 241 height 25
type input "[EMAIL_ADDRESS][DOMAIN_NAME]"
click at [939, 426] on button "Logi sisse" at bounding box center [984, 440] width 89 height 31
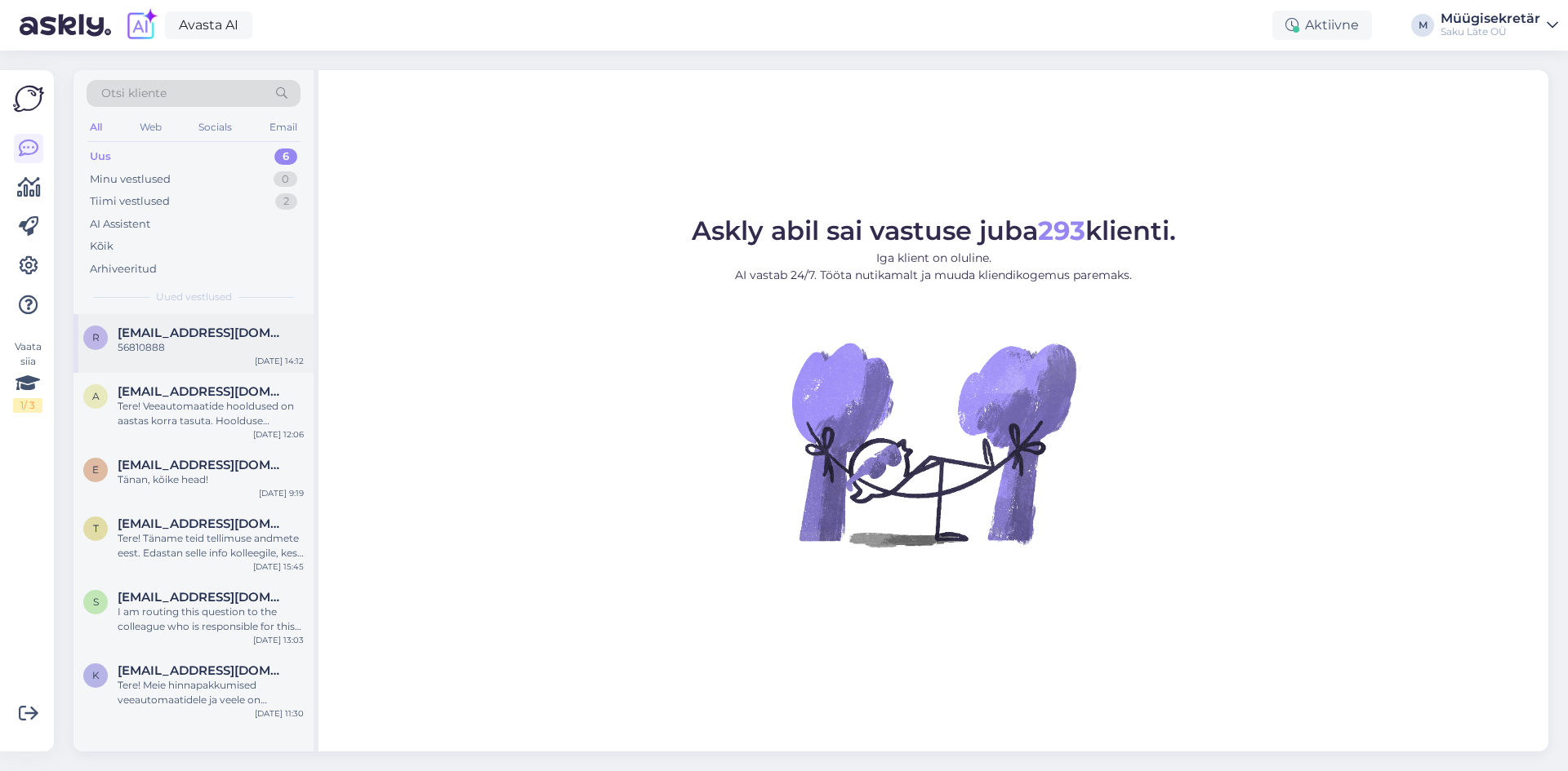
click at [155, 339] on span "[EMAIL_ADDRESS][DOMAIN_NAME]" at bounding box center [202, 333] width 170 height 15
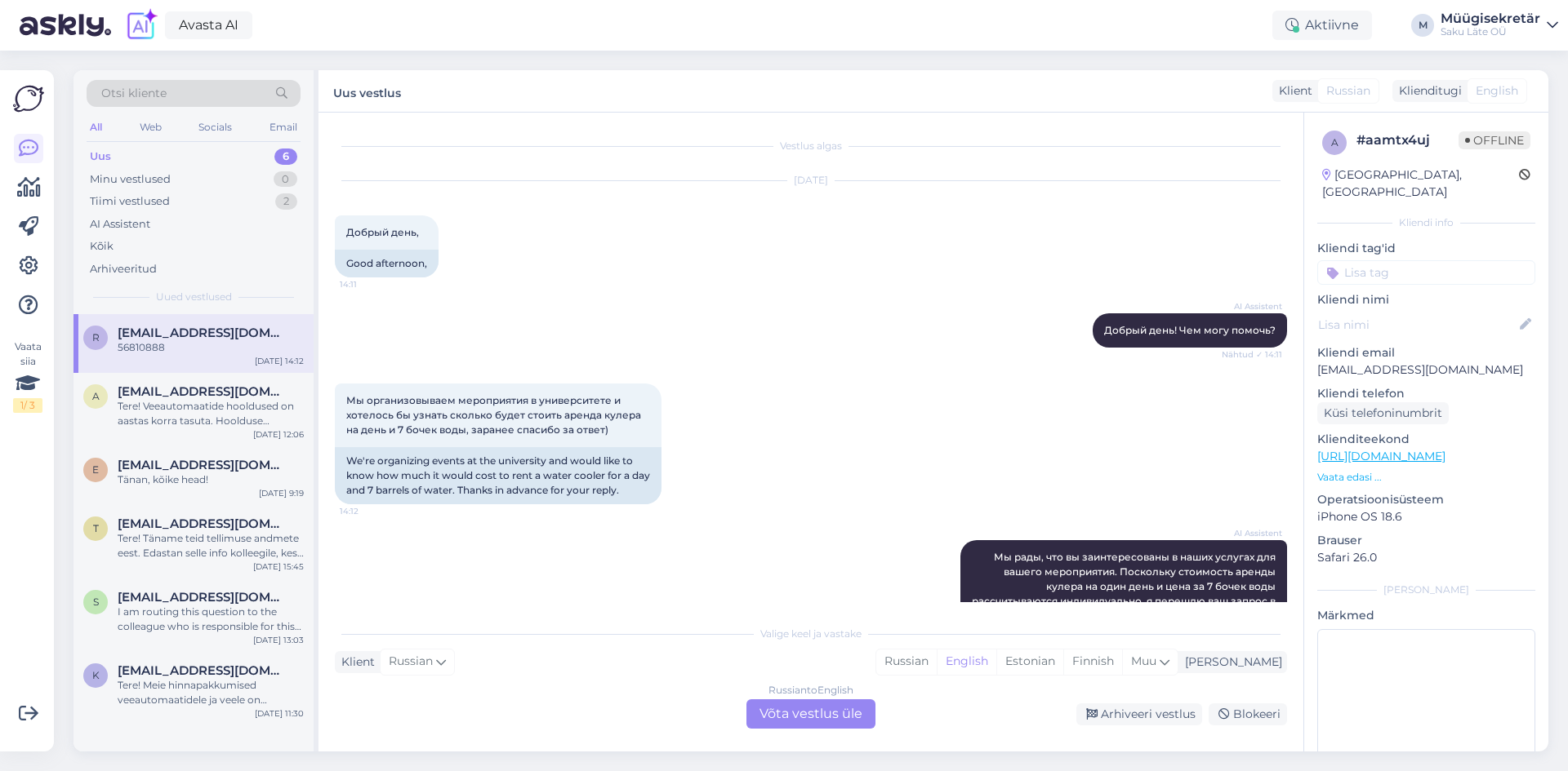
scroll to position [162, 0]
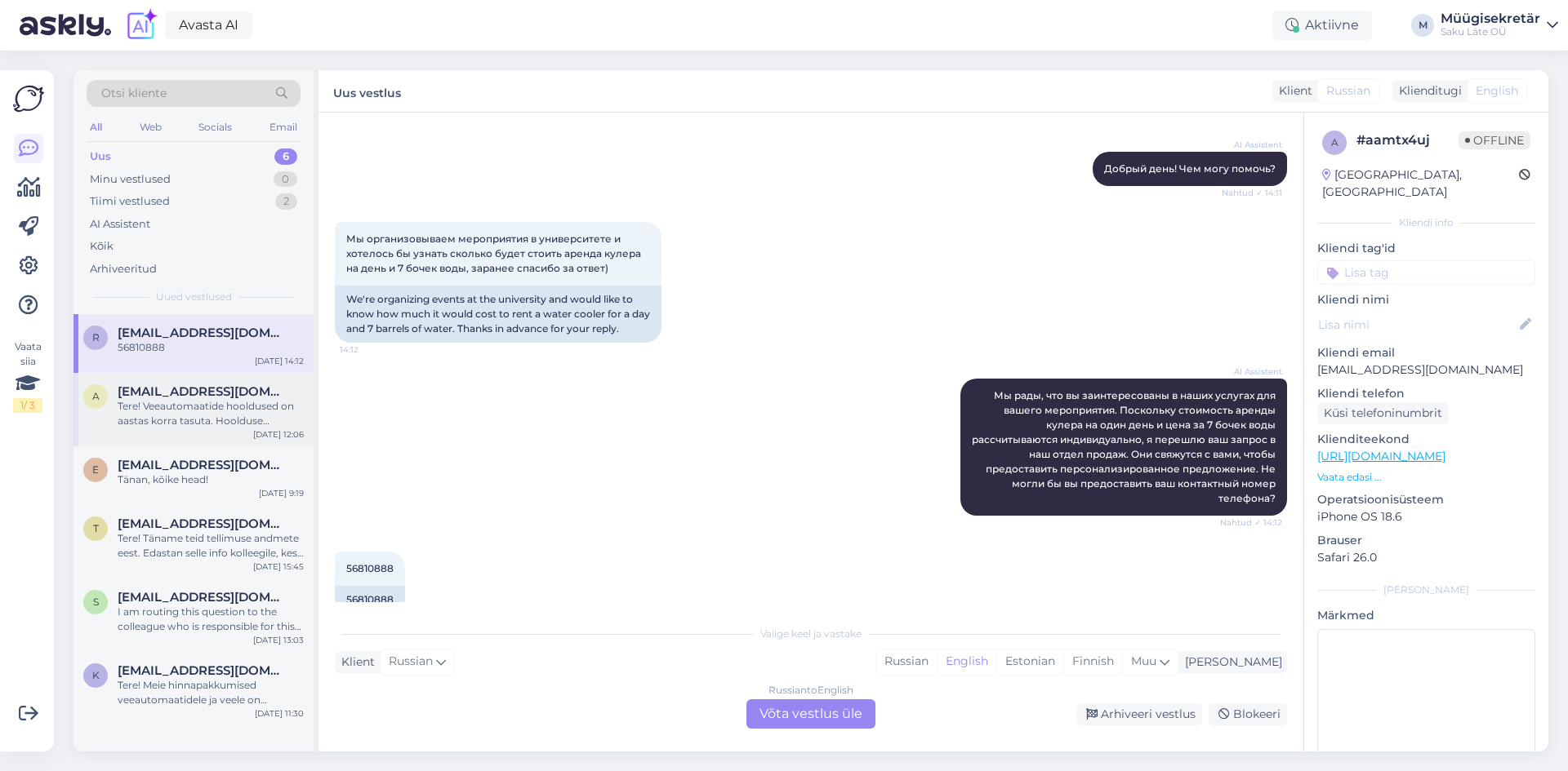
click at [175, 407] on div "Tere! Veeautomaatide hooldused on aastas korra tasuta. Hoolduse tellimiseks võt…" at bounding box center [211, 414] width 186 height 30
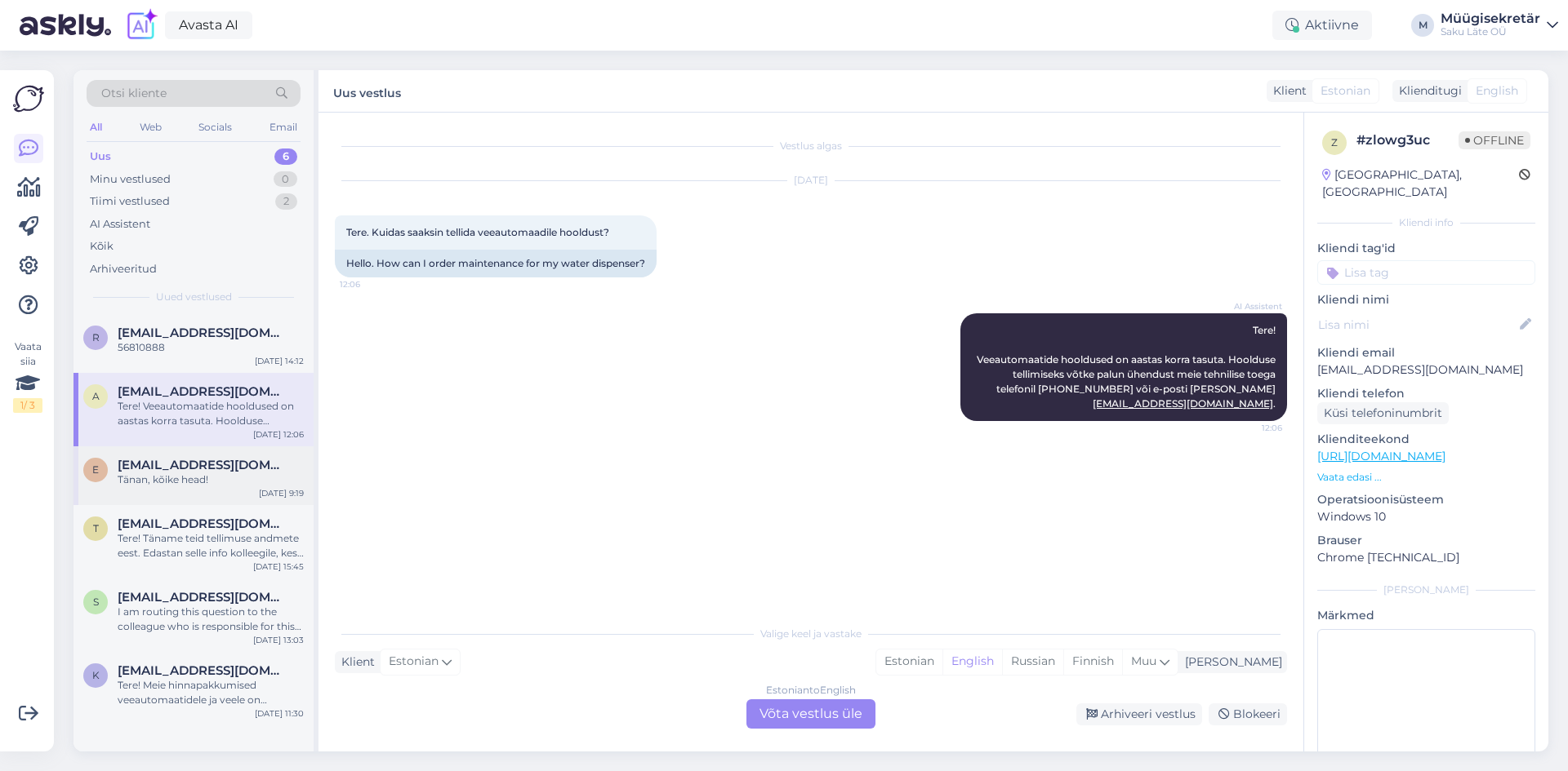
click at [139, 468] on span "[EMAIL_ADDRESS][DOMAIN_NAME]" at bounding box center [202, 466] width 170 height 15
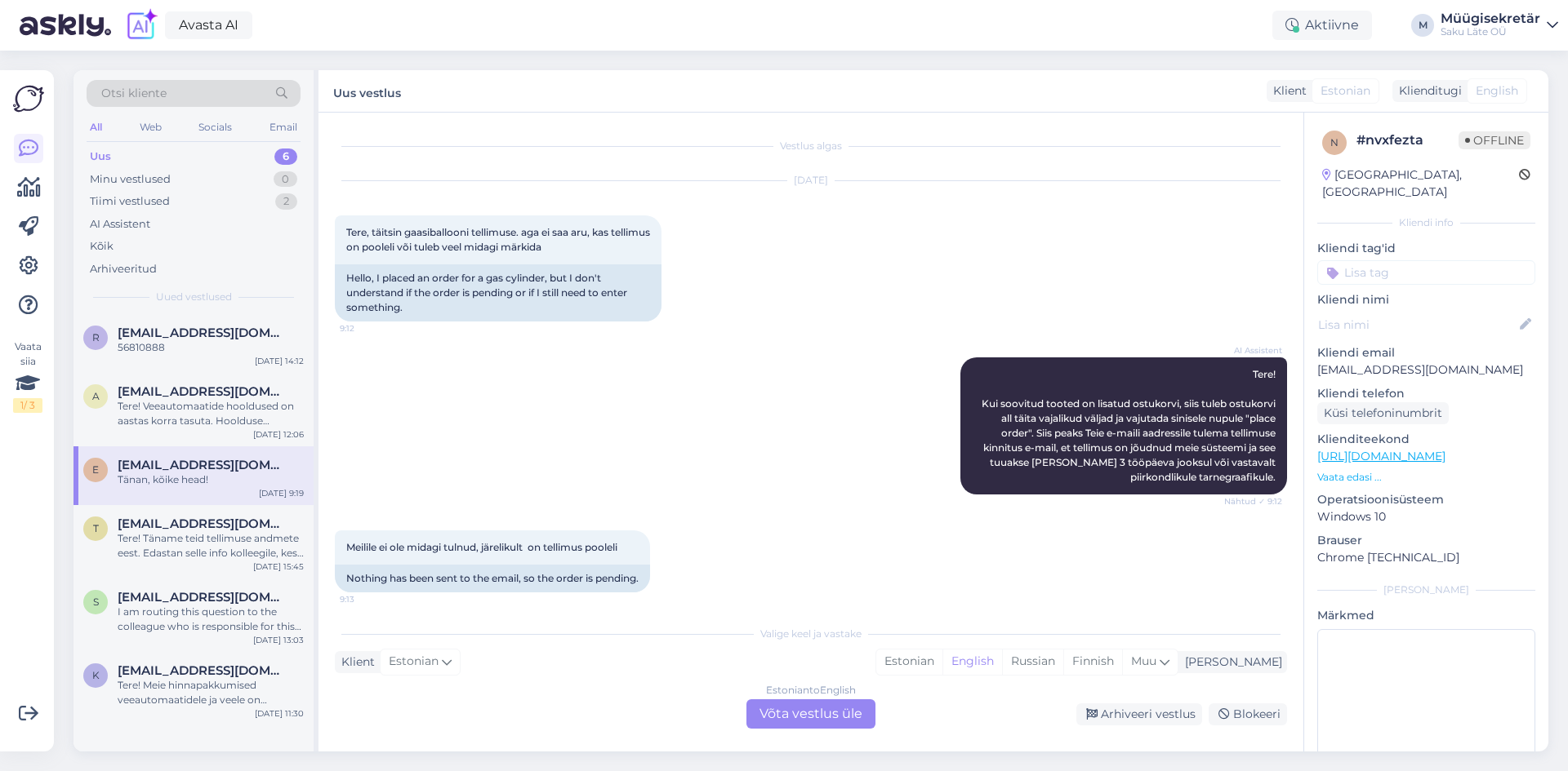
scroll to position [477, 0]
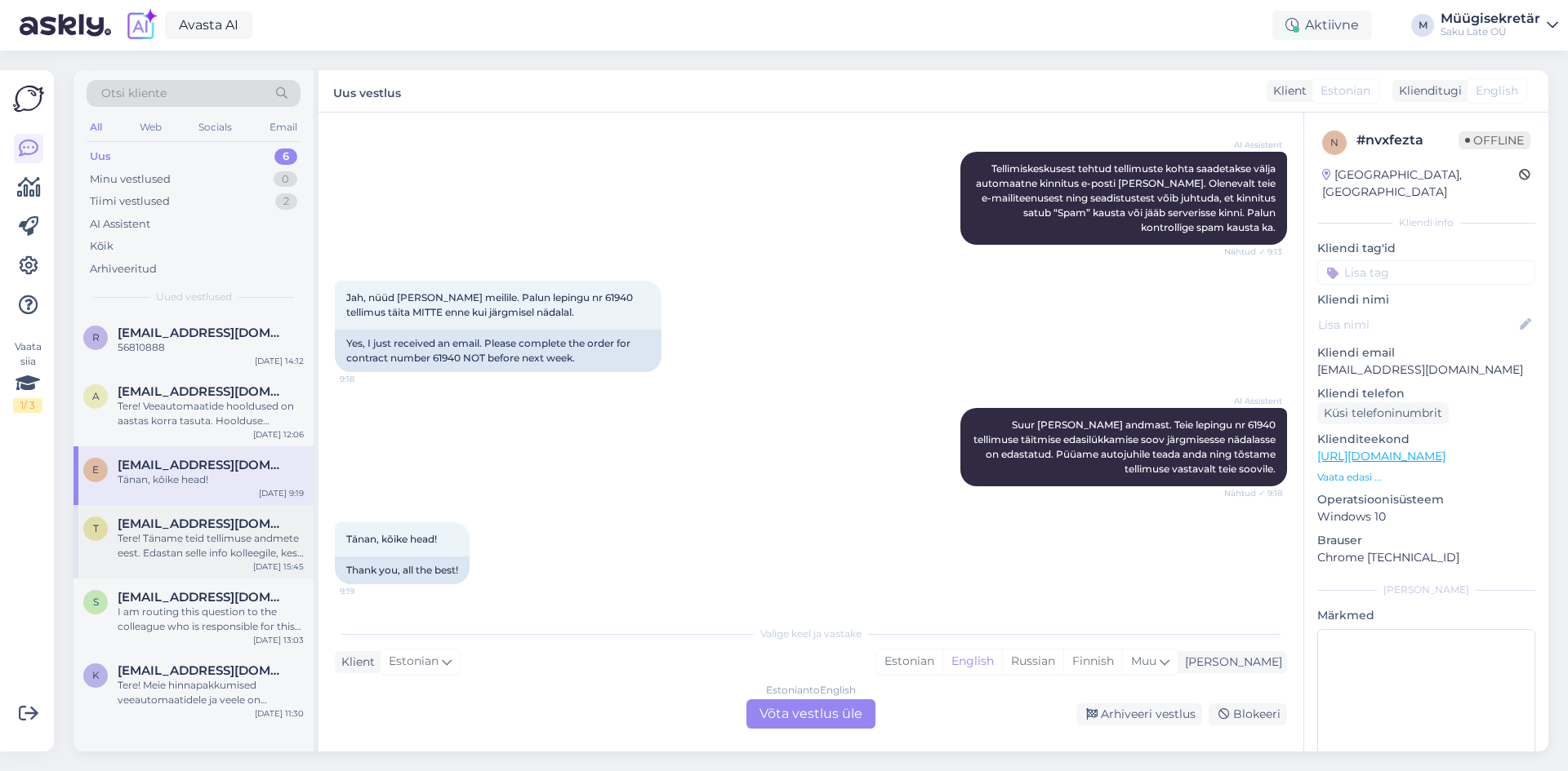
click at [136, 543] on div "Tere! Täname teid tellimuse andmete eest. Edastan selle info kolleegile, kes sa…" at bounding box center [211, 546] width 186 height 30
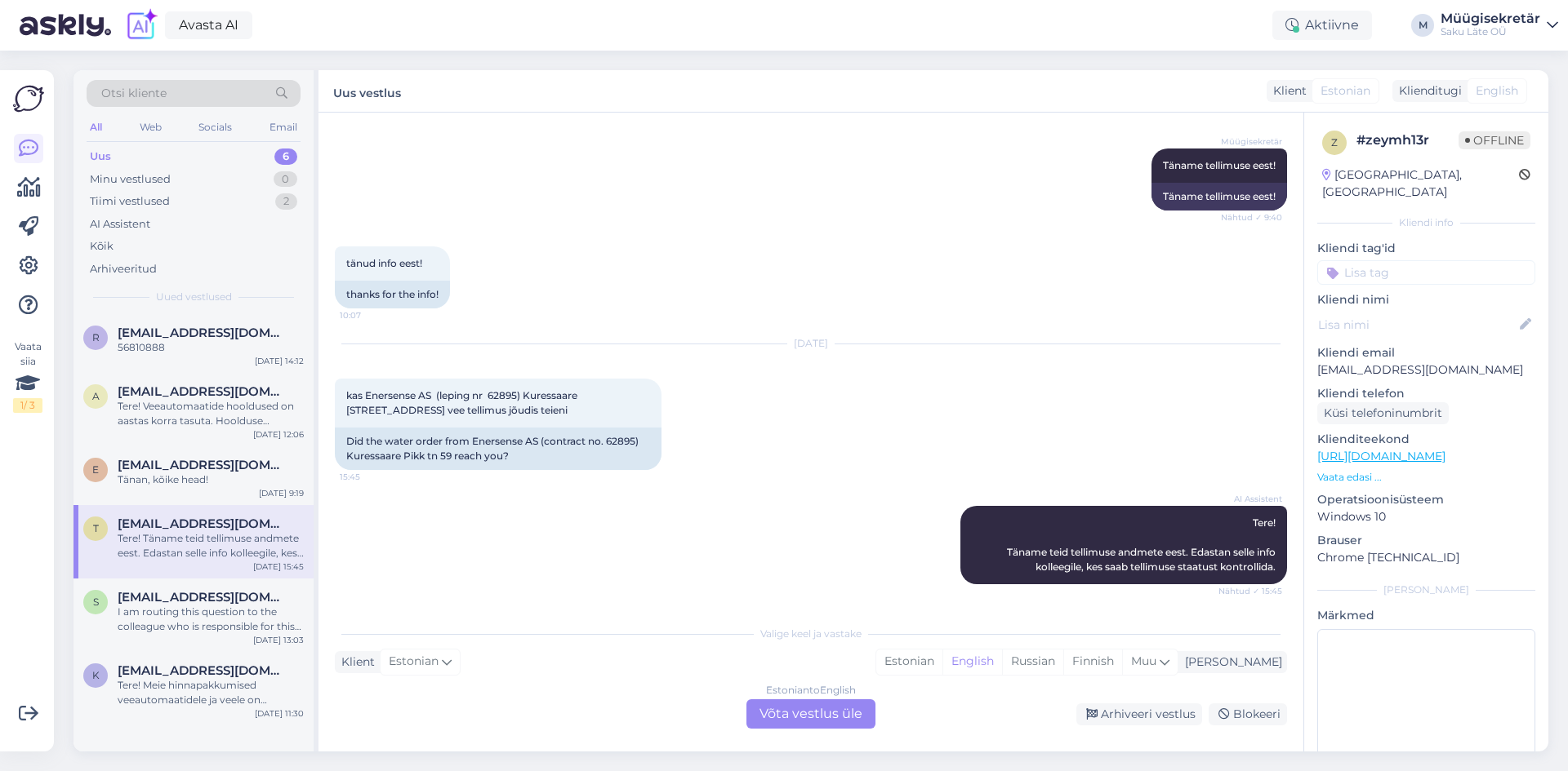
scroll to position [406, 0]
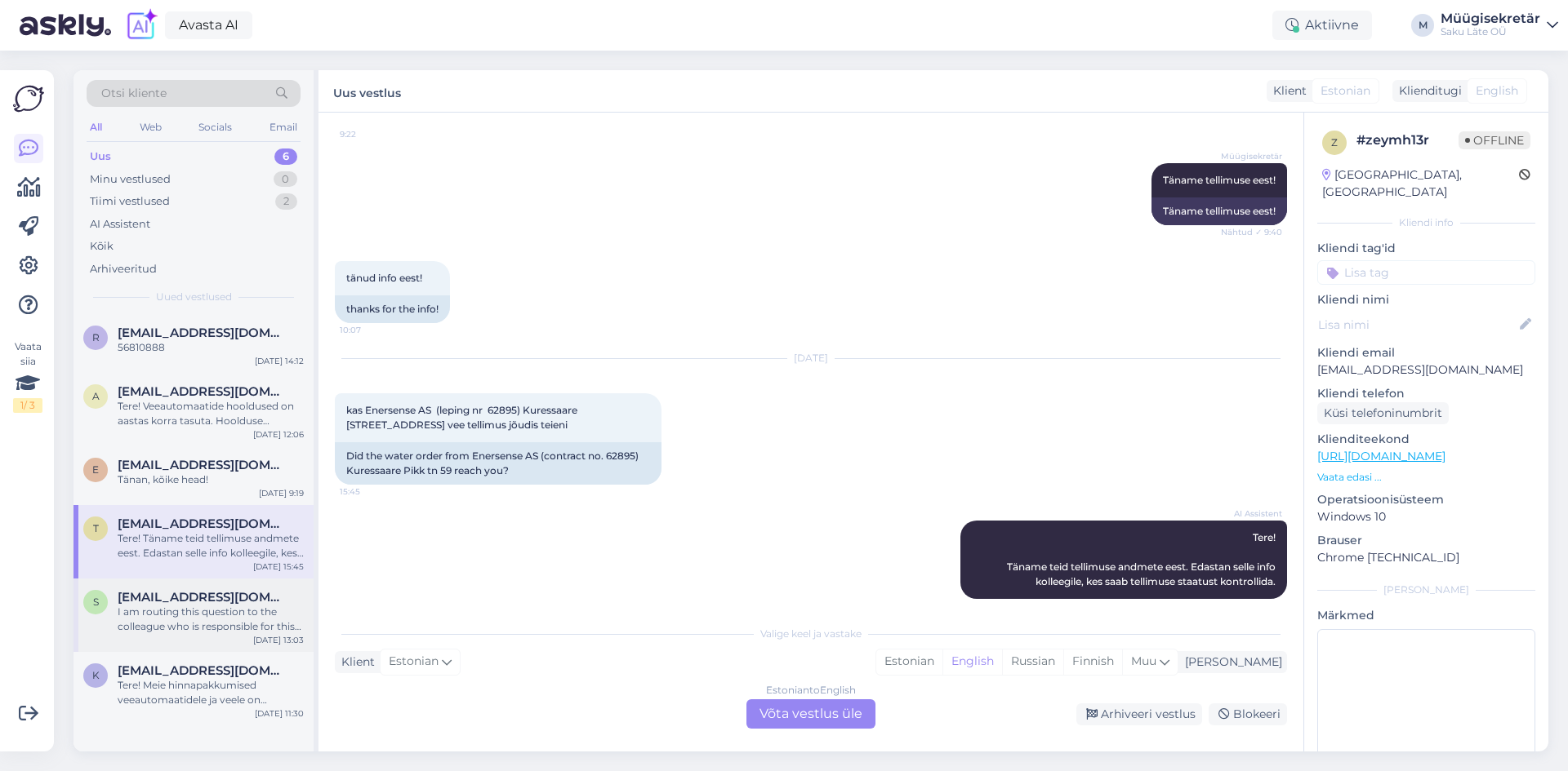
click at [223, 617] on div "I am routing this question to the colleague who is responsible for this topic. …" at bounding box center [211, 619] width 186 height 30
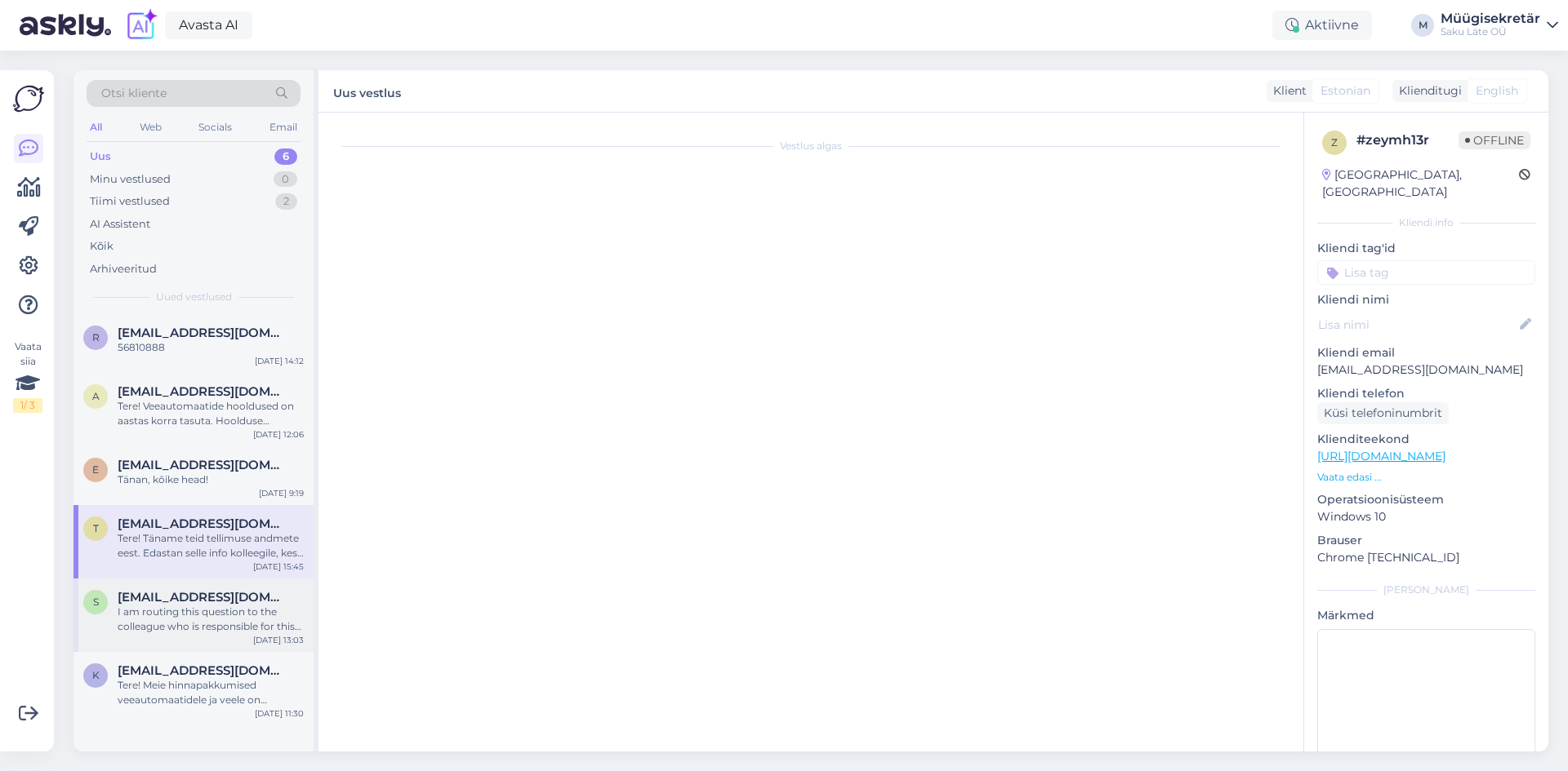
scroll to position [421, 0]
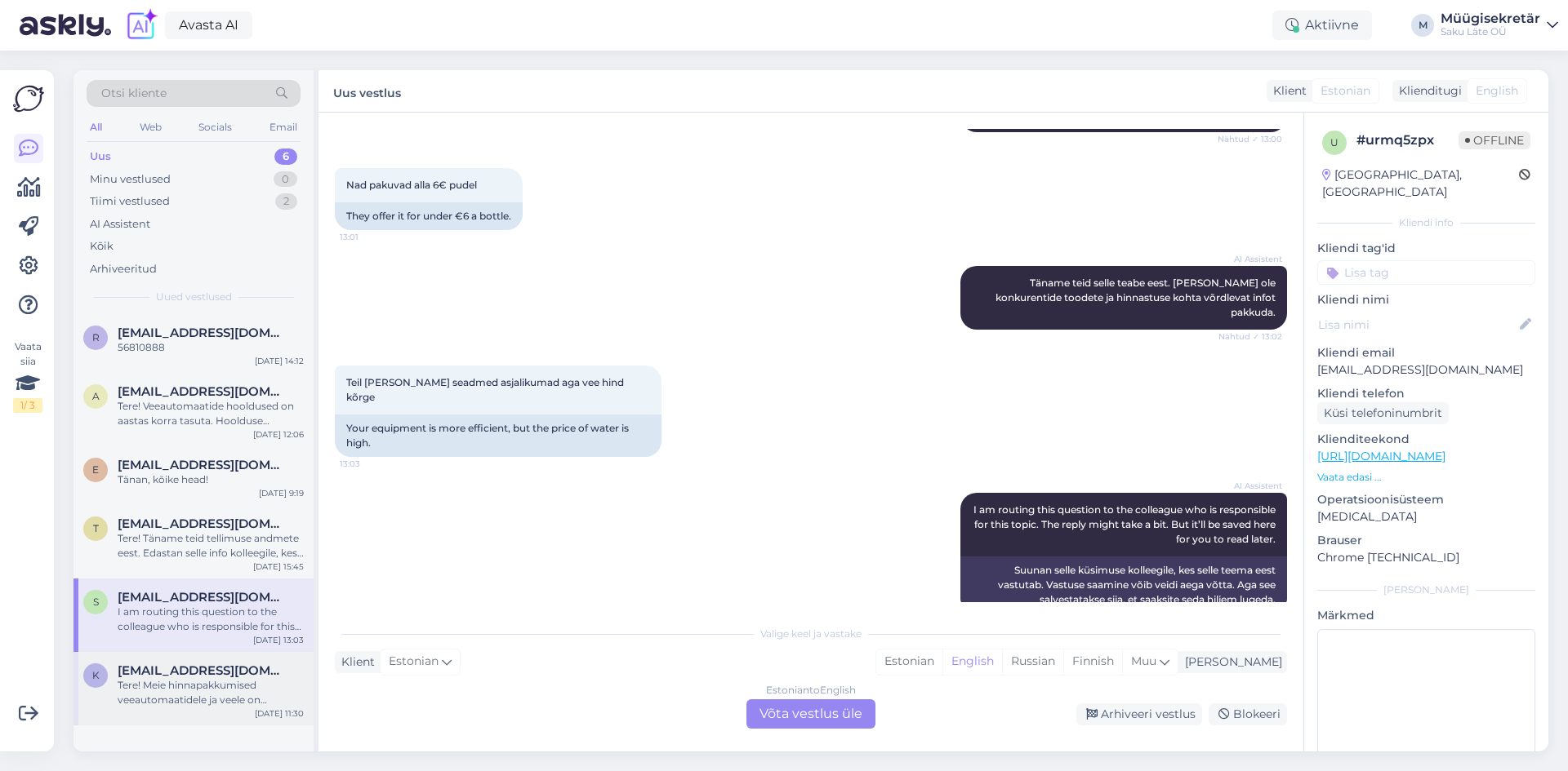
click at [163, 681] on div "Tere! Meie hinnapakkumised veeautomaatidele ja veele on personaalsed ning sõltu…" at bounding box center [211, 693] width 186 height 30
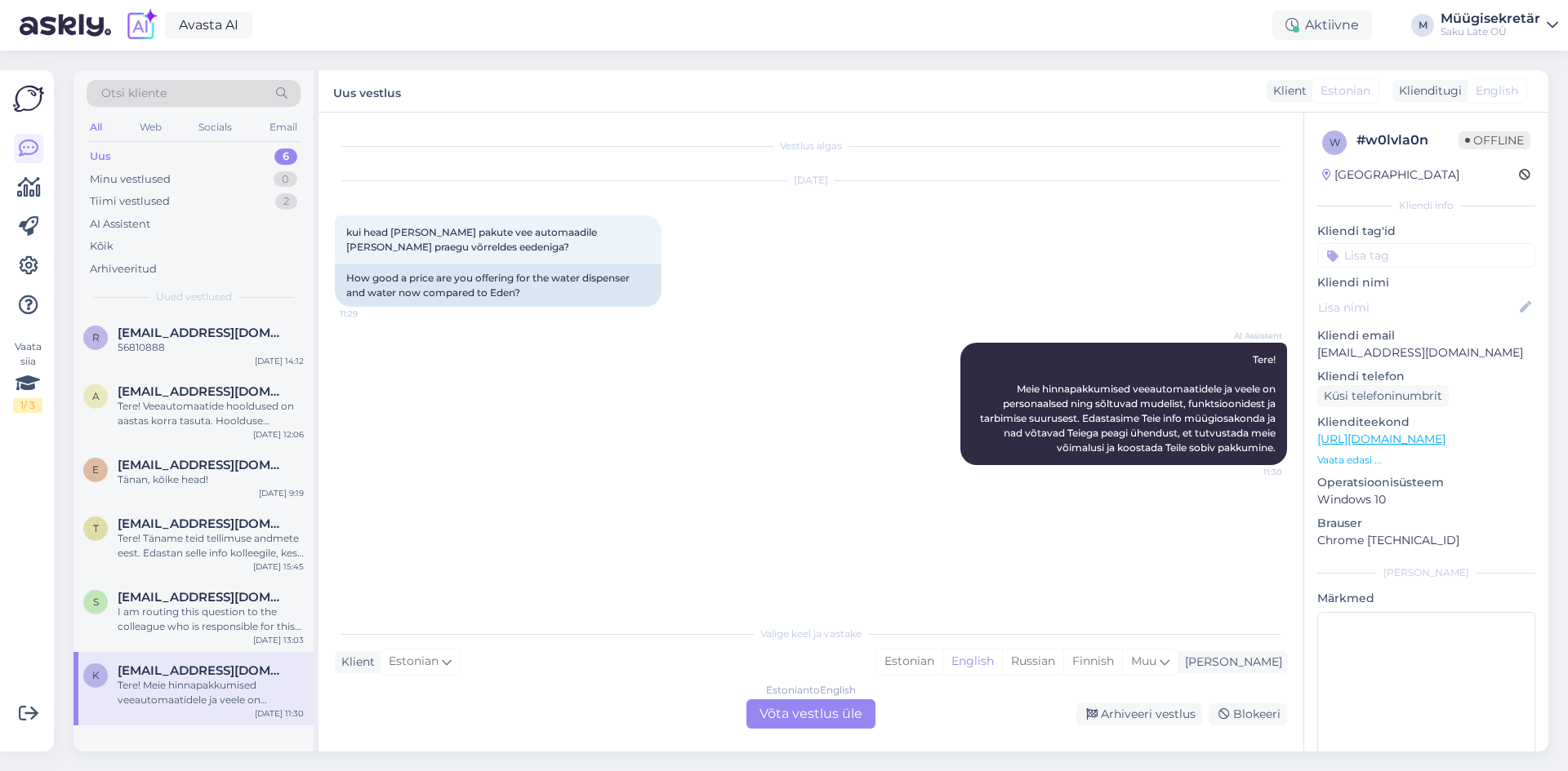
scroll to position [0, 0]
click at [188, 589] on div "s [EMAIL_ADDRESS][DOMAIN_NAME] I am routing this question to the colleague who …" at bounding box center [194, 615] width 240 height 74
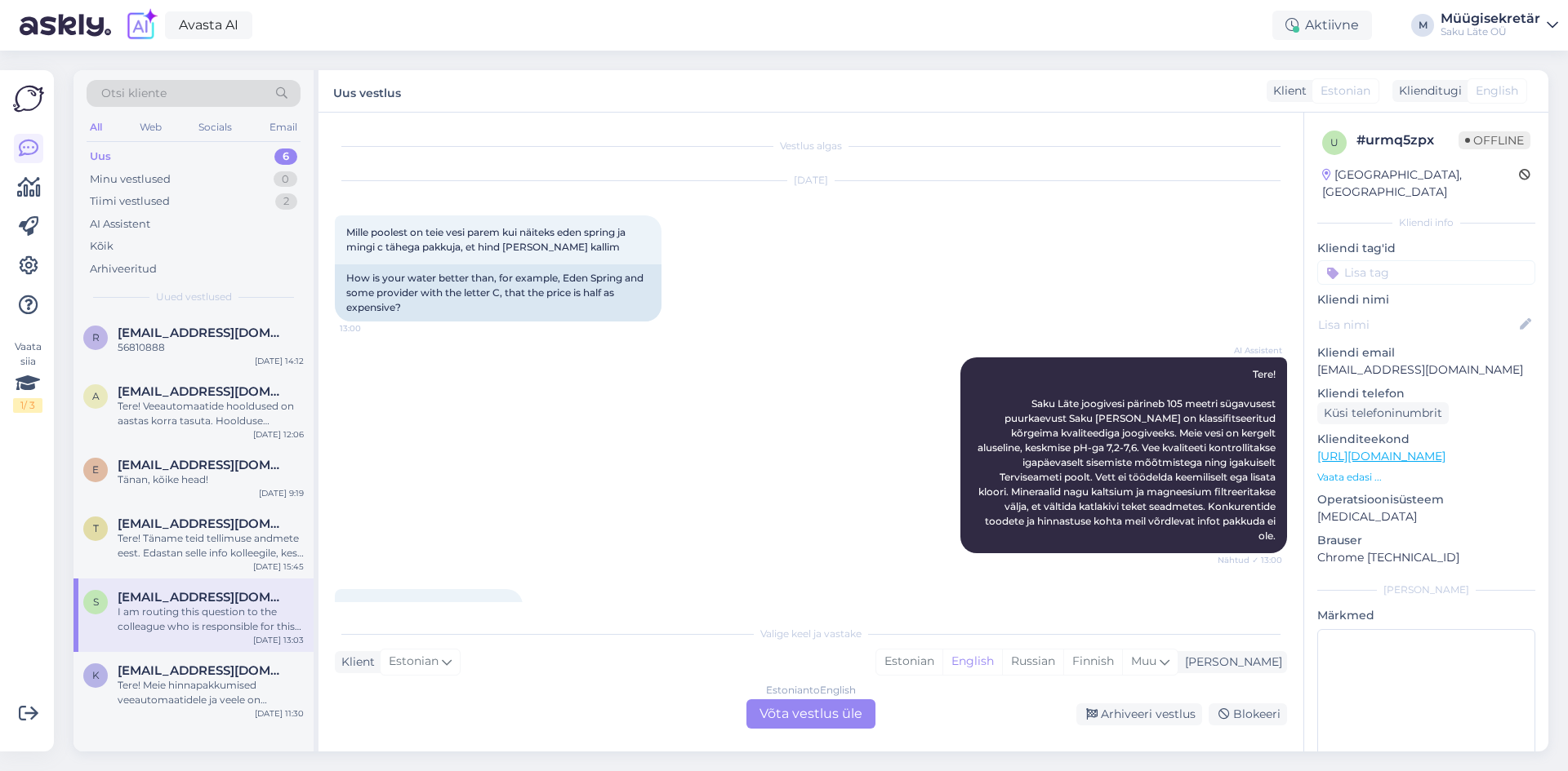
scroll to position [421, 0]
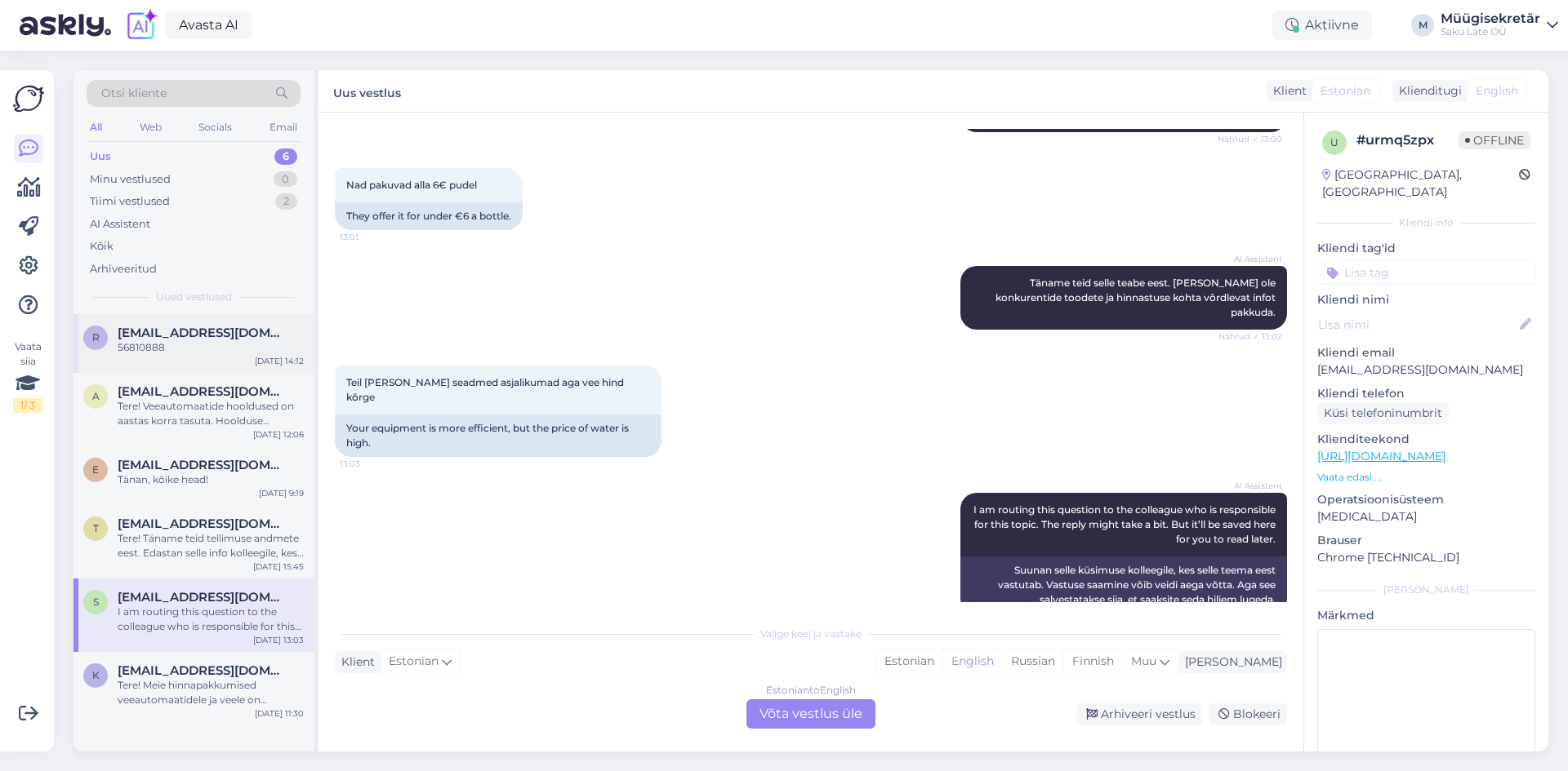
click at [152, 335] on span "[EMAIL_ADDRESS][DOMAIN_NAME]" at bounding box center [202, 333] width 170 height 15
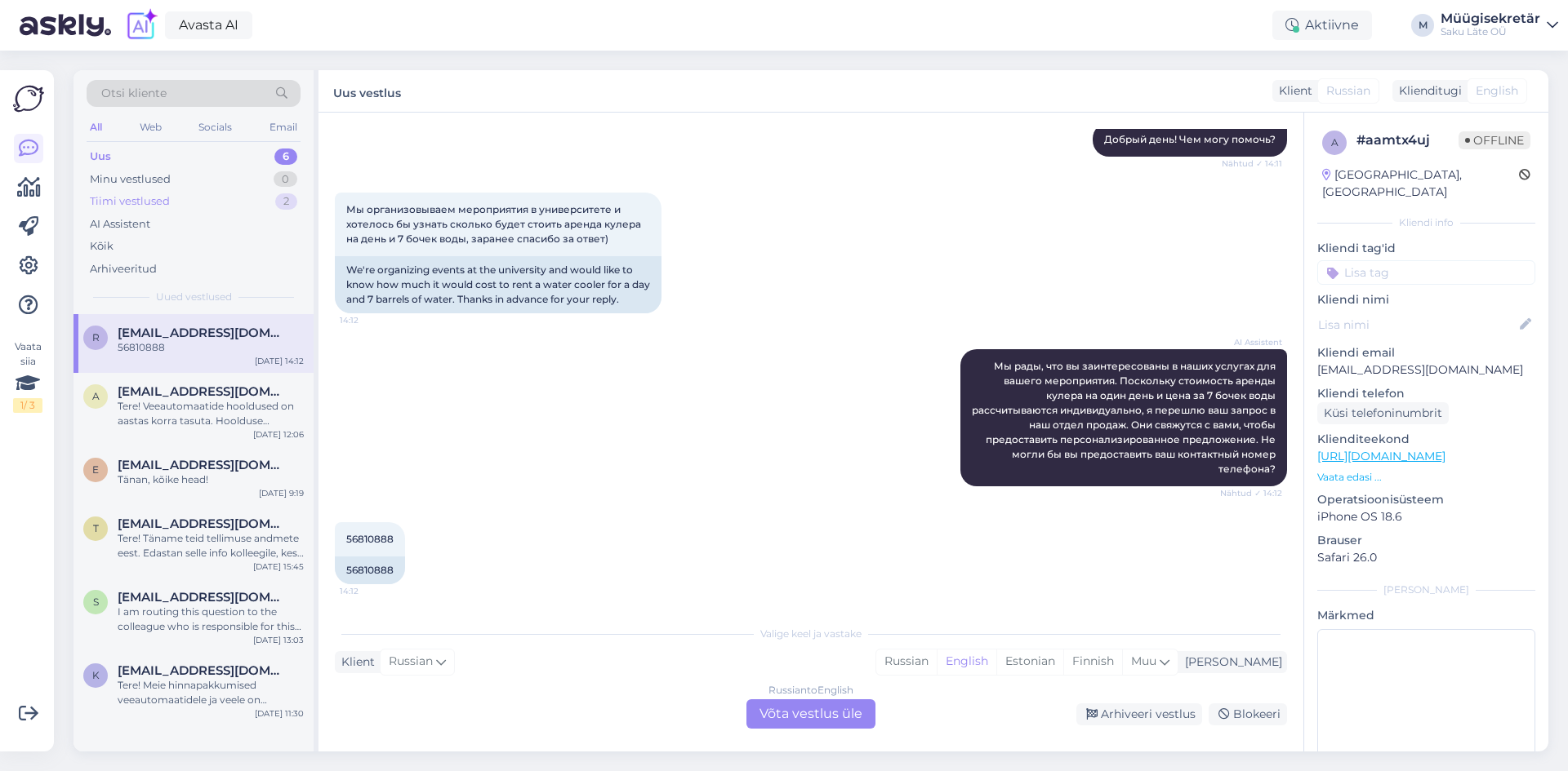
click at [143, 194] on div "Tiimi vestlused" at bounding box center [130, 202] width 80 height 17
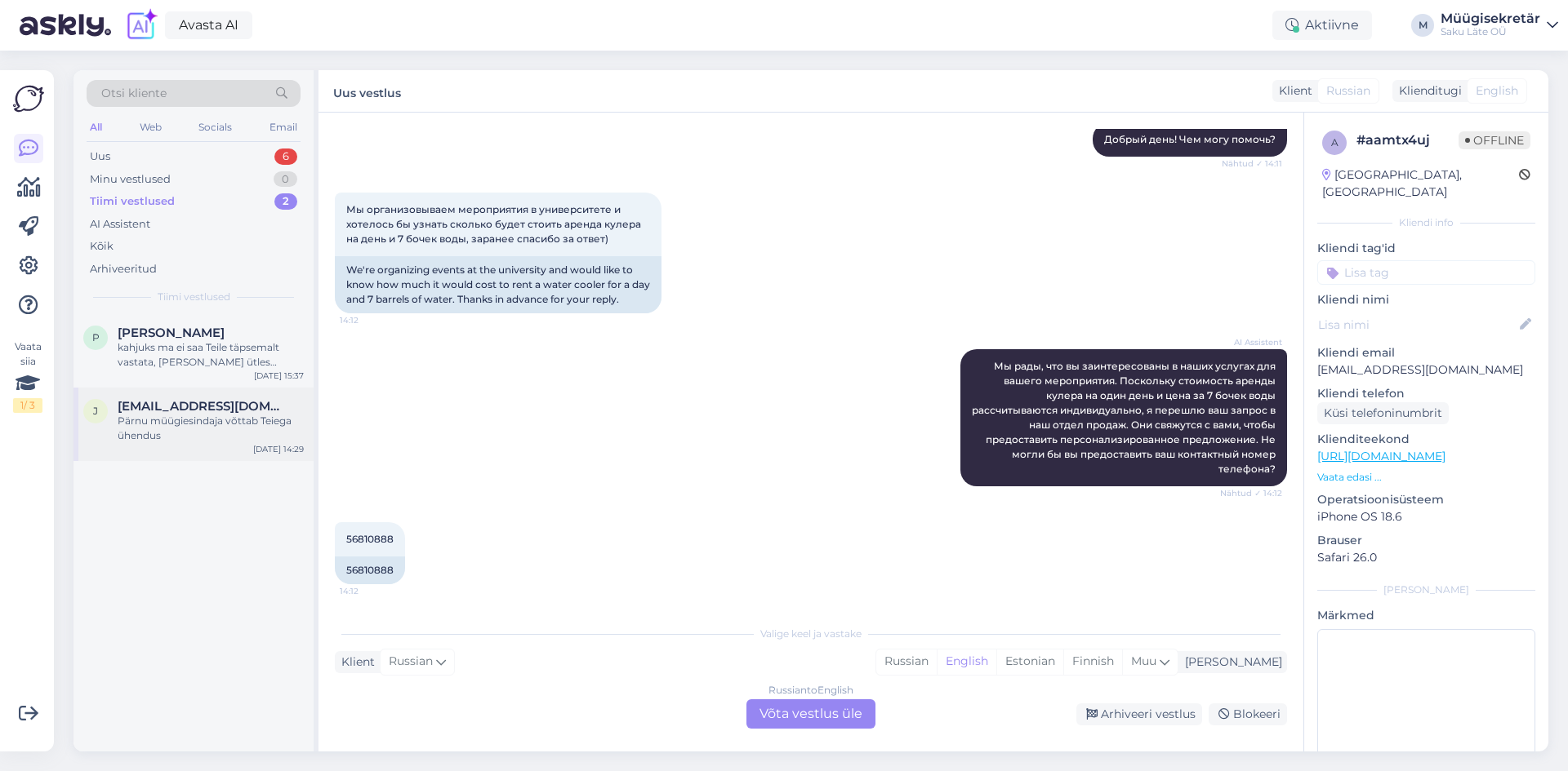
click at [239, 427] on div "Pärnu müügiesindaja võttab Teiega ühendus" at bounding box center [211, 428] width 186 height 30
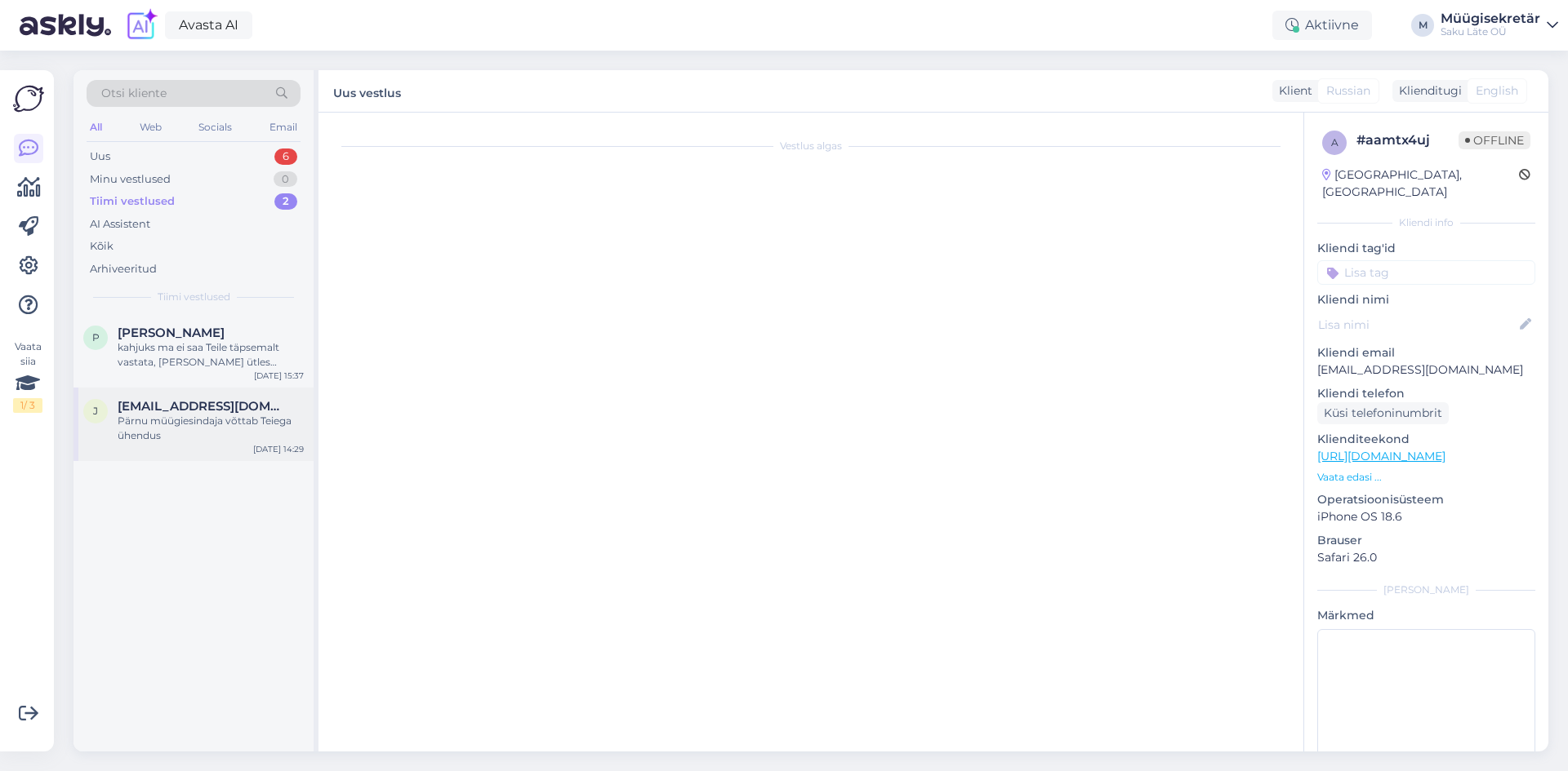
scroll to position [360, 0]
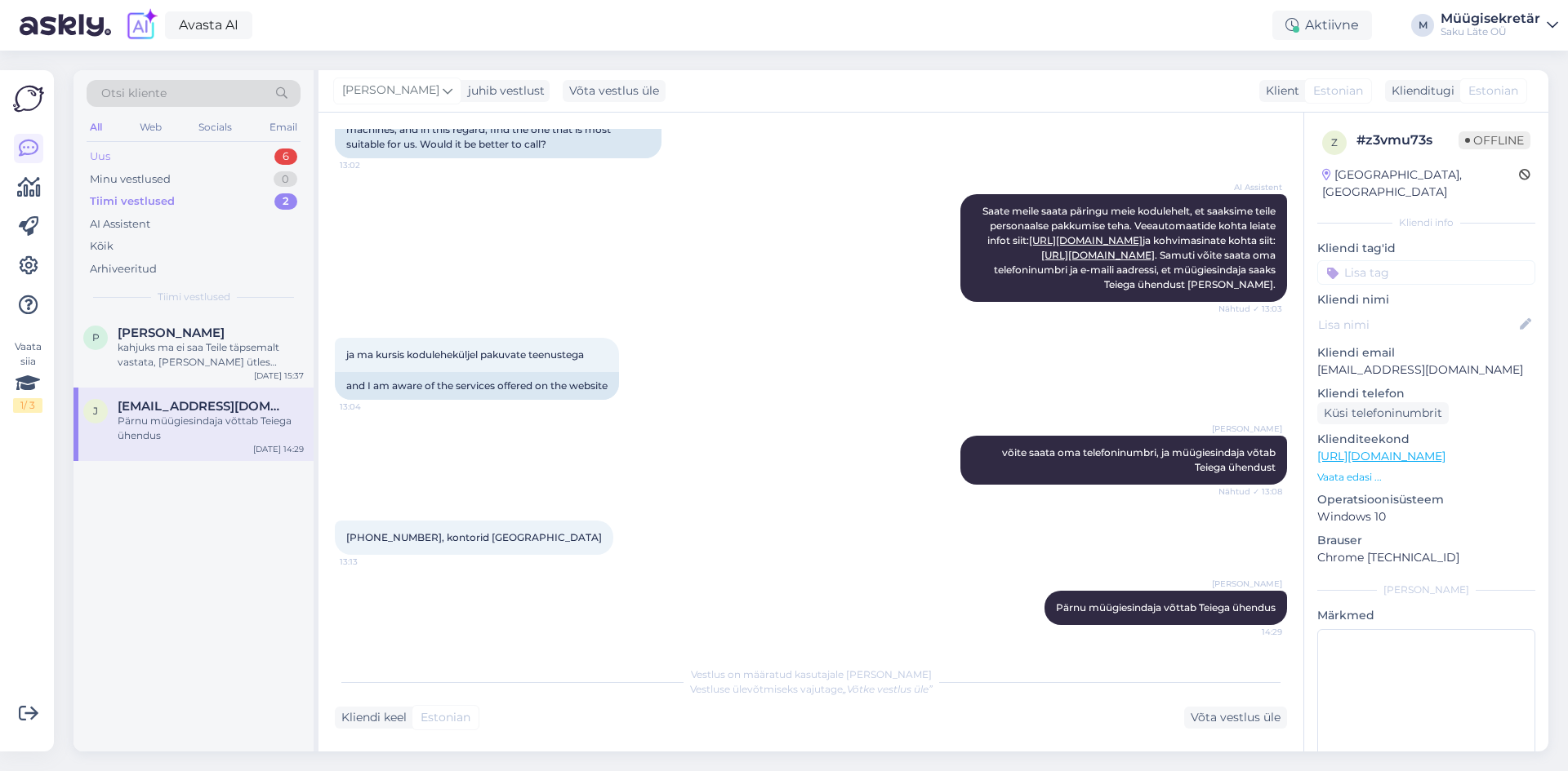
click at [99, 153] on div "Uus" at bounding box center [100, 156] width 20 height 17
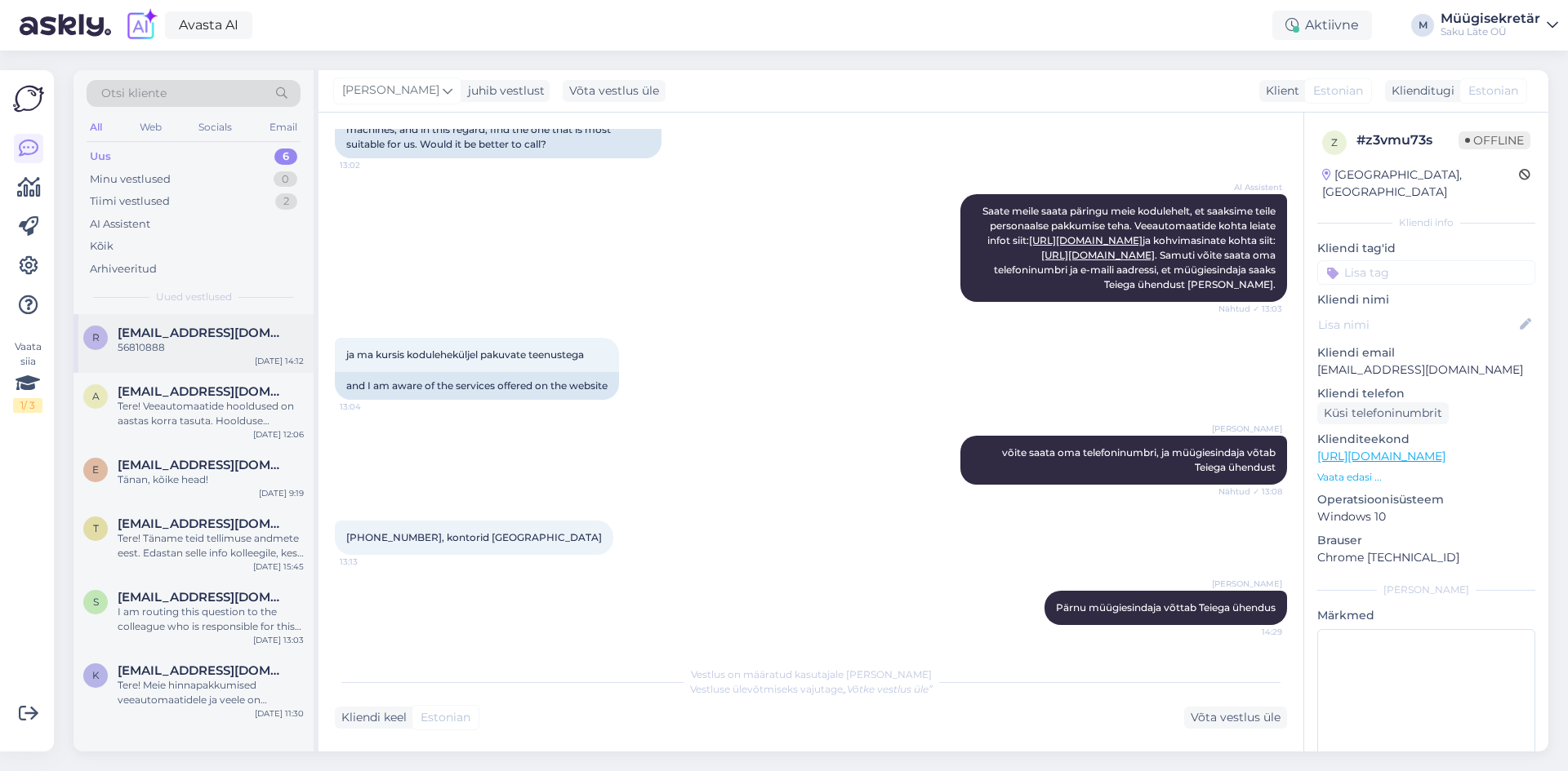
click at [206, 346] on div "56810888" at bounding box center [211, 347] width 186 height 15
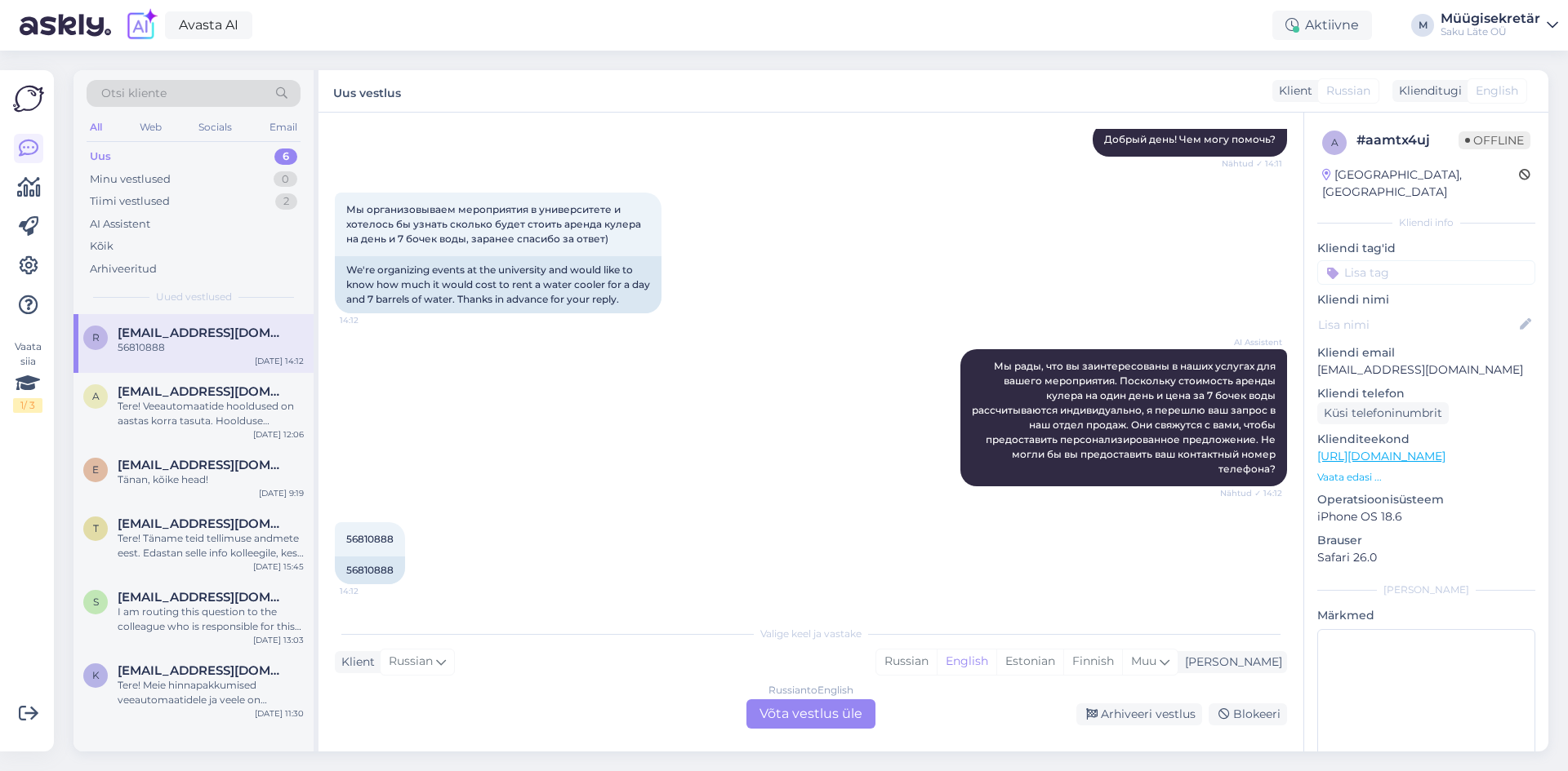
scroll to position [191, 0]
click at [153, 379] on div "a [EMAIL_ADDRESS][DOMAIN_NAME] Tere! Veeautomaatide hooldused on aastas korra t…" at bounding box center [194, 409] width 240 height 74
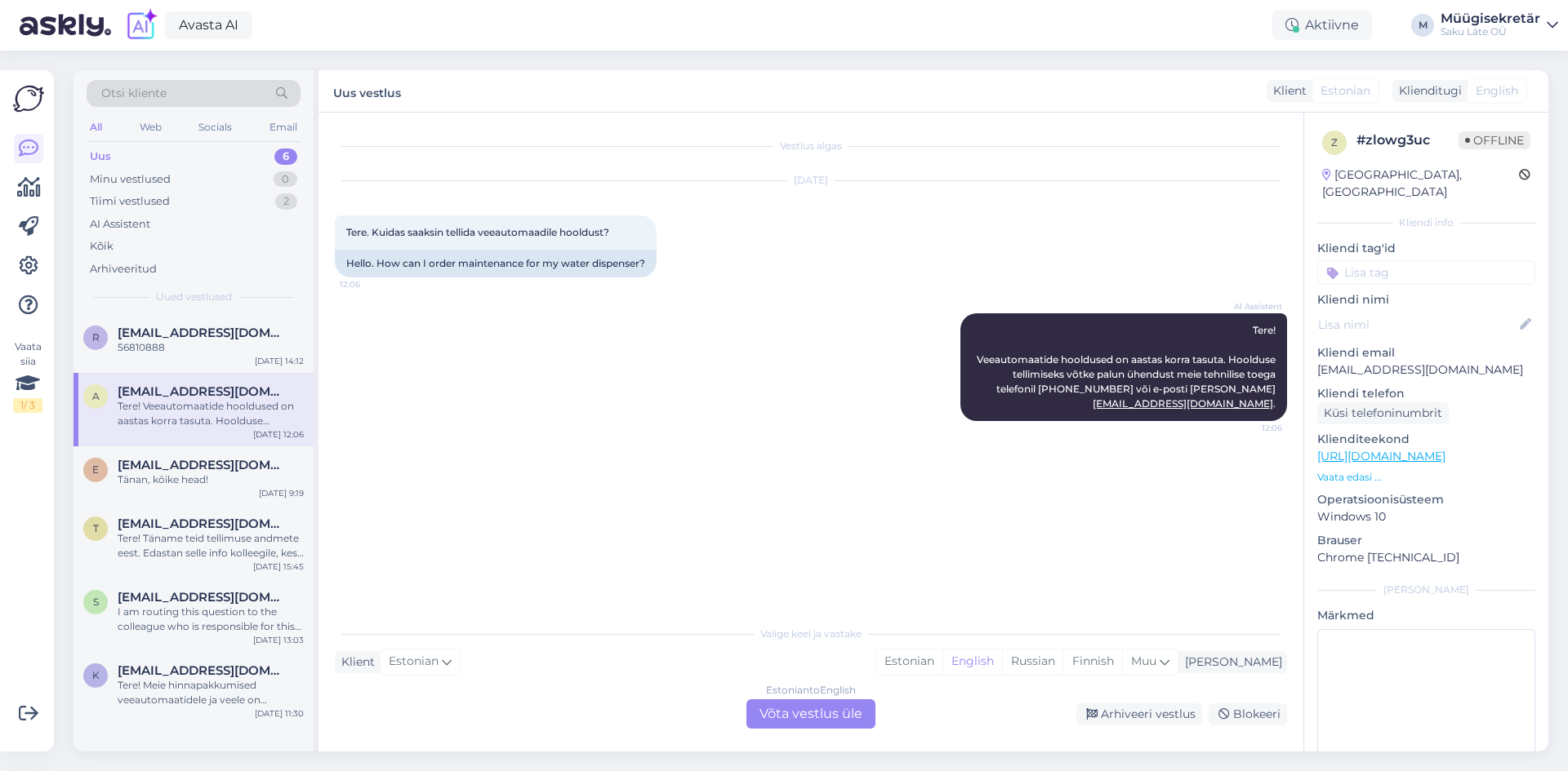
scroll to position [0, 0]
click at [163, 477] on div "Tänan, kõike head!" at bounding box center [211, 480] width 186 height 15
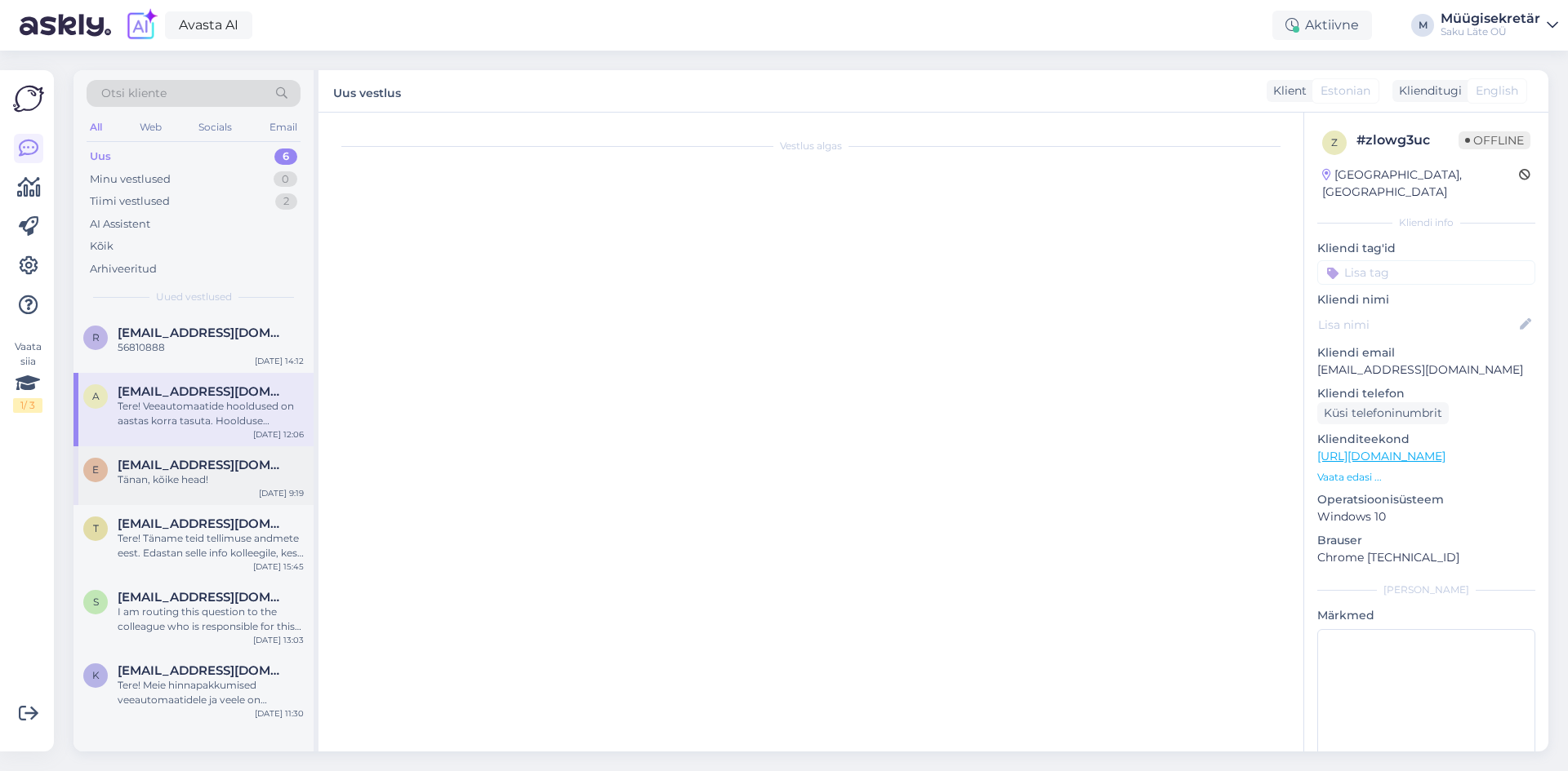
scroll to position [477, 0]
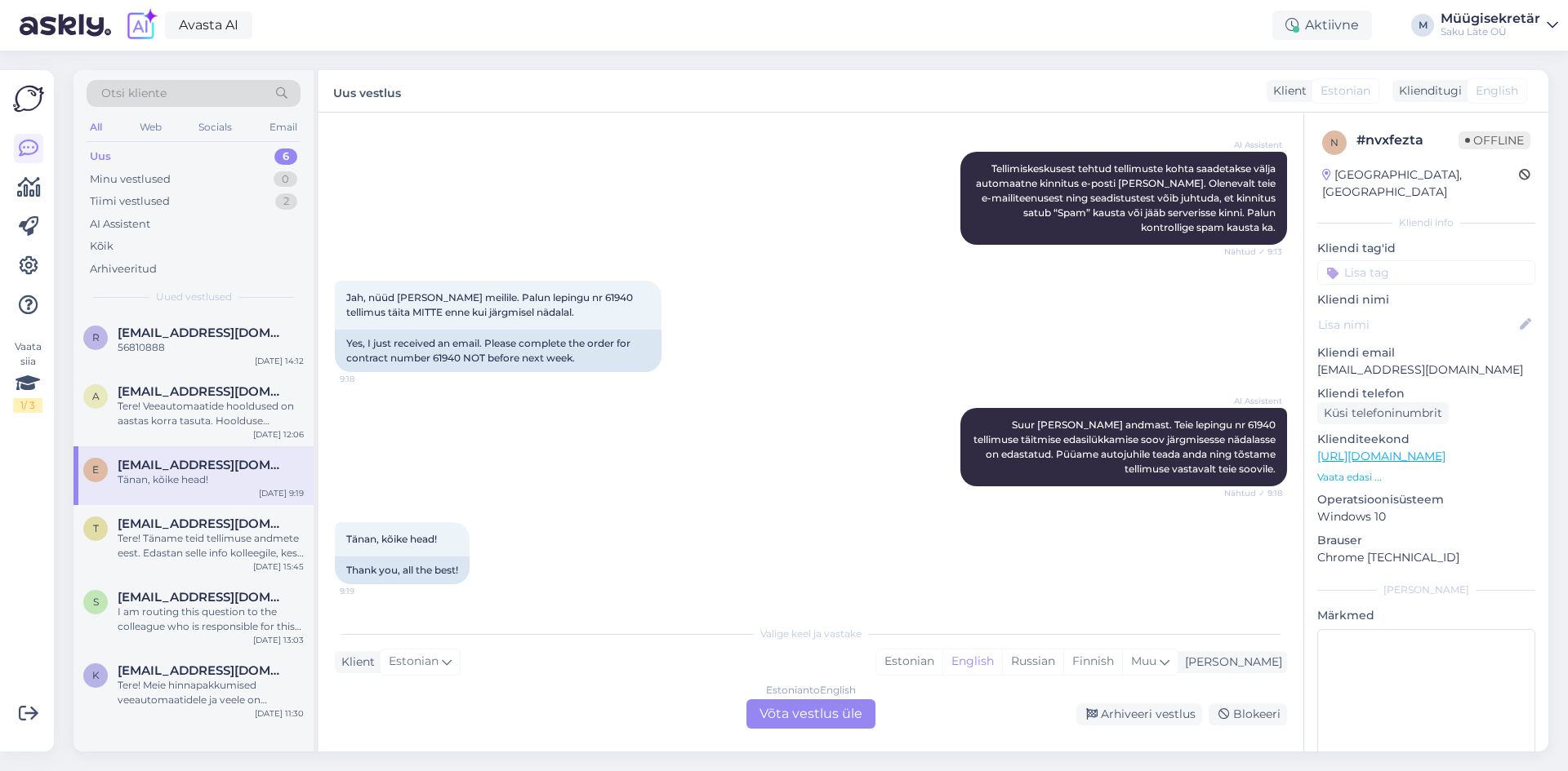
click at [1499, 24] on div "Müügisekretär" at bounding box center [1490, 19] width 100 height 13
click at [1414, 141] on div "Logi välja" at bounding box center [1412, 140] width 291 height 30
